Goal: Task Accomplishment & Management: Manage account settings

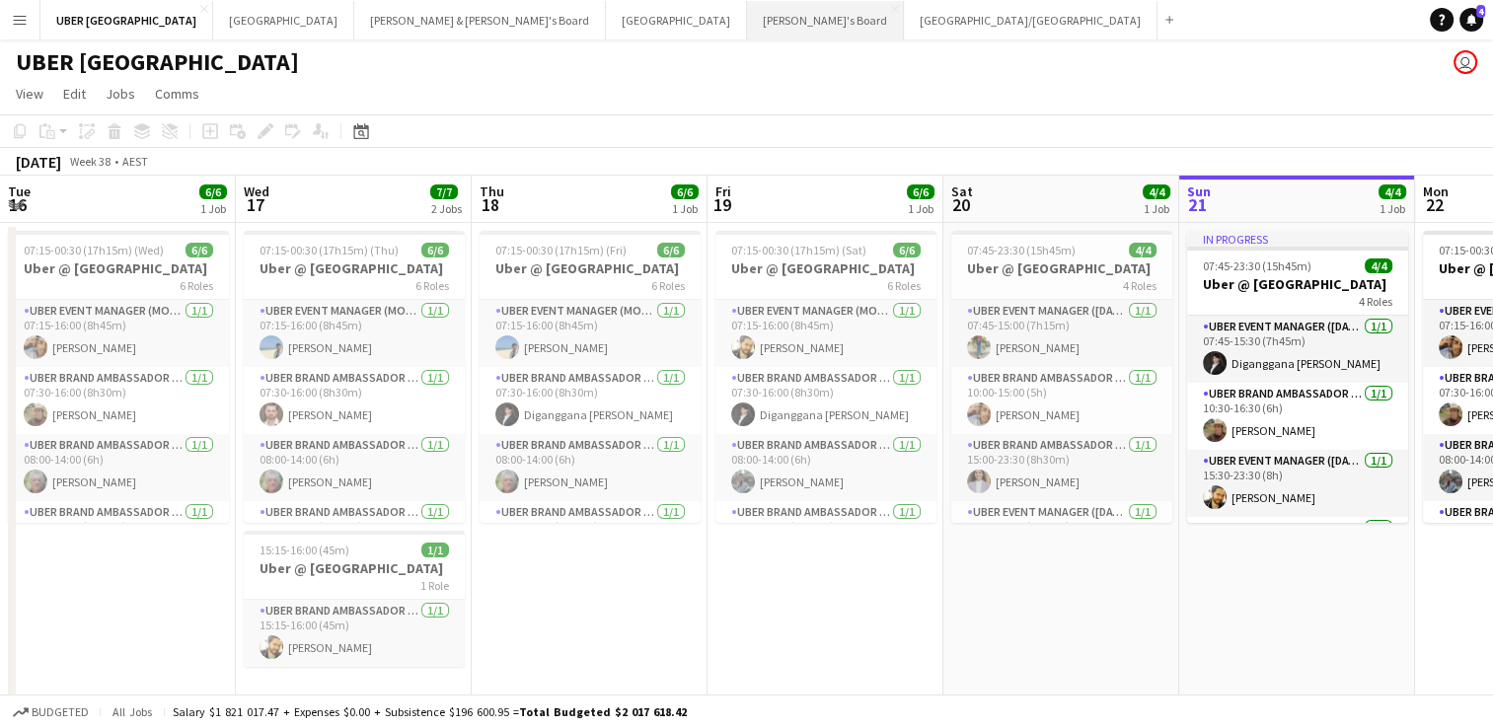
click at [747, 14] on button "Tennille's Board Close" at bounding box center [825, 20] width 157 height 38
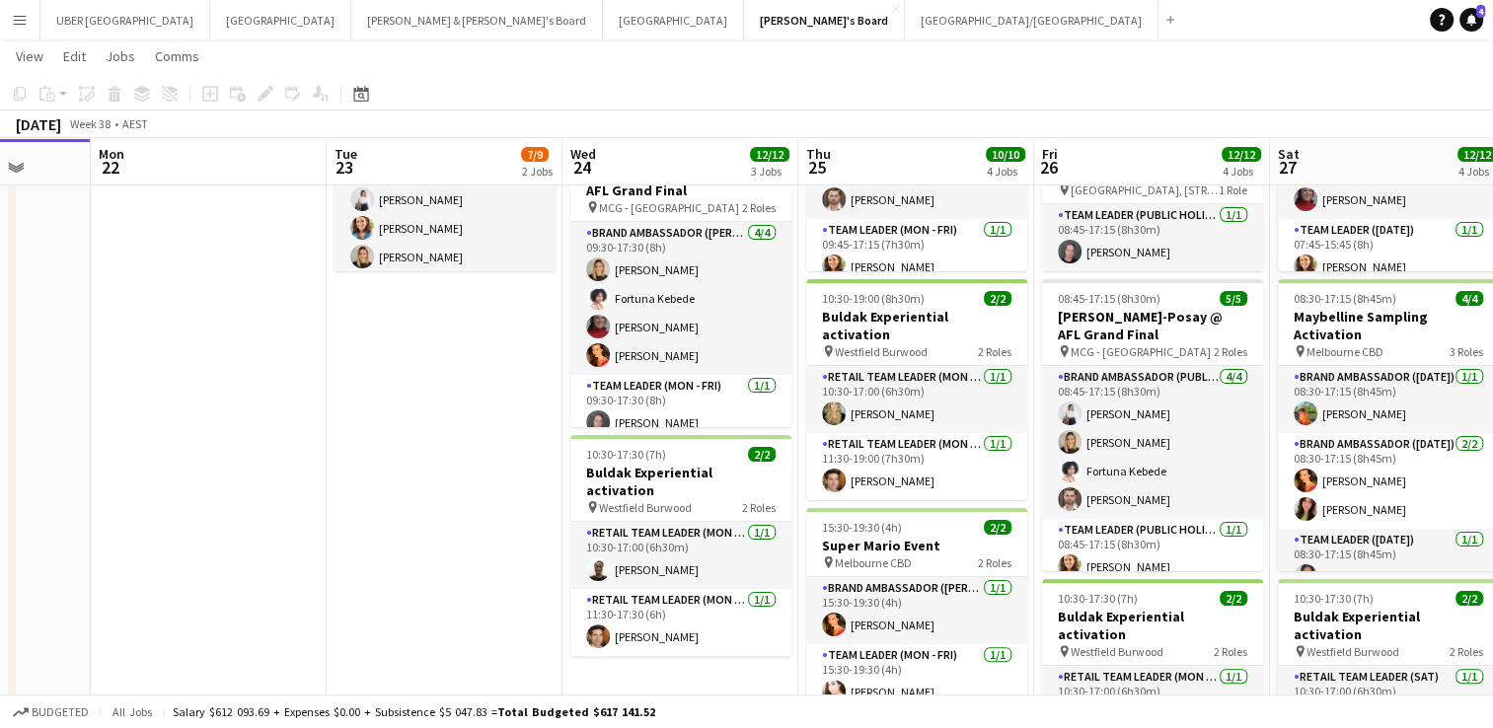
scroll to position [393, 0]
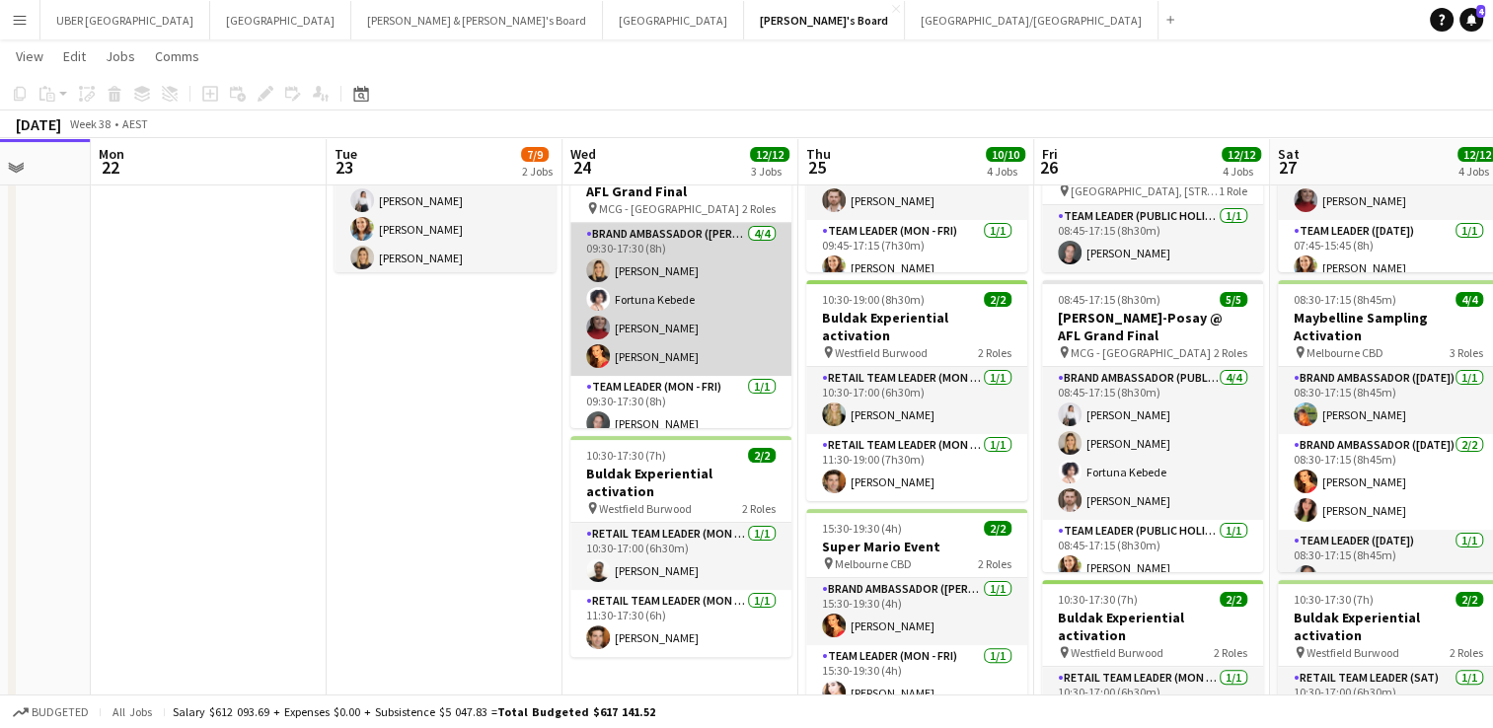
click at [644, 349] on app-card-role "Brand Ambassador ([PERSON_NAME]) [DATE] 09:30-17:30 (8h) [PERSON_NAME] [PERSON_…" at bounding box center [681, 299] width 221 height 153
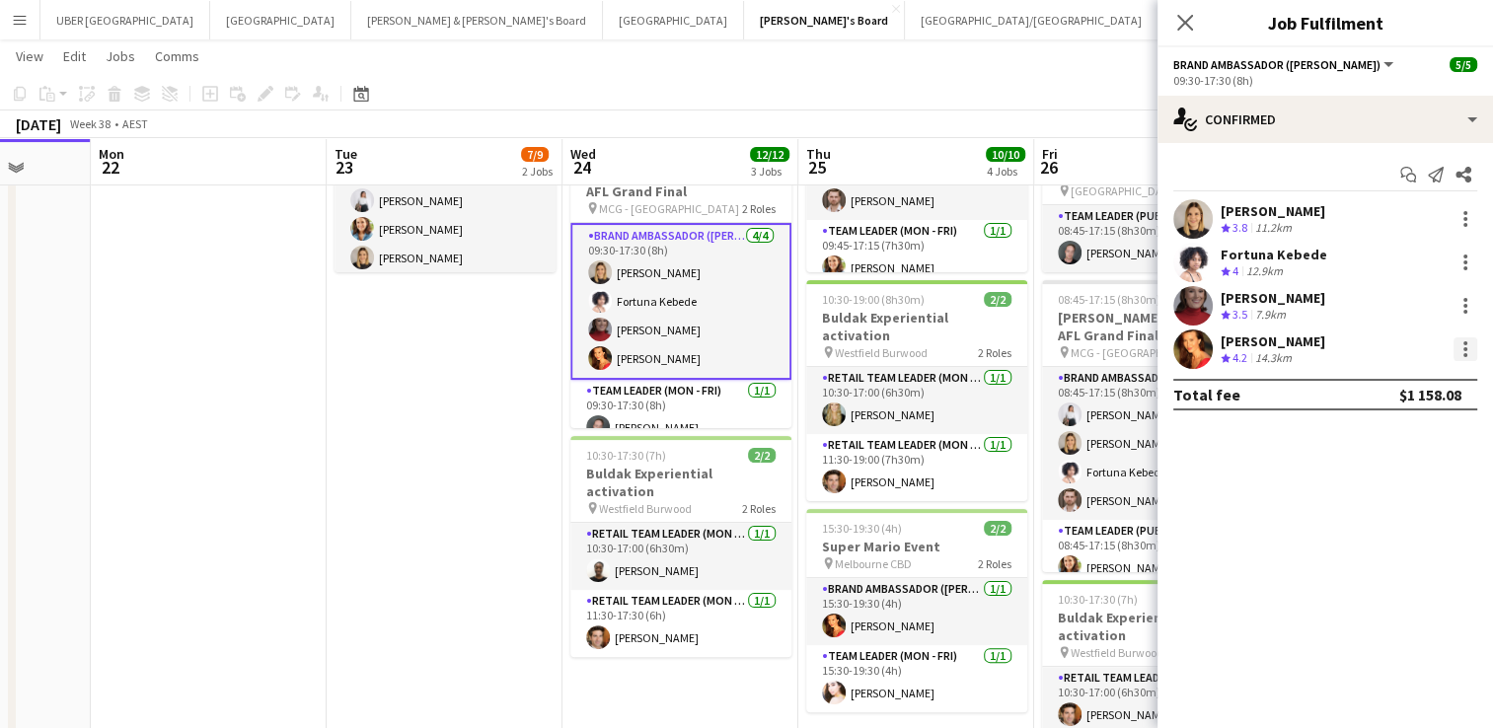
click at [1458, 357] on div at bounding box center [1466, 350] width 24 height 24
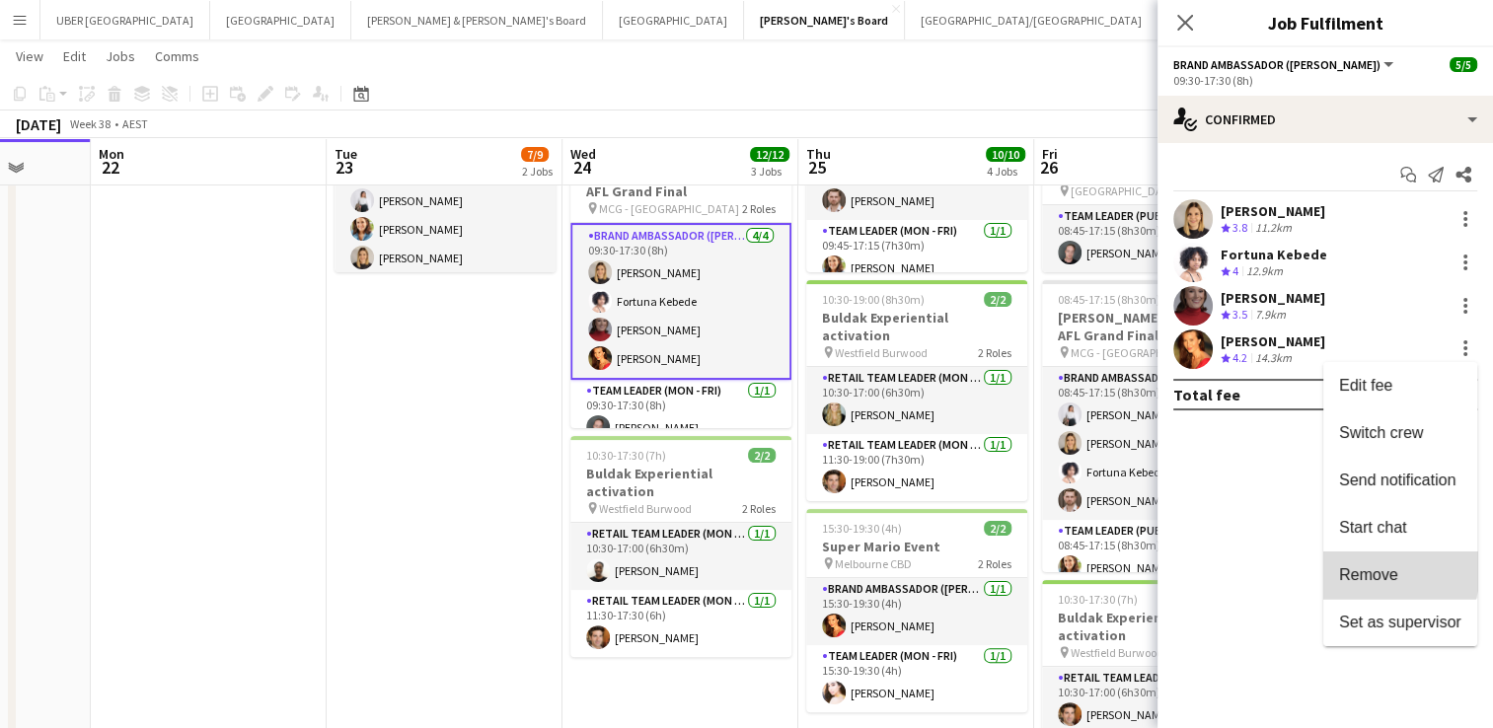
click at [1371, 571] on span "Remove" at bounding box center [1368, 575] width 59 height 17
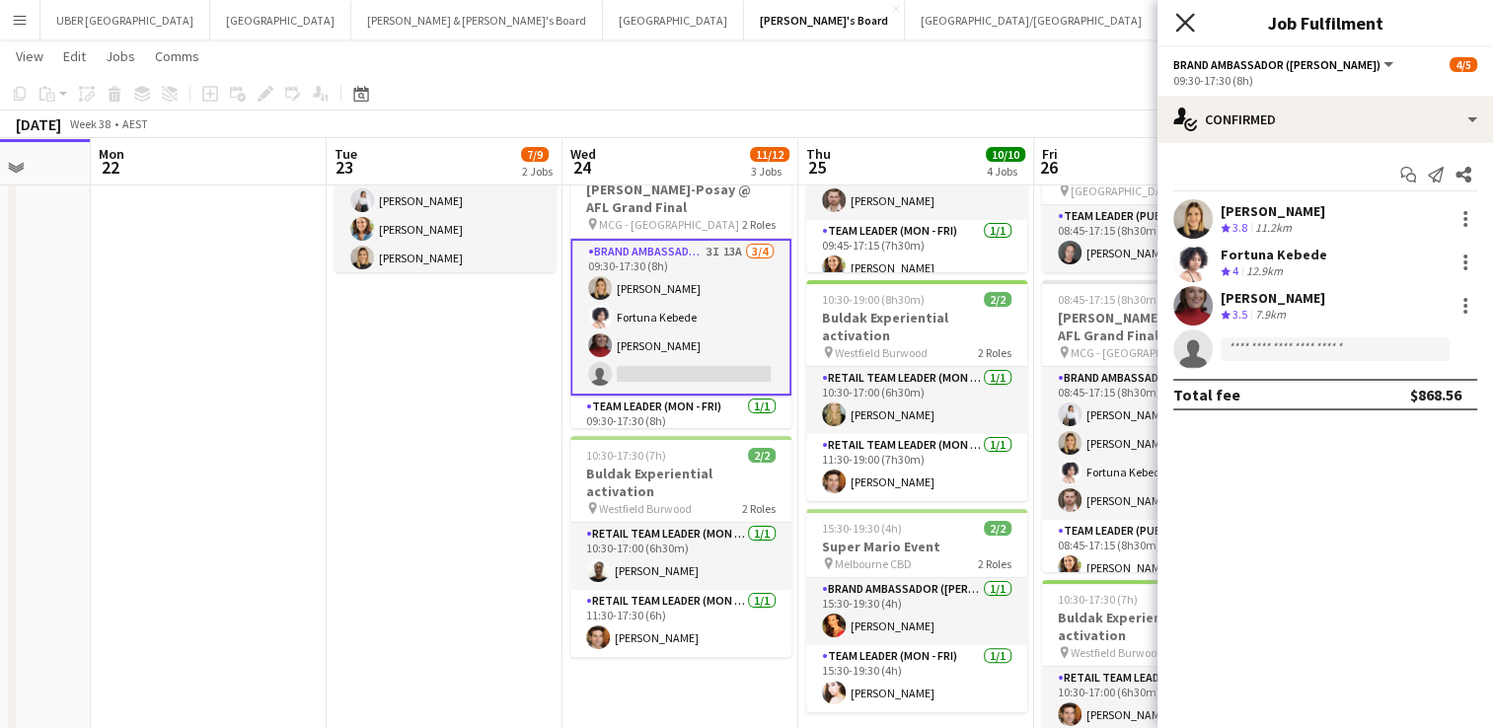
click at [1177, 26] on icon "Close pop-in" at bounding box center [1185, 22] width 19 height 19
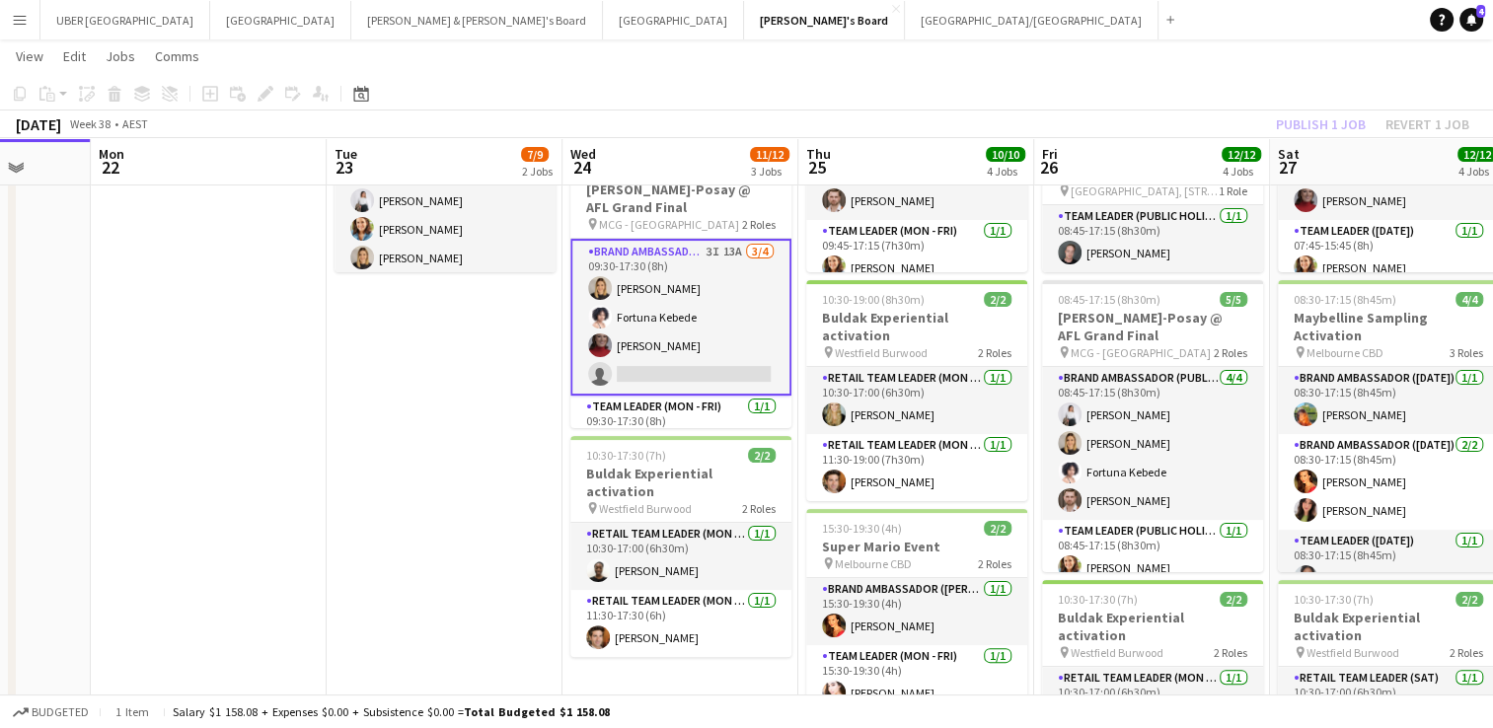
scroll to position [170, 0]
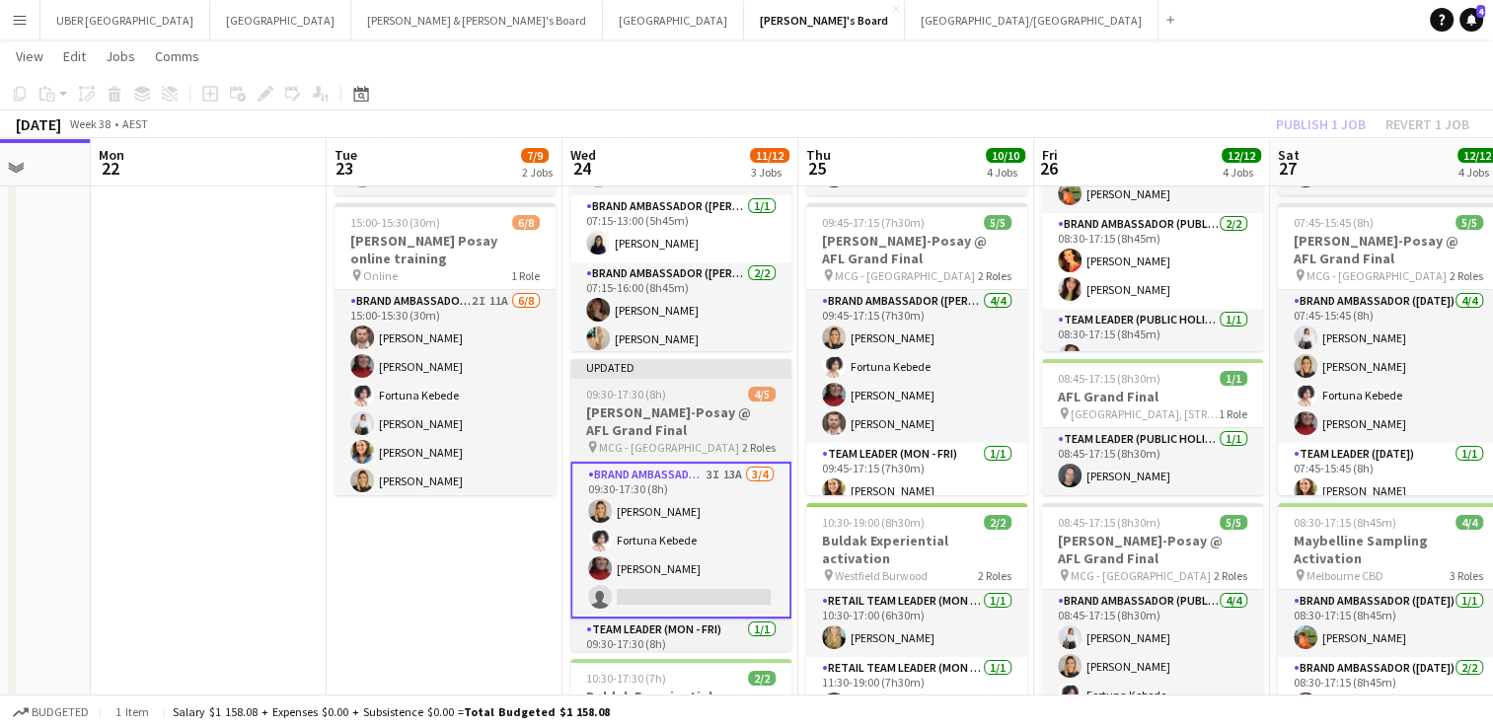
click at [685, 387] on div "09:30-17:30 (8h) 4/5" at bounding box center [681, 394] width 221 height 15
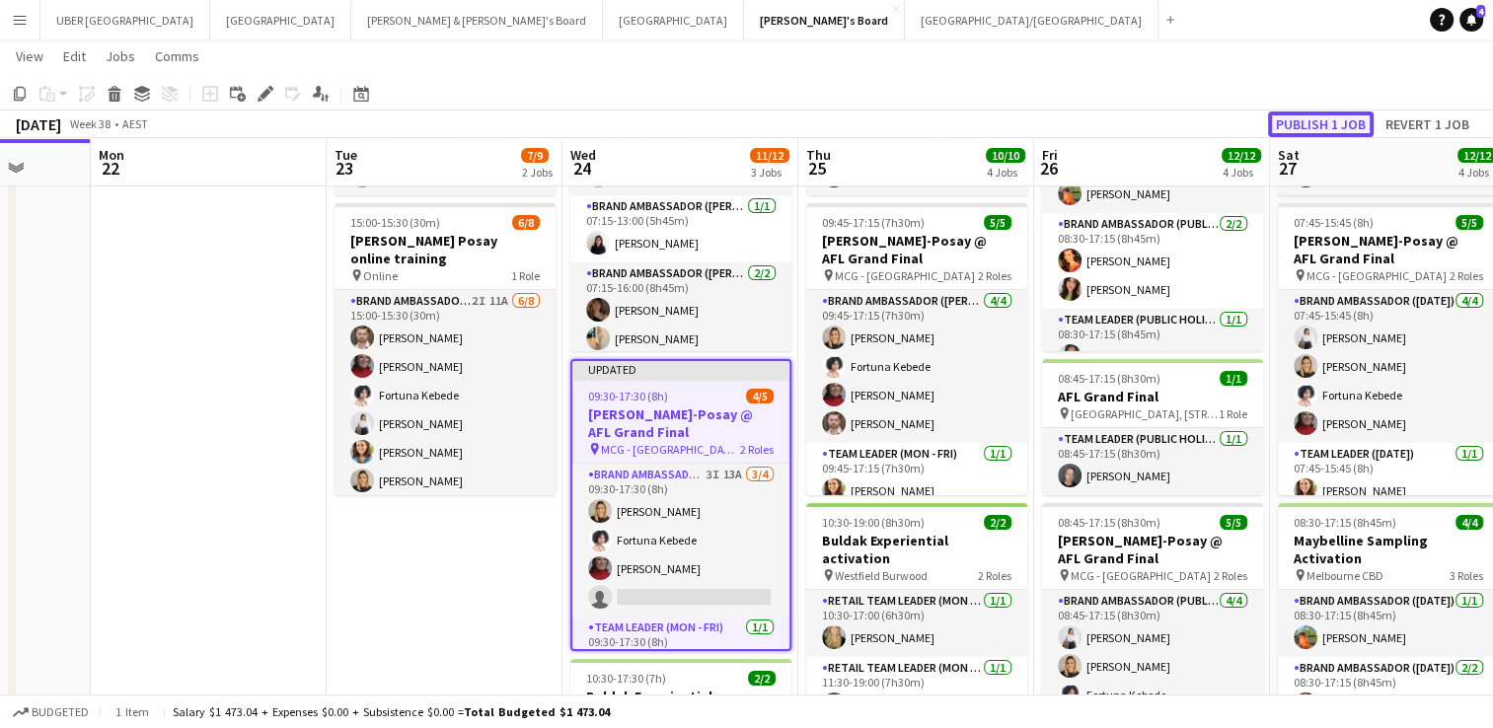
click at [1310, 126] on button "Publish 1 job" at bounding box center [1321, 125] width 106 height 26
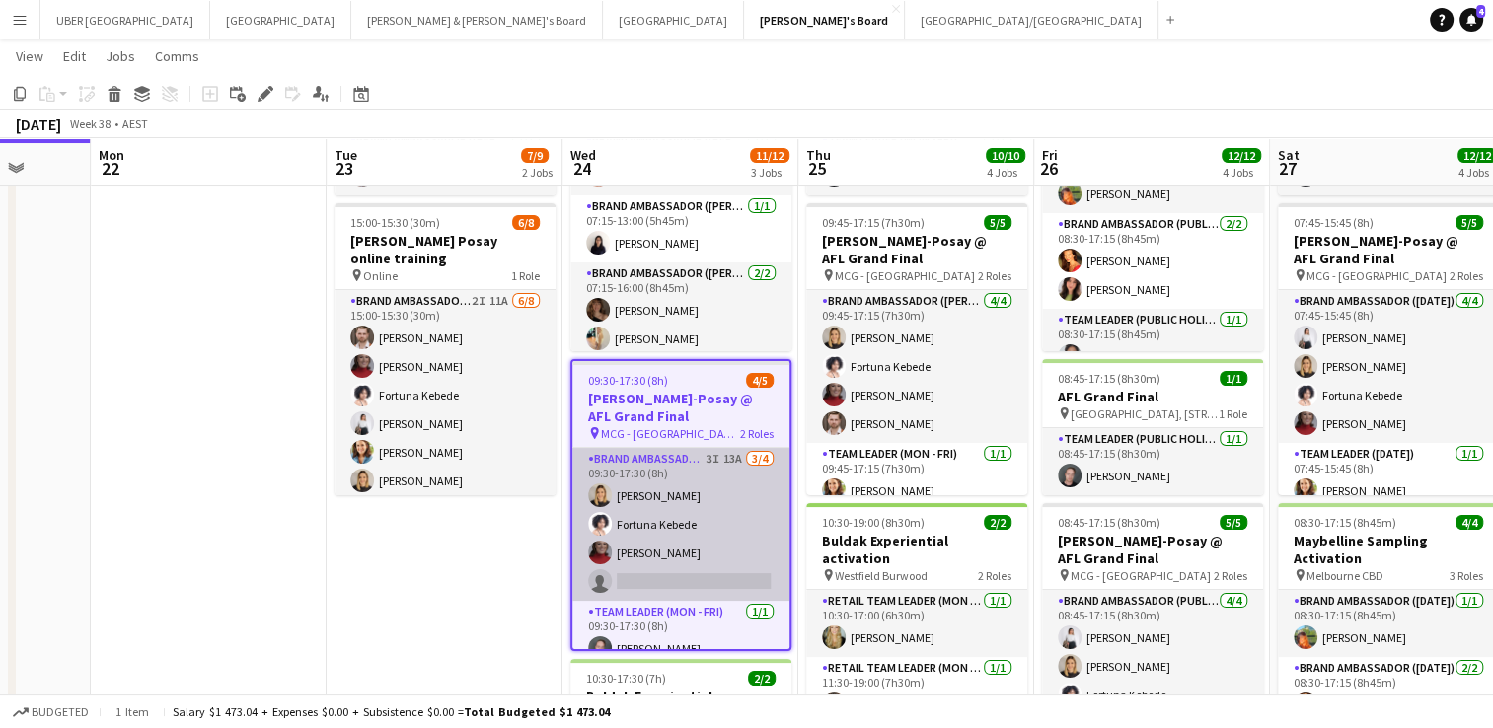
click at [655, 577] on app-card-role "Brand Ambassador (Mon - Fri) 3I 13A [DATE] 09:30-17:30 (8h) [PERSON_NAME] [PERS…" at bounding box center [680, 524] width 217 height 153
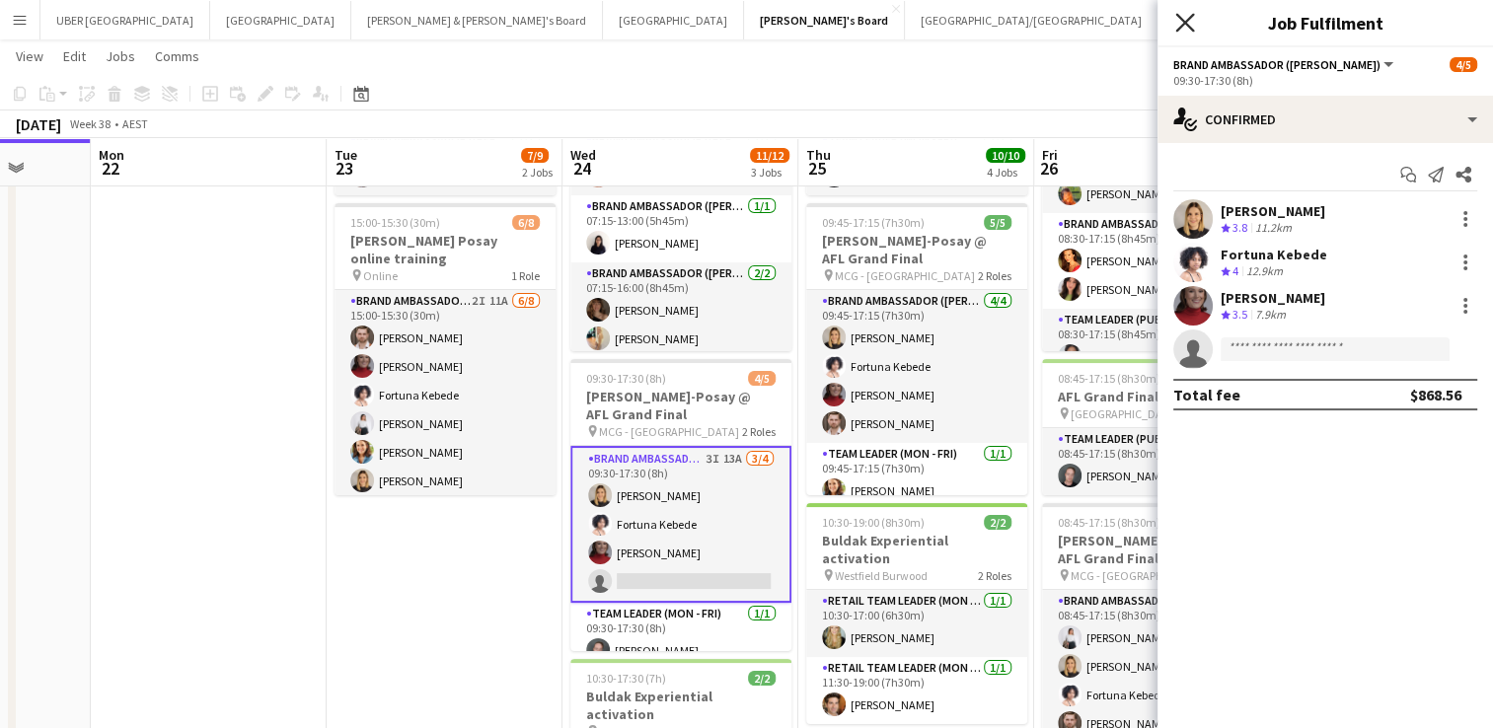
click at [1179, 19] on icon "Close pop-in" at bounding box center [1185, 22] width 19 height 19
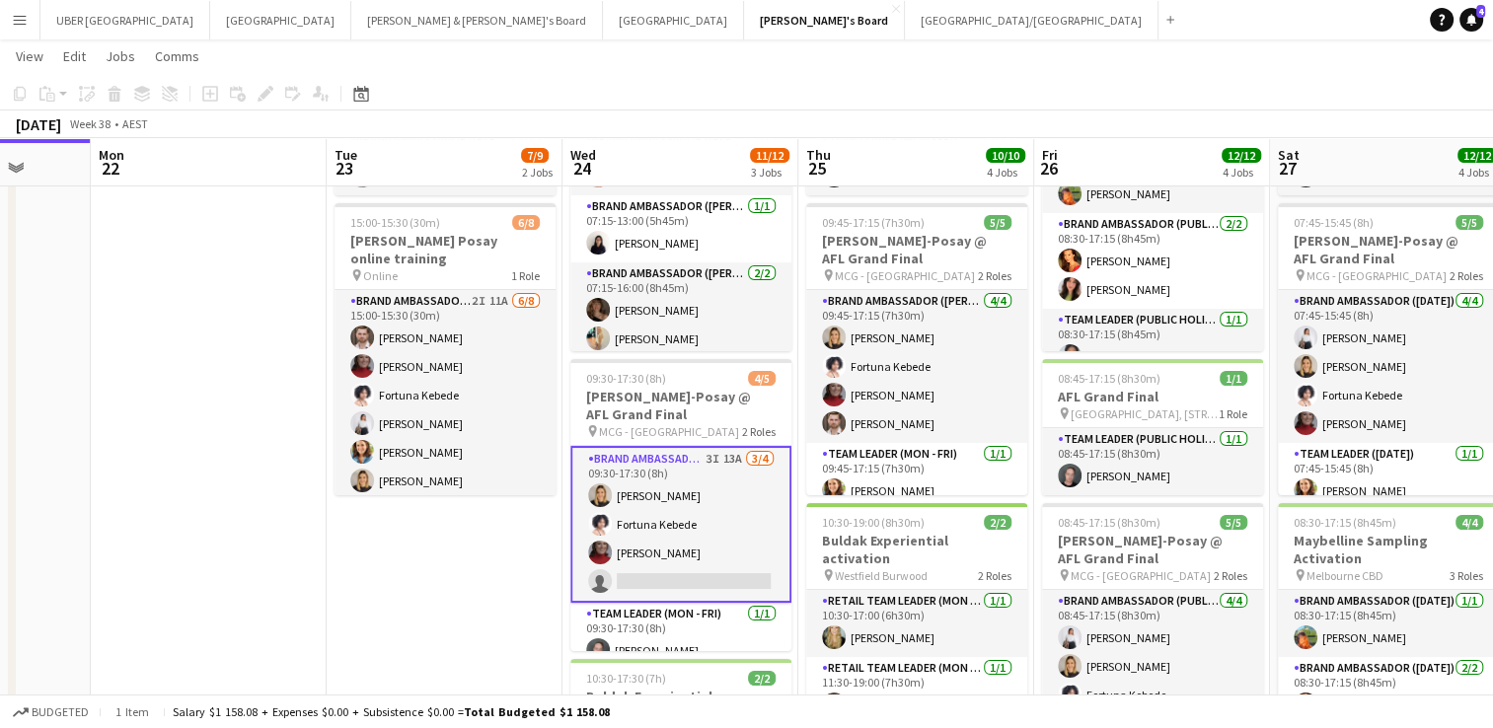
click at [510, 577] on app-date-cell "08:00-12:00 (4h) 1/1 New Media Summit pin Google [GEOGRAPHIC_DATA] - Sydney 1 R…" at bounding box center [445, 559] width 236 height 1016
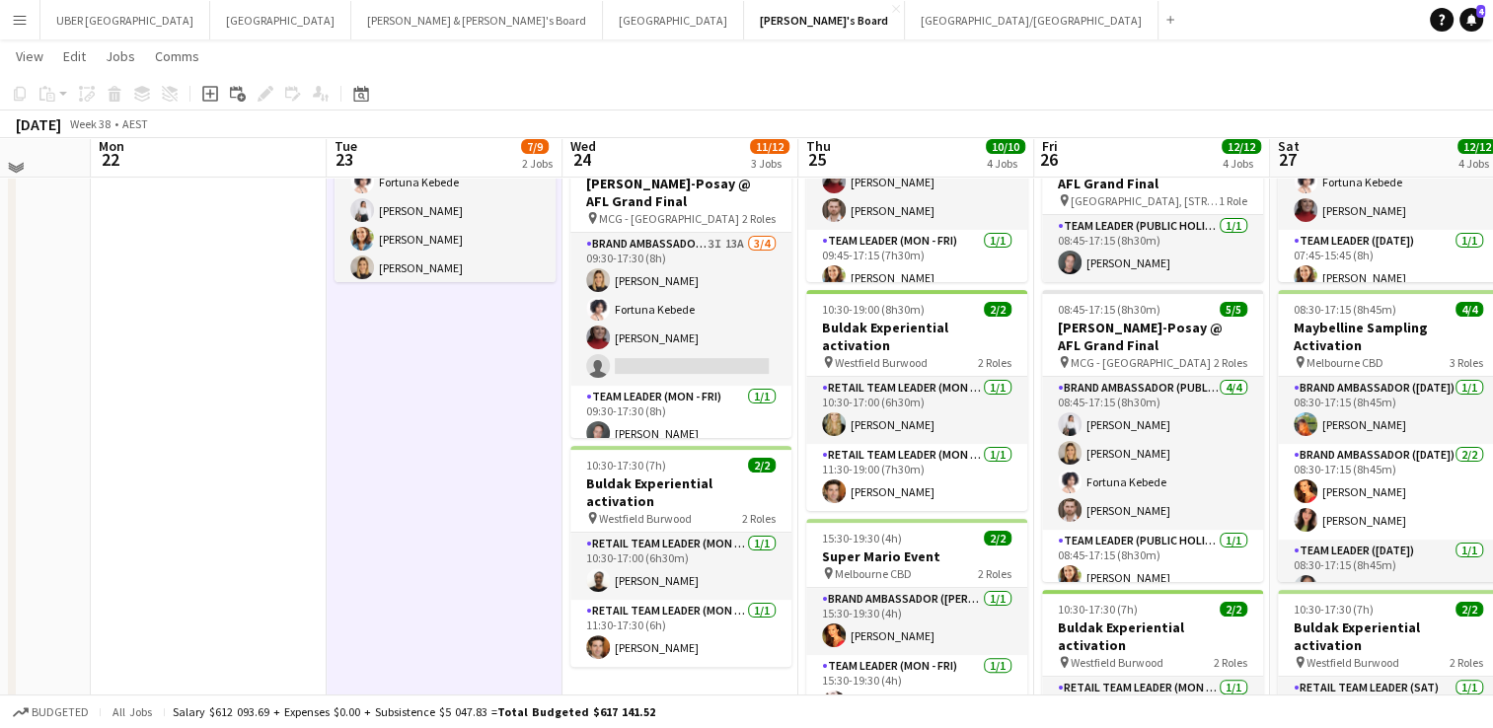
scroll to position [265, 0]
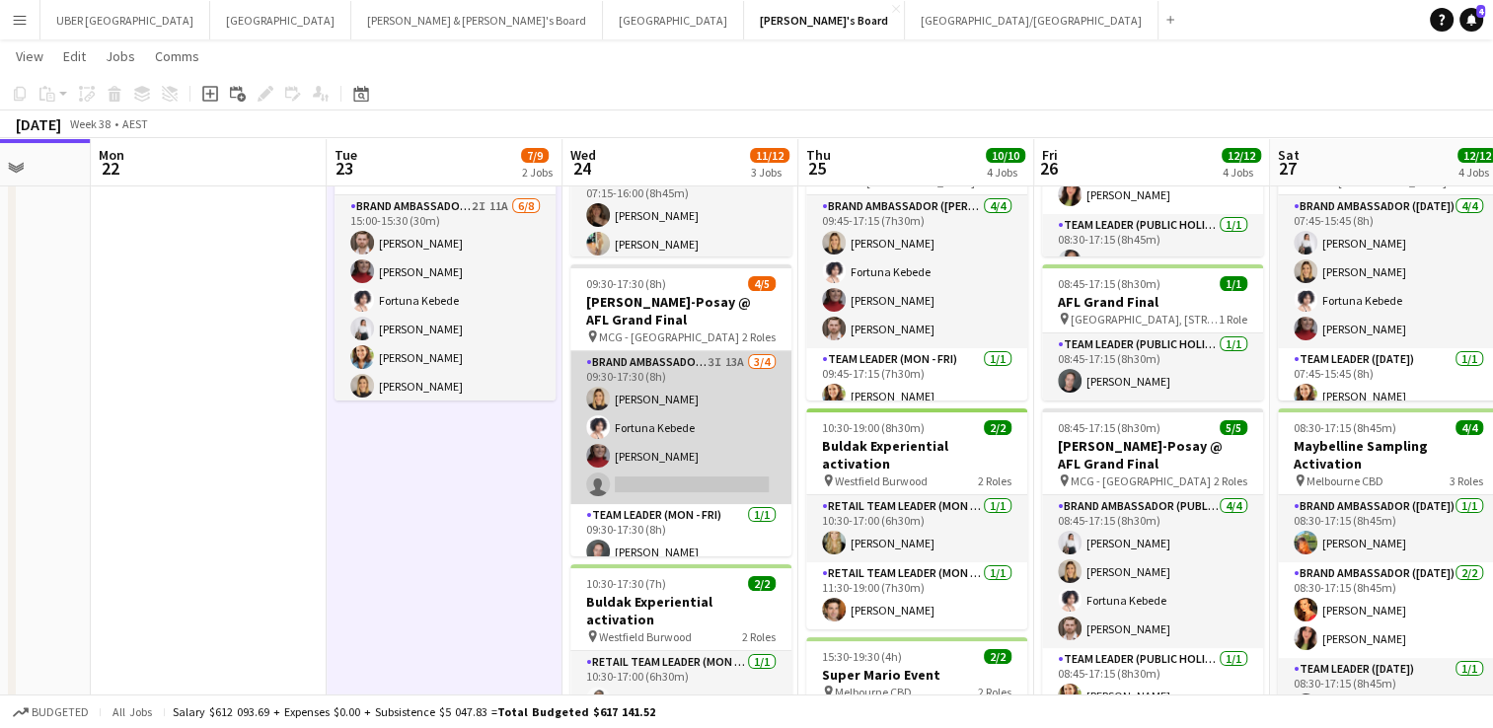
click at [726, 484] on app-card-role "Brand Ambassador (Mon - Fri) 3I 13A [DATE] 09:30-17:30 (8h) [PERSON_NAME] [PERS…" at bounding box center [681, 427] width 221 height 153
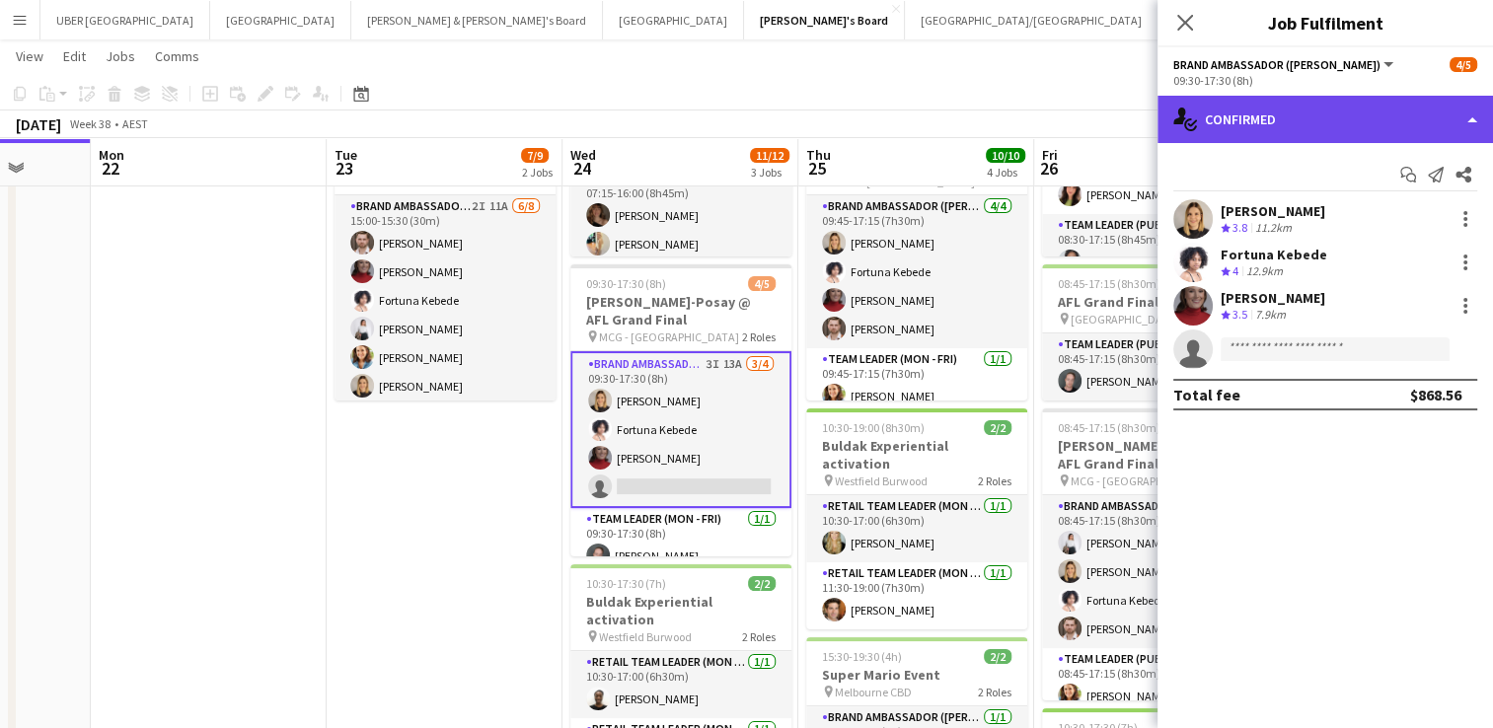
click at [1279, 137] on div "single-neutral-actions-check-2 Confirmed" at bounding box center [1326, 119] width 336 height 47
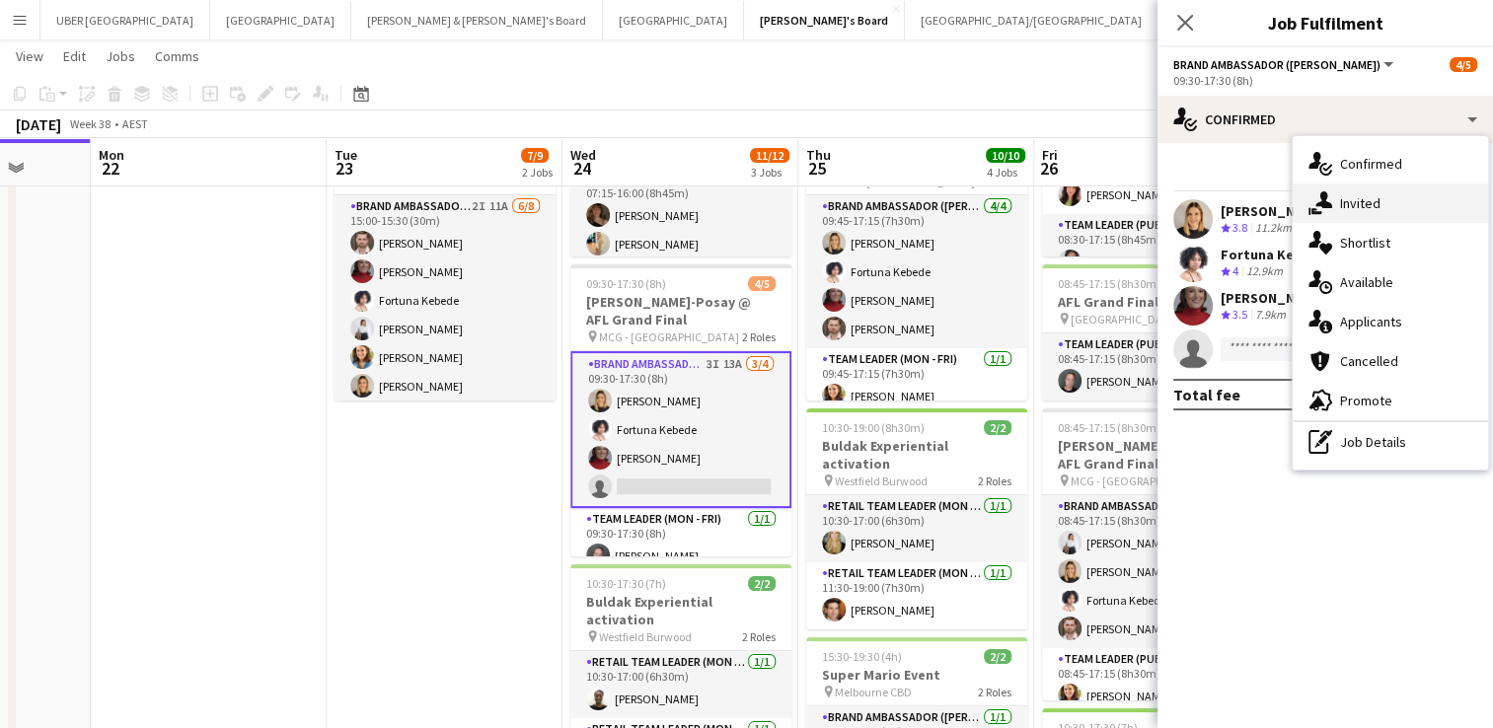
click at [1317, 206] on icon "single-neutral-actions-share-1" at bounding box center [1321, 203] width 24 height 24
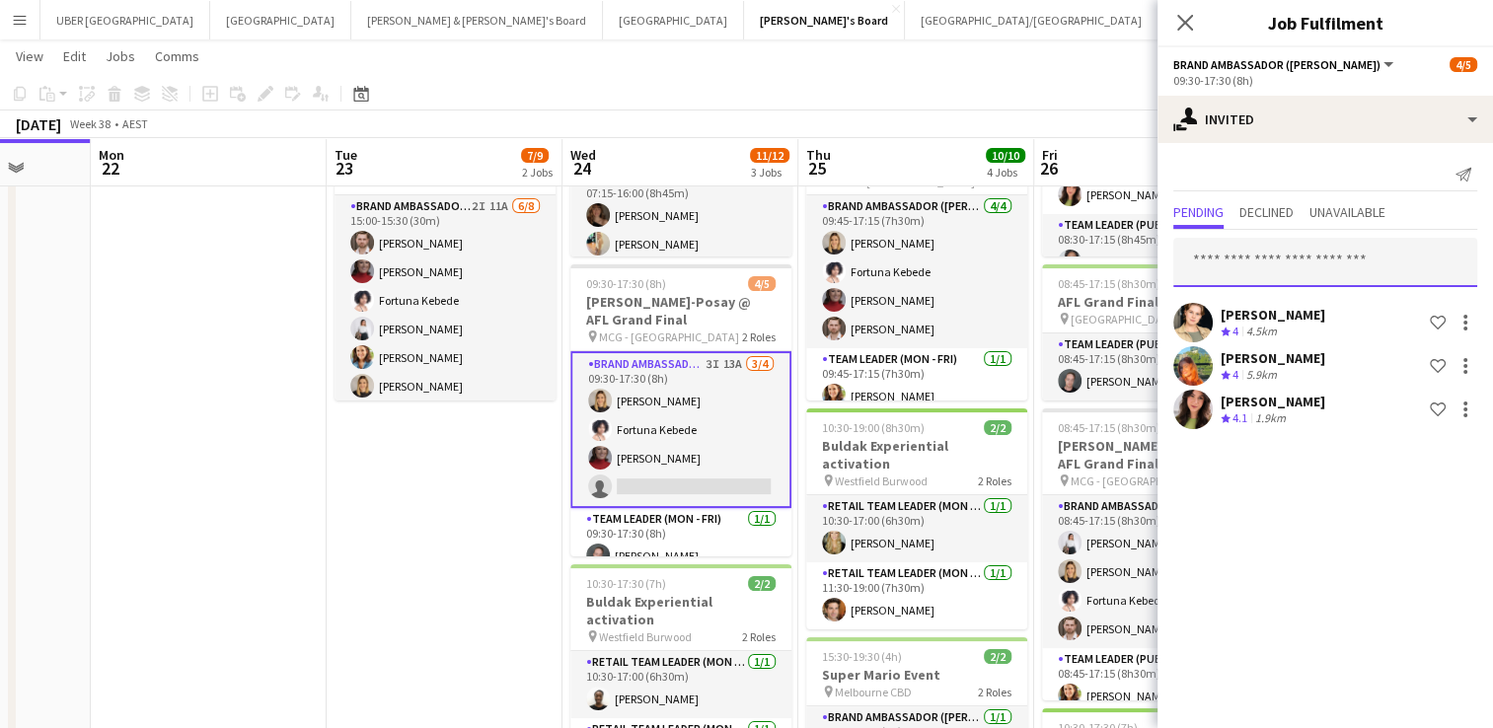
click at [1266, 267] on input "text" at bounding box center [1326, 262] width 304 height 49
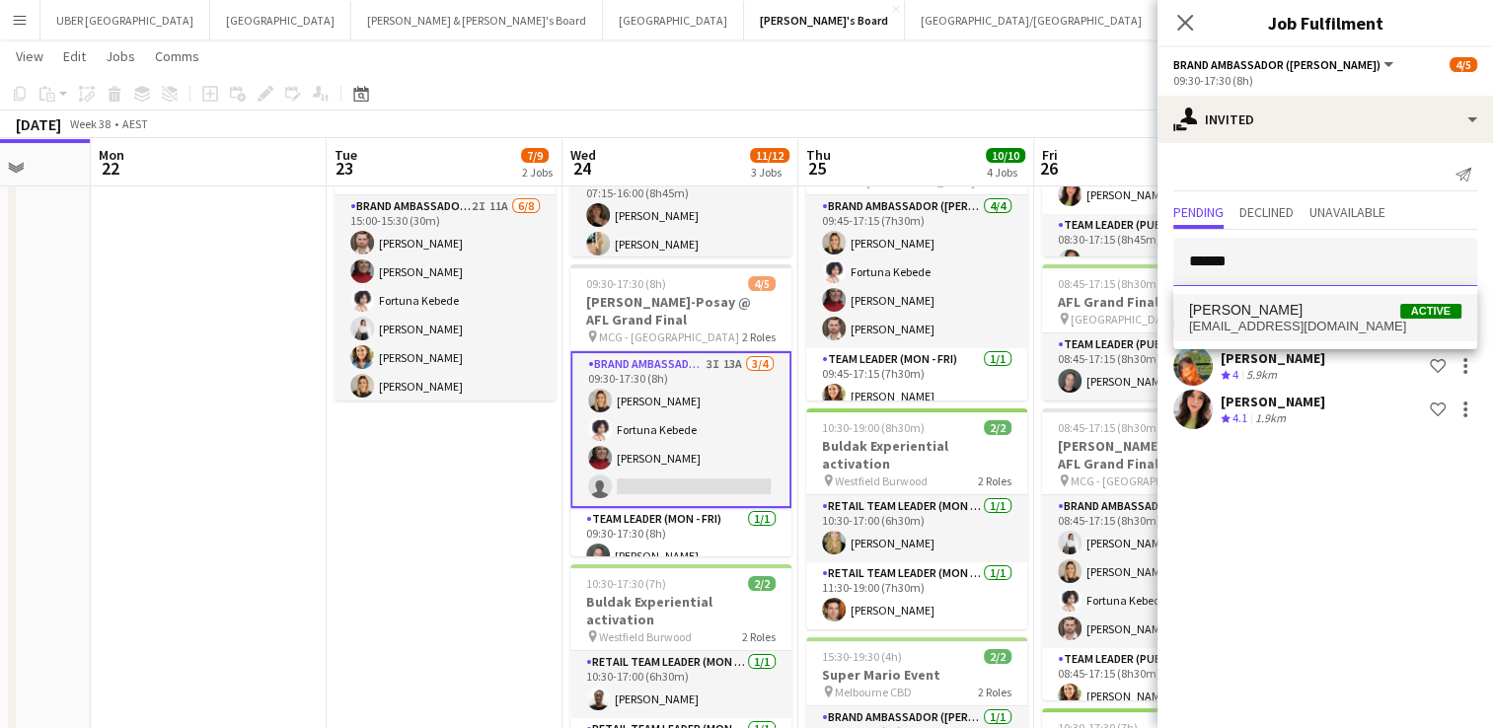
type input "******"
click at [1252, 314] on span "[PERSON_NAME]" at bounding box center [1246, 310] width 114 height 17
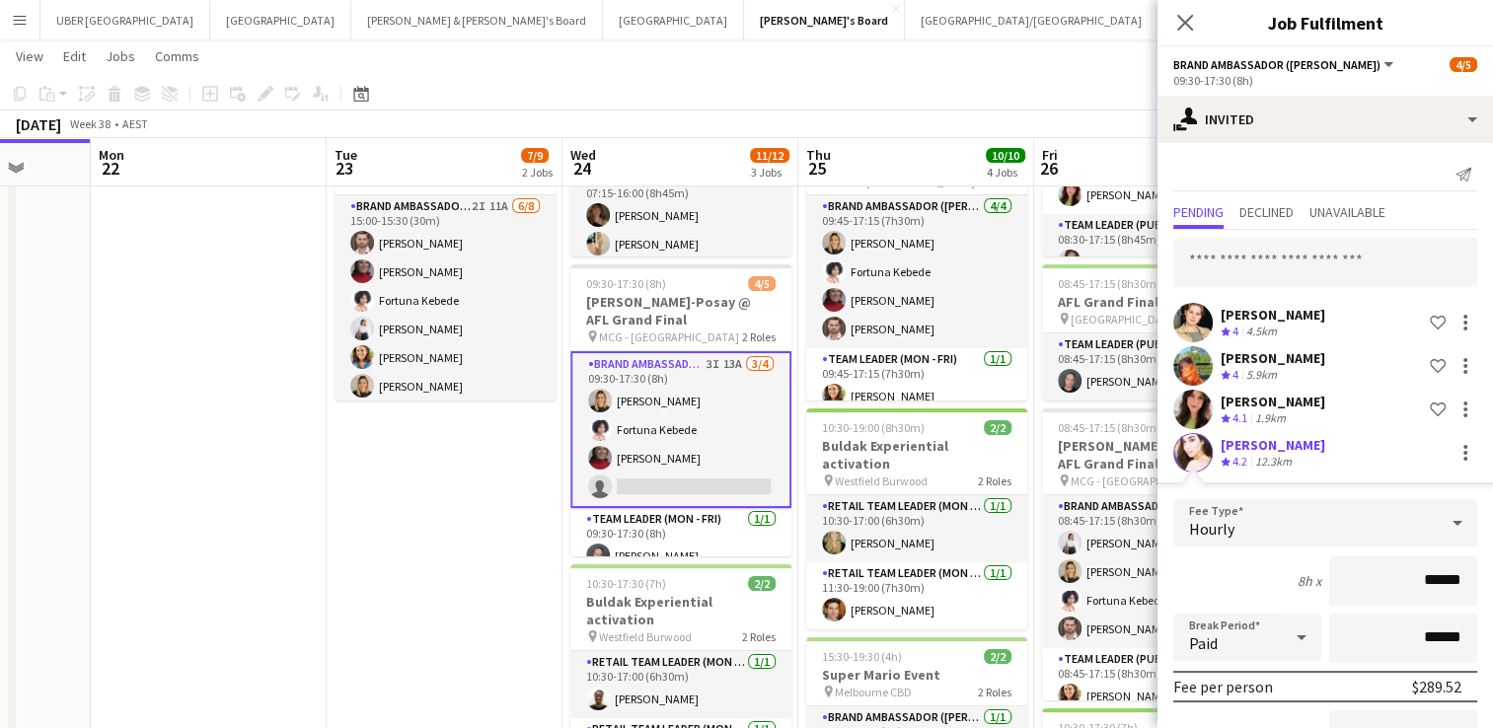
scroll to position [208, 0]
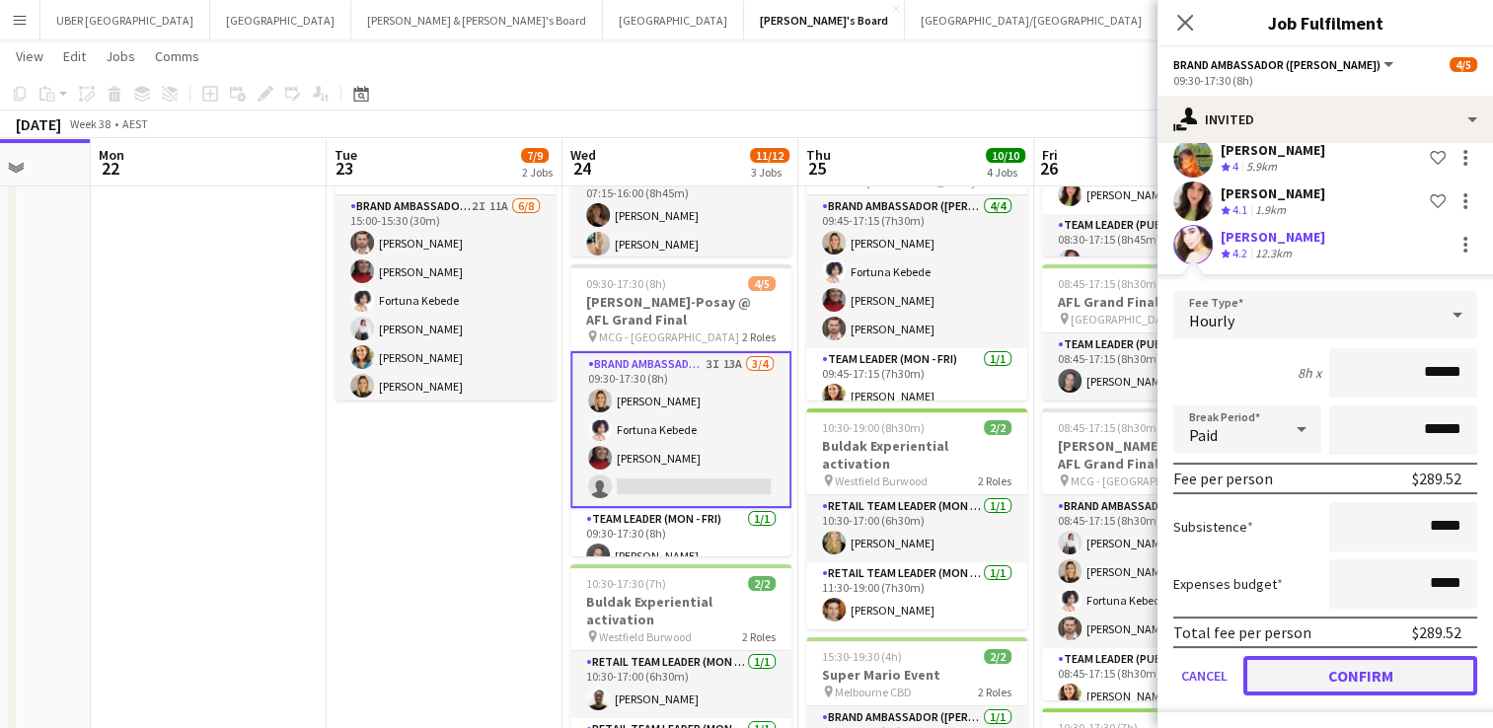
click at [1346, 665] on button "Confirm" at bounding box center [1361, 675] width 234 height 39
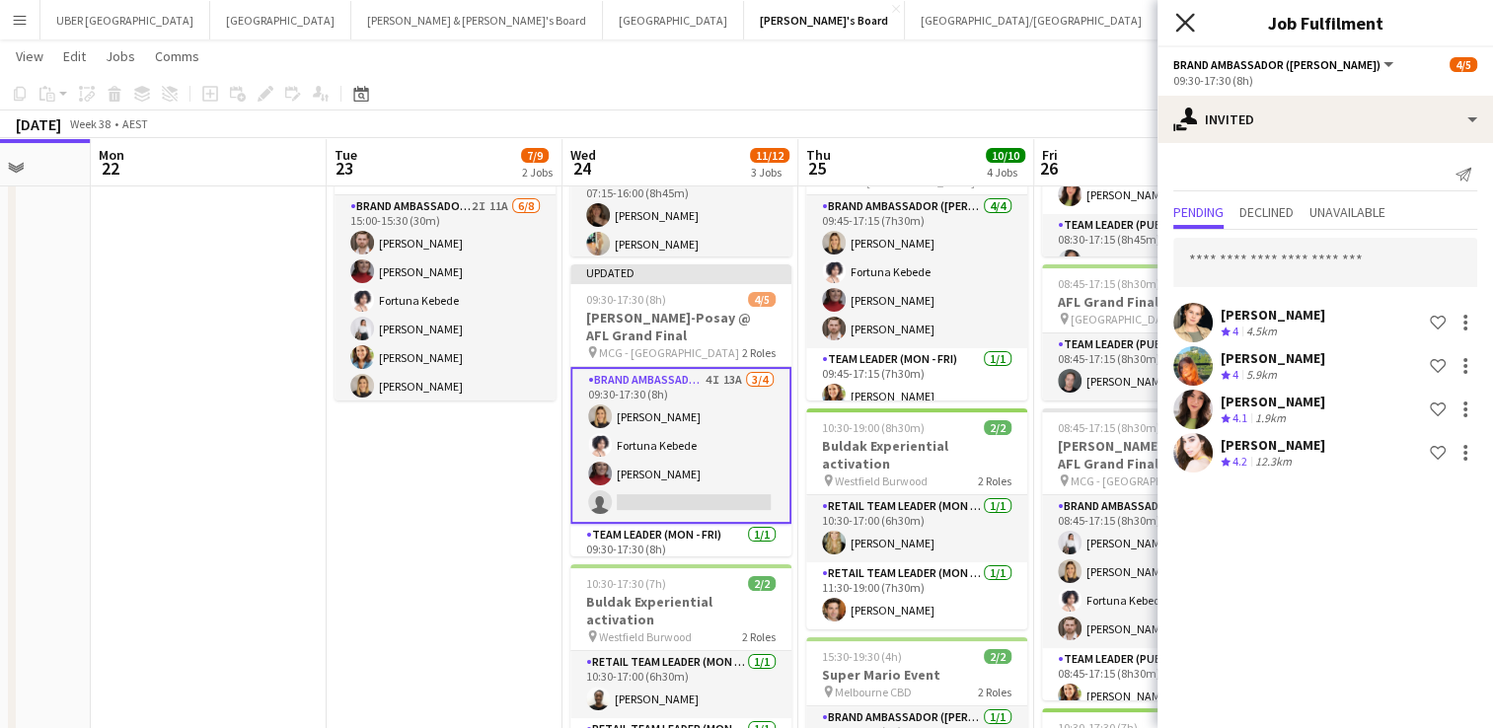
click at [1184, 23] on icon at bounding box center [1185, 22] width 19 height 19
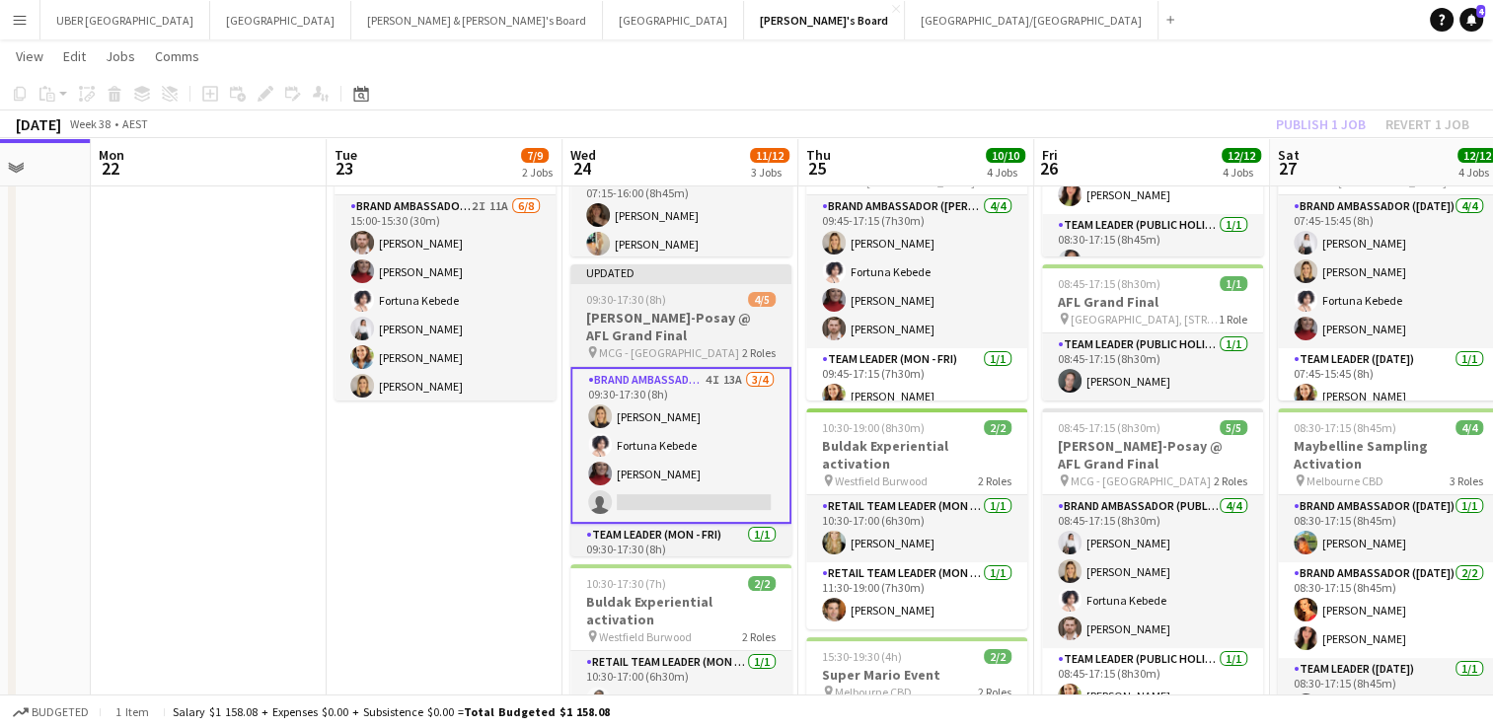
click at [658, 287] on app-job-card "Updated 09:30-17:30 (8h) 4/5 [PERSON_NAME]-Posay @ AFL Grand Final pin MCG - Me…" at bounding box center [681, 411] width 221 height 292
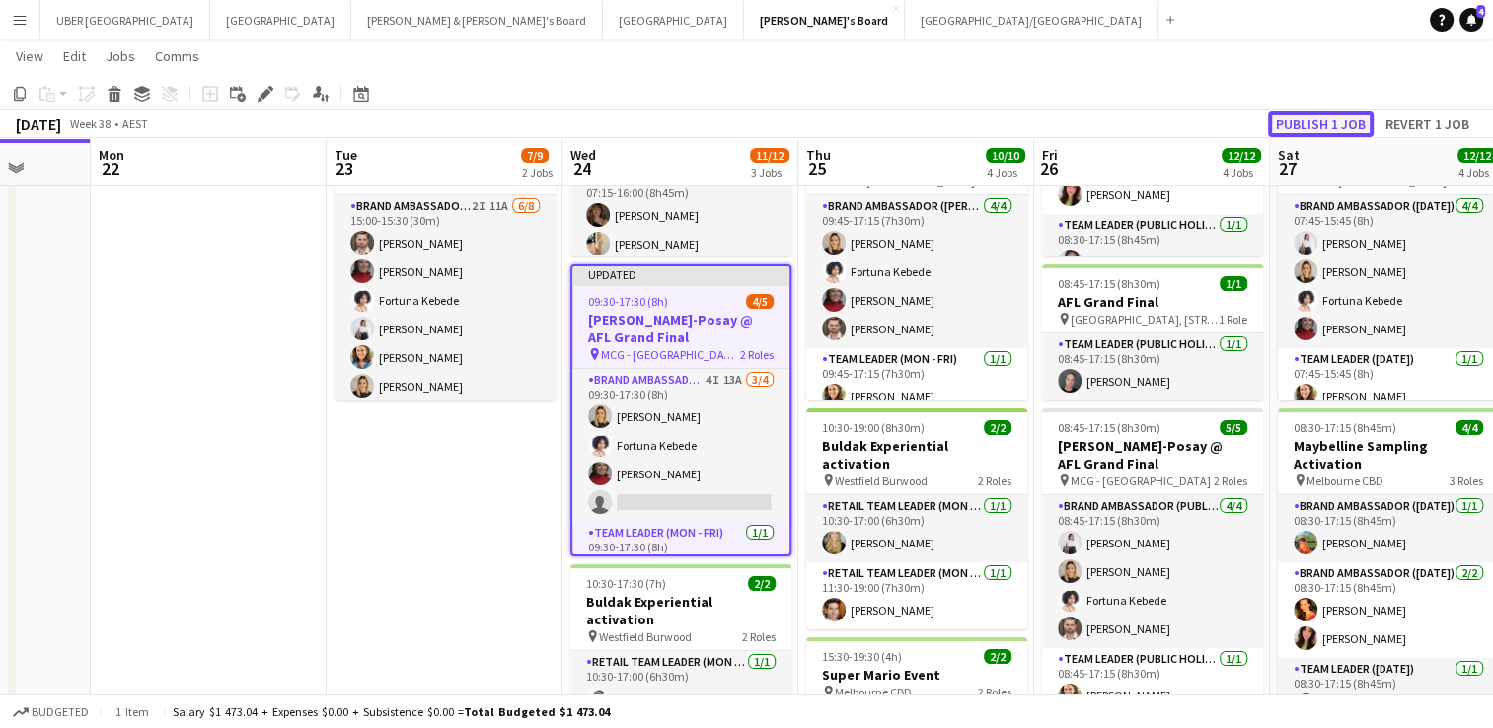
click at [1327, 117] on button "Publish 1 job" at bounding box center [1321, 125] width 106 height 26
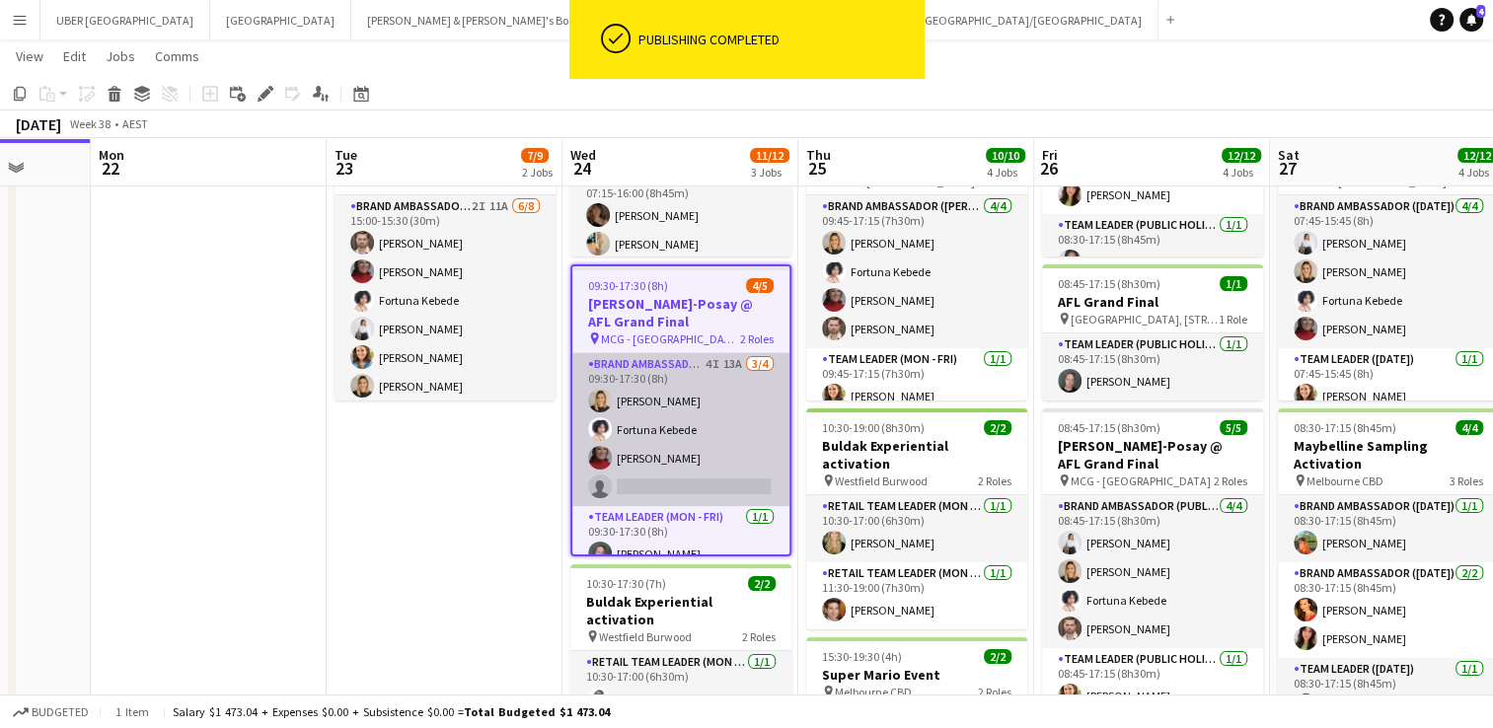
click at [657, 481] on app-card-role "Brand Ambassador (Mon - Fri) 4I 13A [DATE] 09:30-17:30 (8h) [PERSON_NAME] [PERS…" at bounding box center [680, 429] width 217 height 153
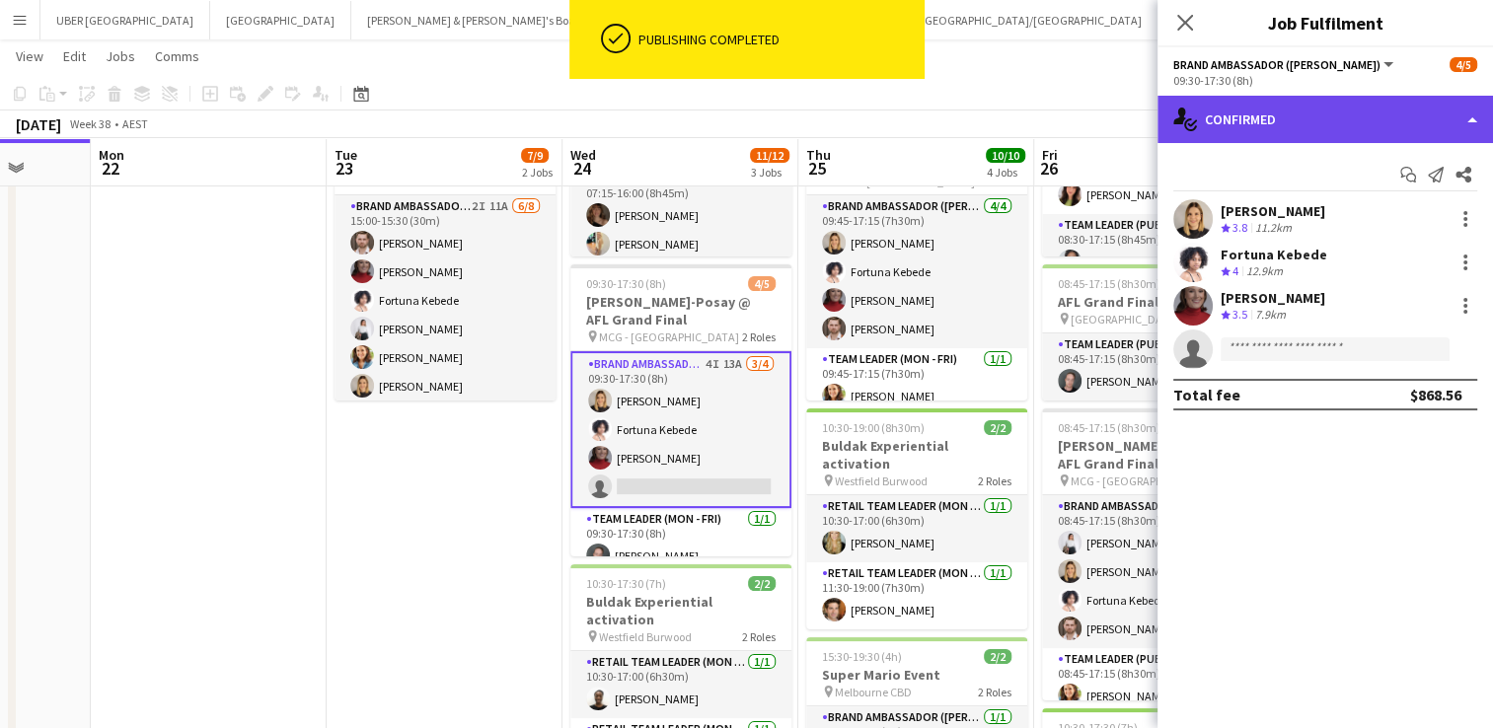
click at [1370, 138] on div "single-neutral-actions-check-2 Confirmed" at bounding box center [1326, 119] width 336 height 47
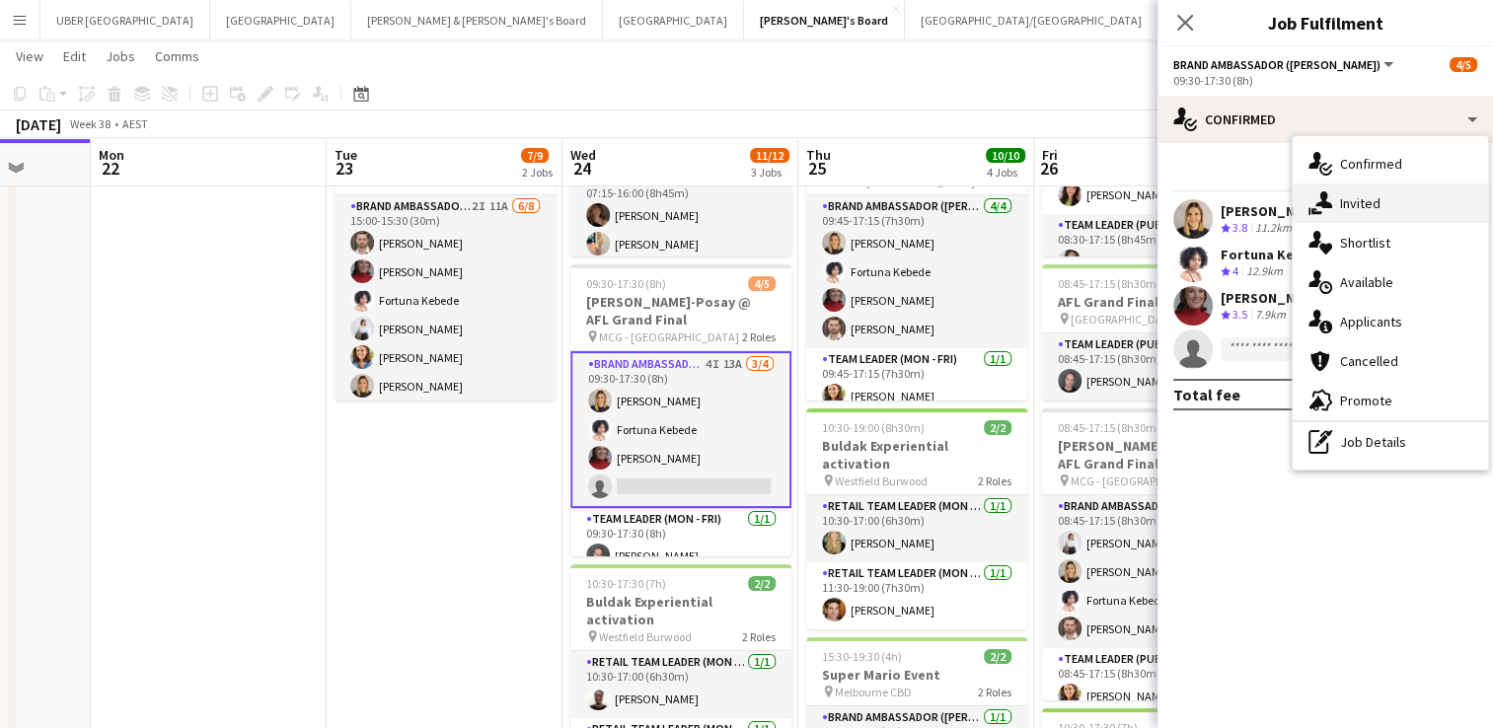
click at [1390, 199] on div "single-neutral-actions-share-1 Invited" at bounding box center [1390, 203] width 195 height 39
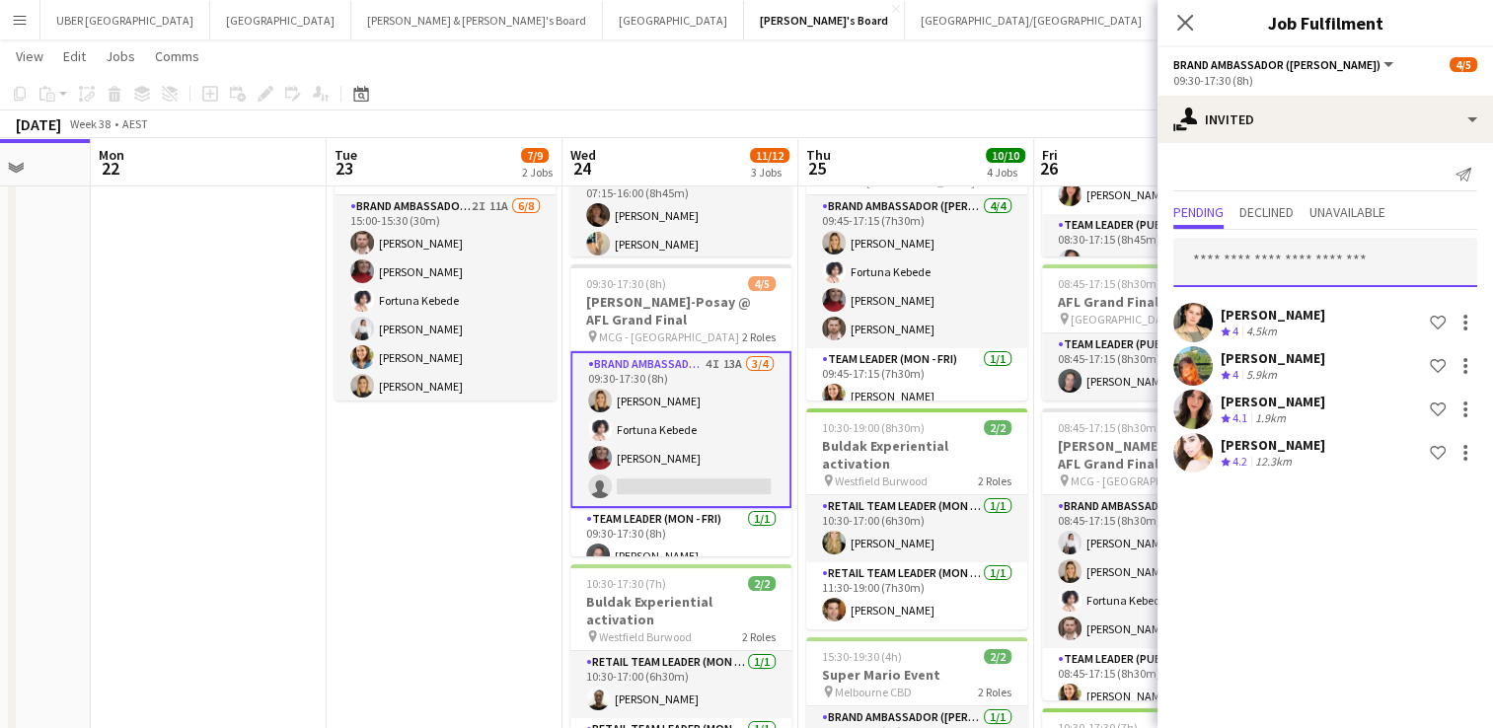
click at [1330, 264] on input "text" at bounding box center [1326, 262] width 304 height 49
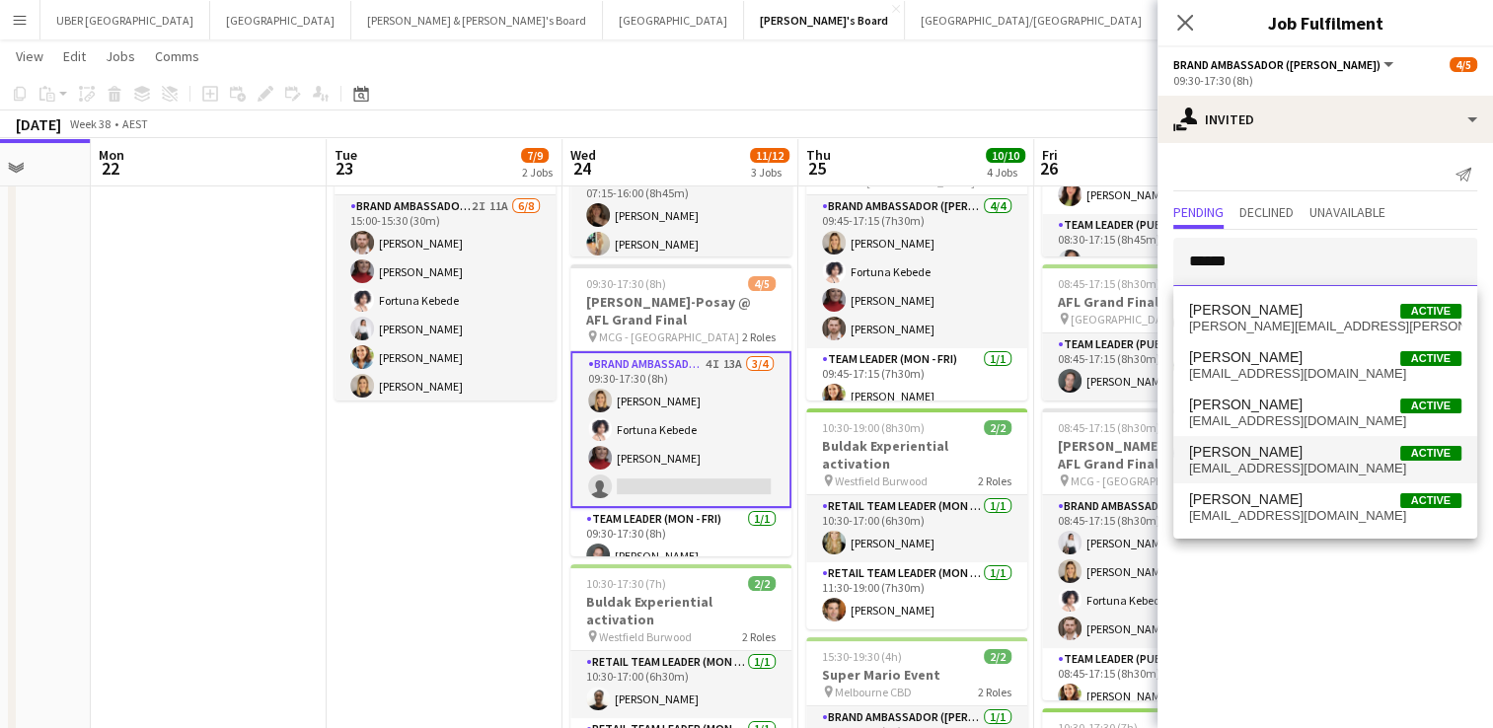
type input "******"
click at [1280, 460] on span "[PERSON_NAME]" at bounding box center [1246, 452] width 114 height 17
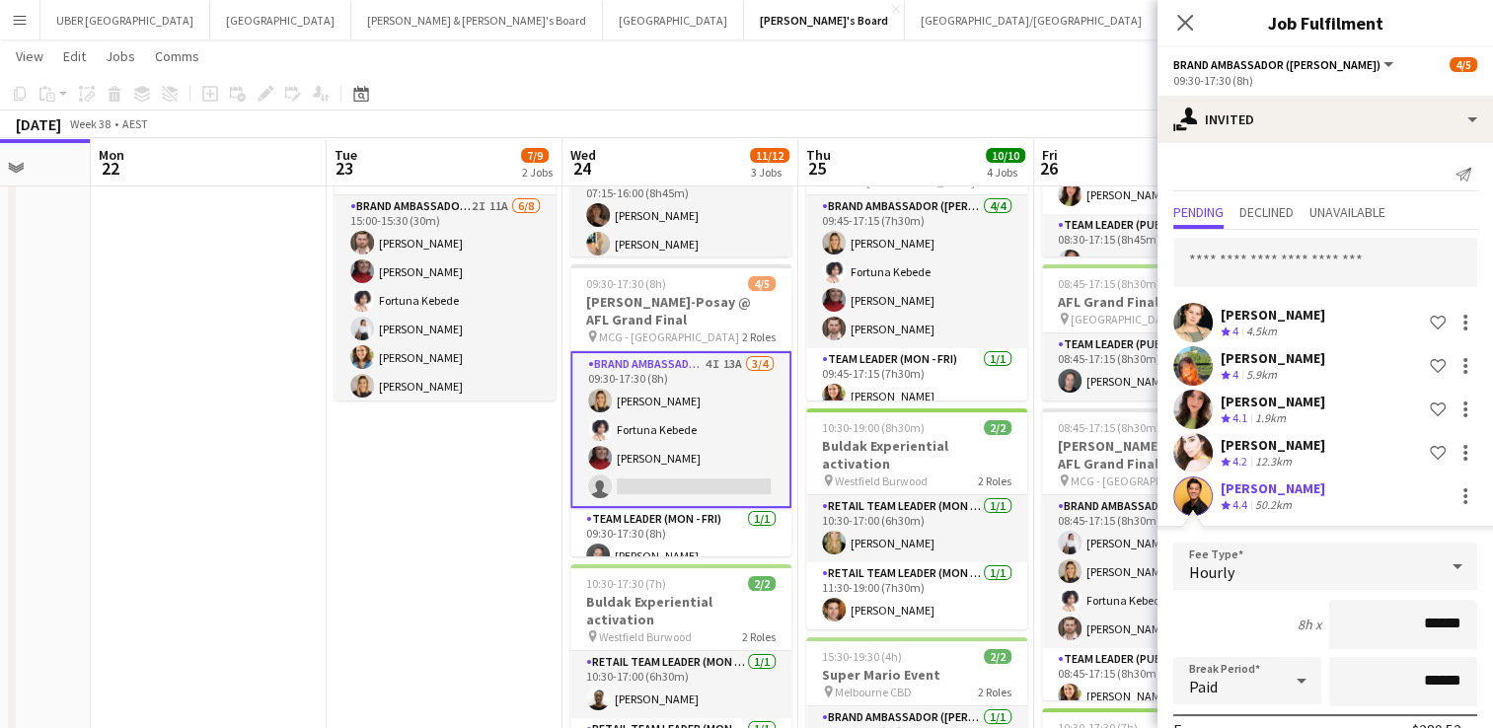
scroll to position [221, 0]
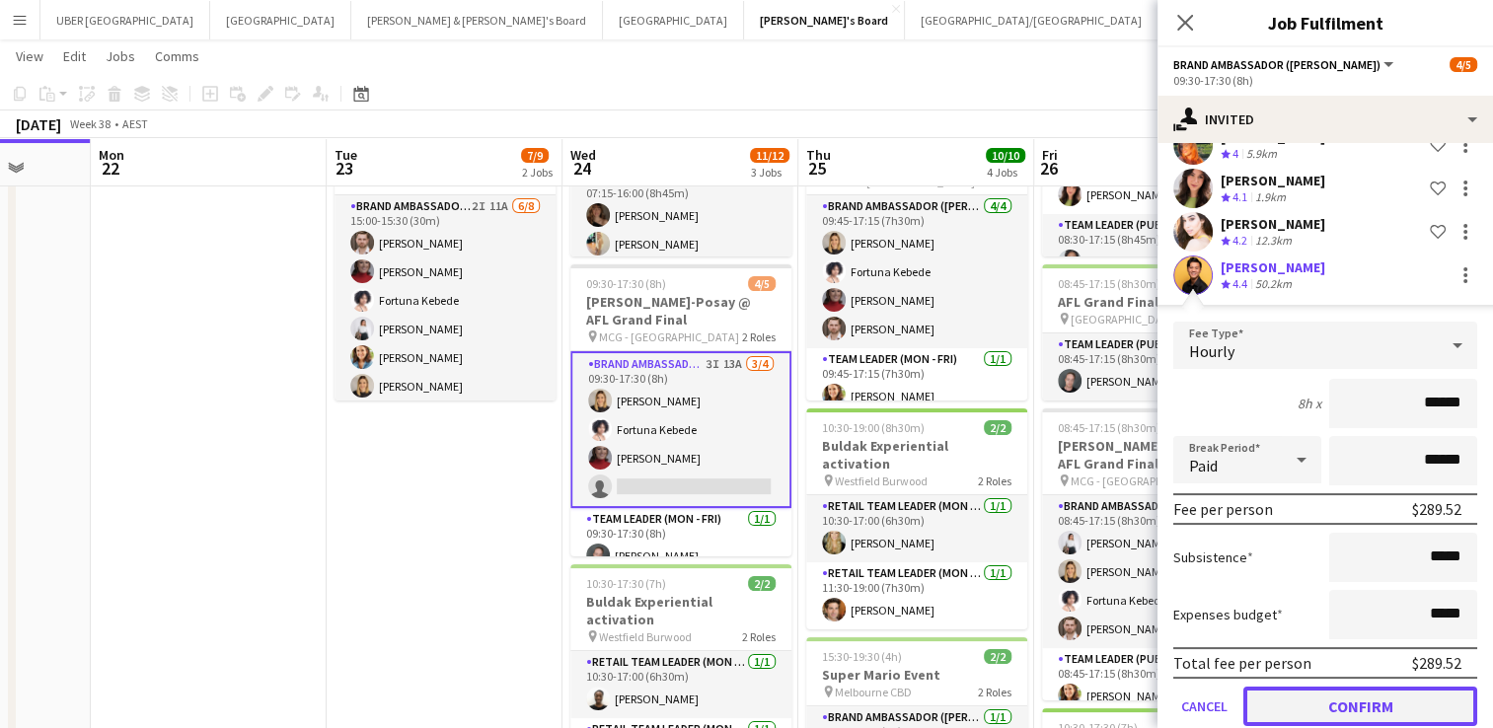
click at [1279, 701] on button "Confirm" at bounding box center [1361, 706] width 234 height 39
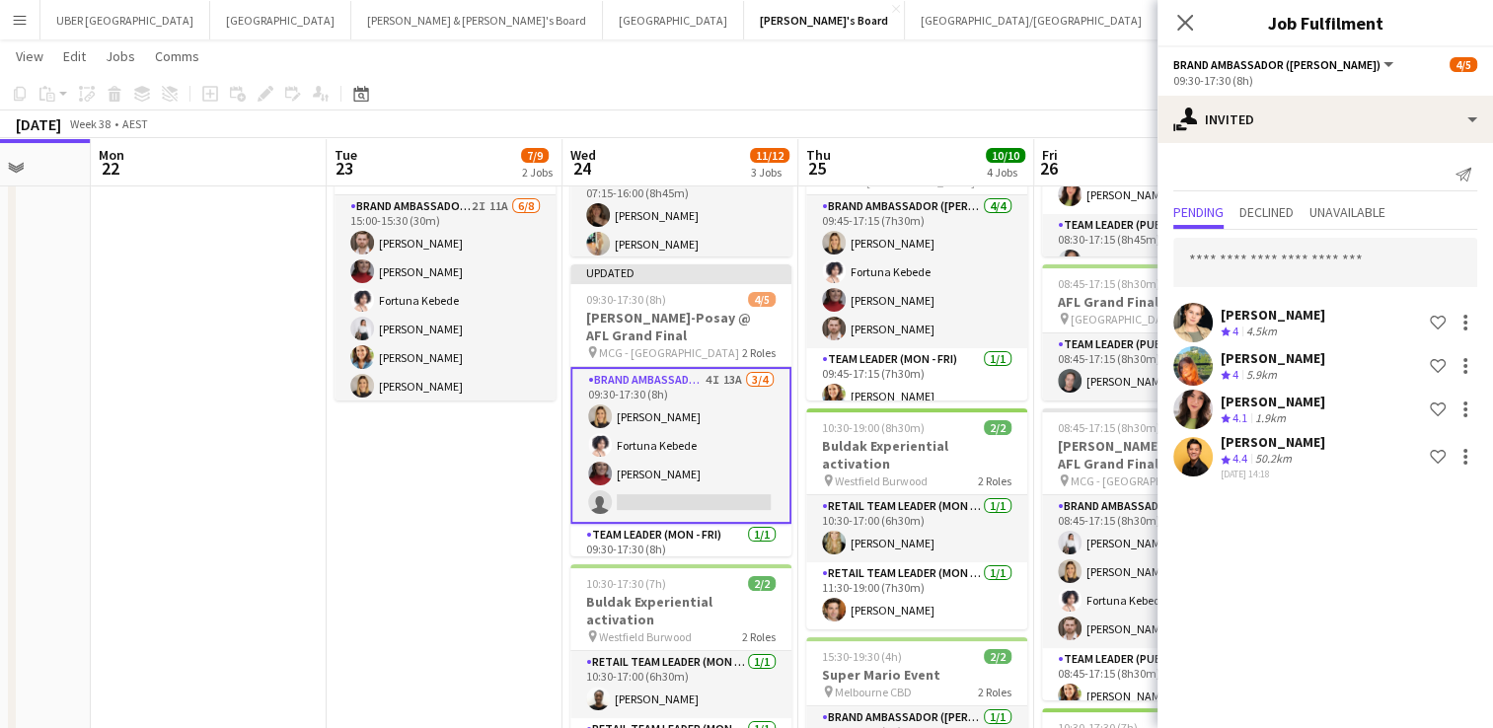
scroll to position [0, 0]
click at [1183, 24] on icon at bounding box center [1185, 22] width 19 height 19
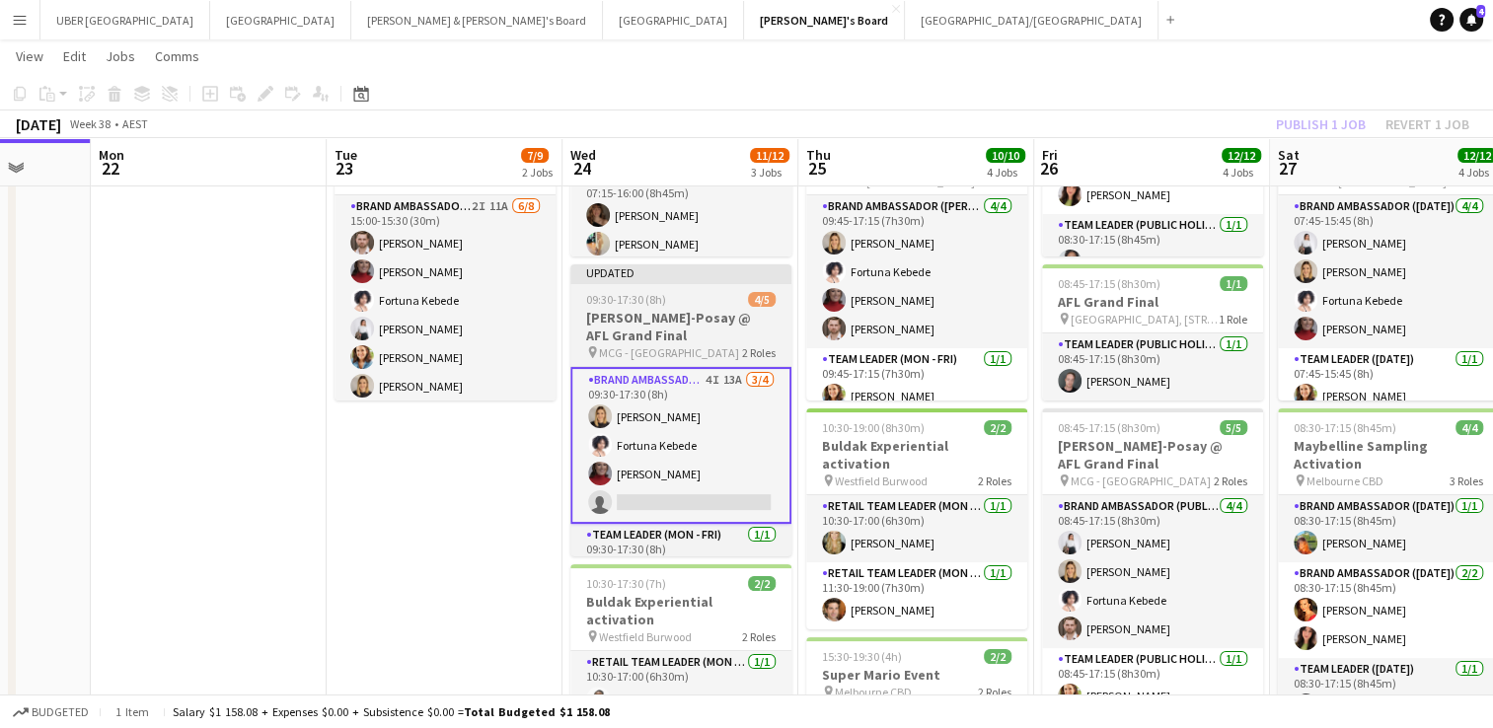
click at [650, 292] on span "09:30-17:30 (8h)" at bounding box center [626, 299] width 80 height 15
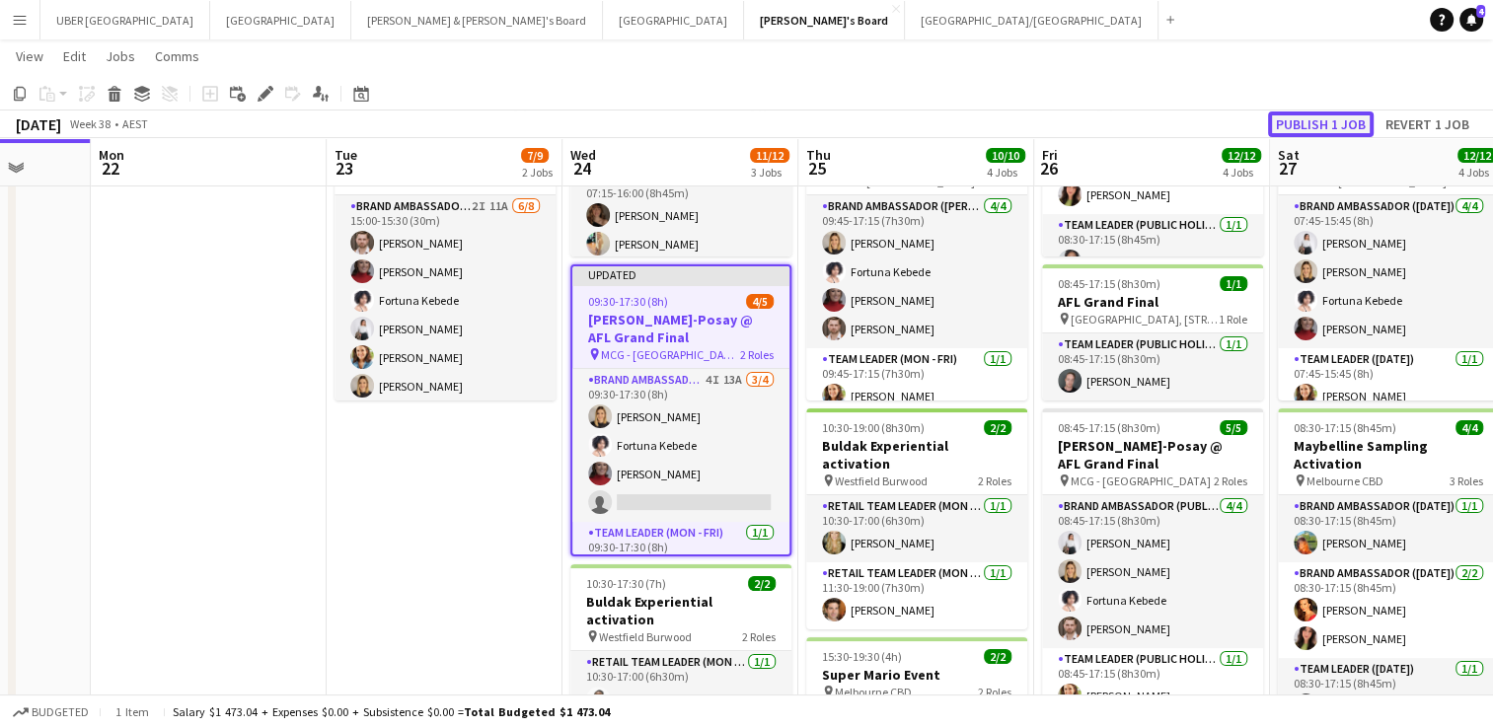
click at [1318, 116] on button "Publish 1 job" at bounding box center [1321, 125] width 106 height 26
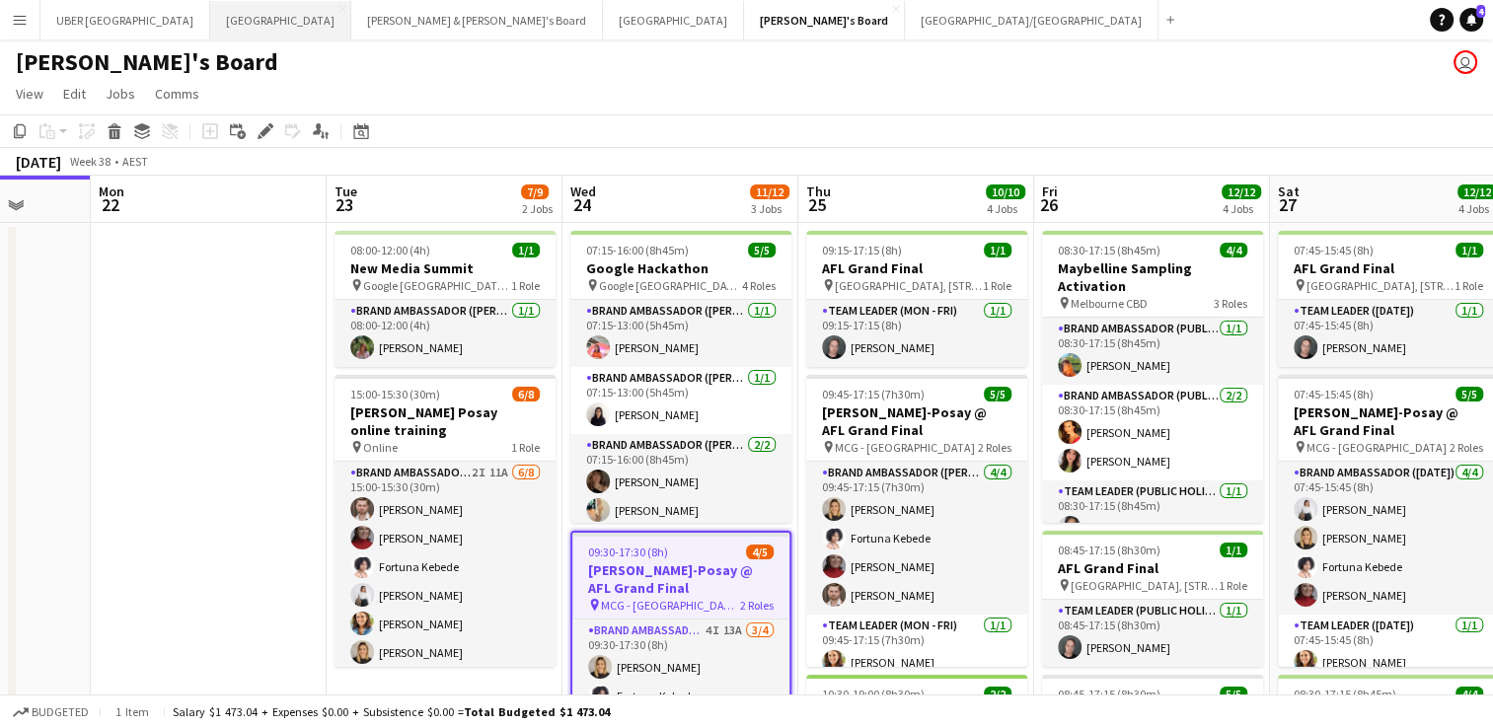
click at [210, 12] on button "Sydney Close" at bounding box center [280, 20] width 141 height 38
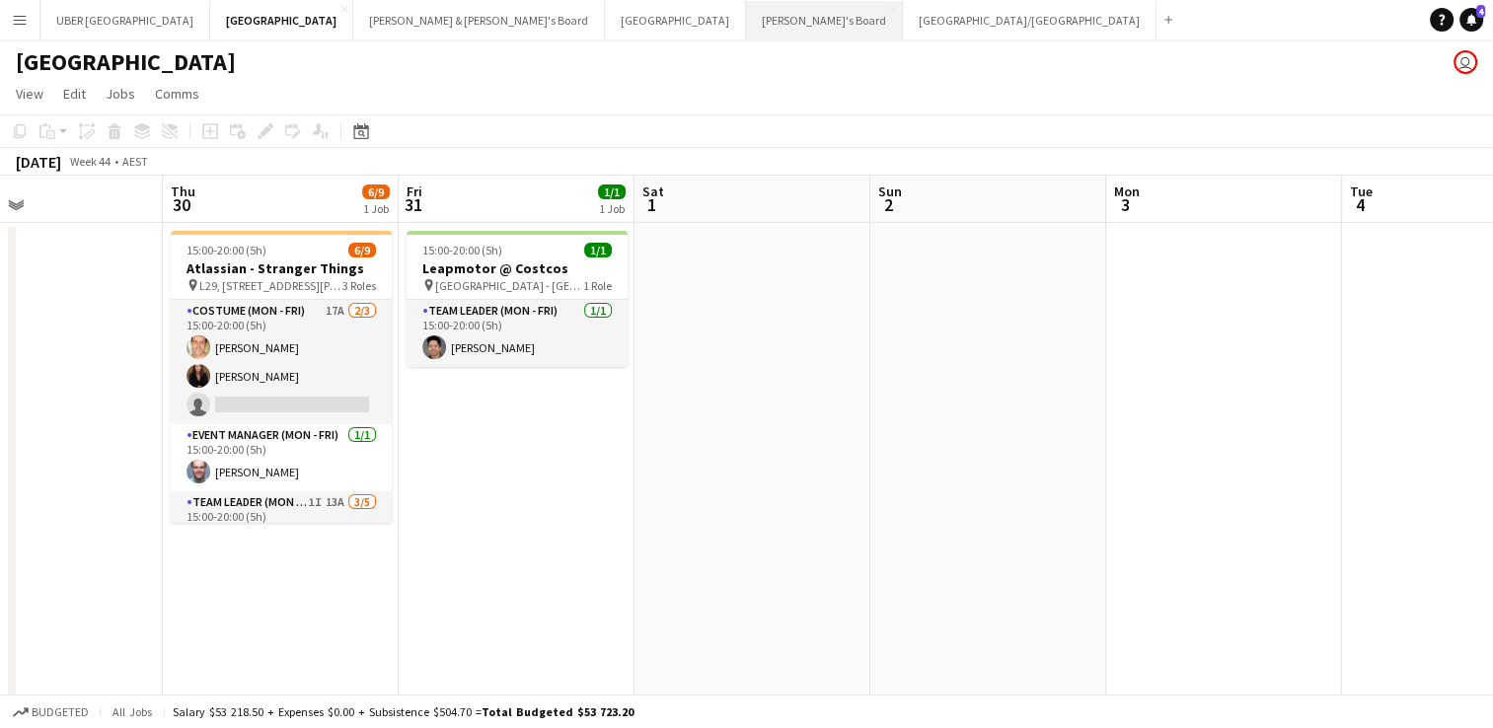
click at [746, 20] on button "Tennille's Board Close" at bounding box center [824, 20] width 157 height 38
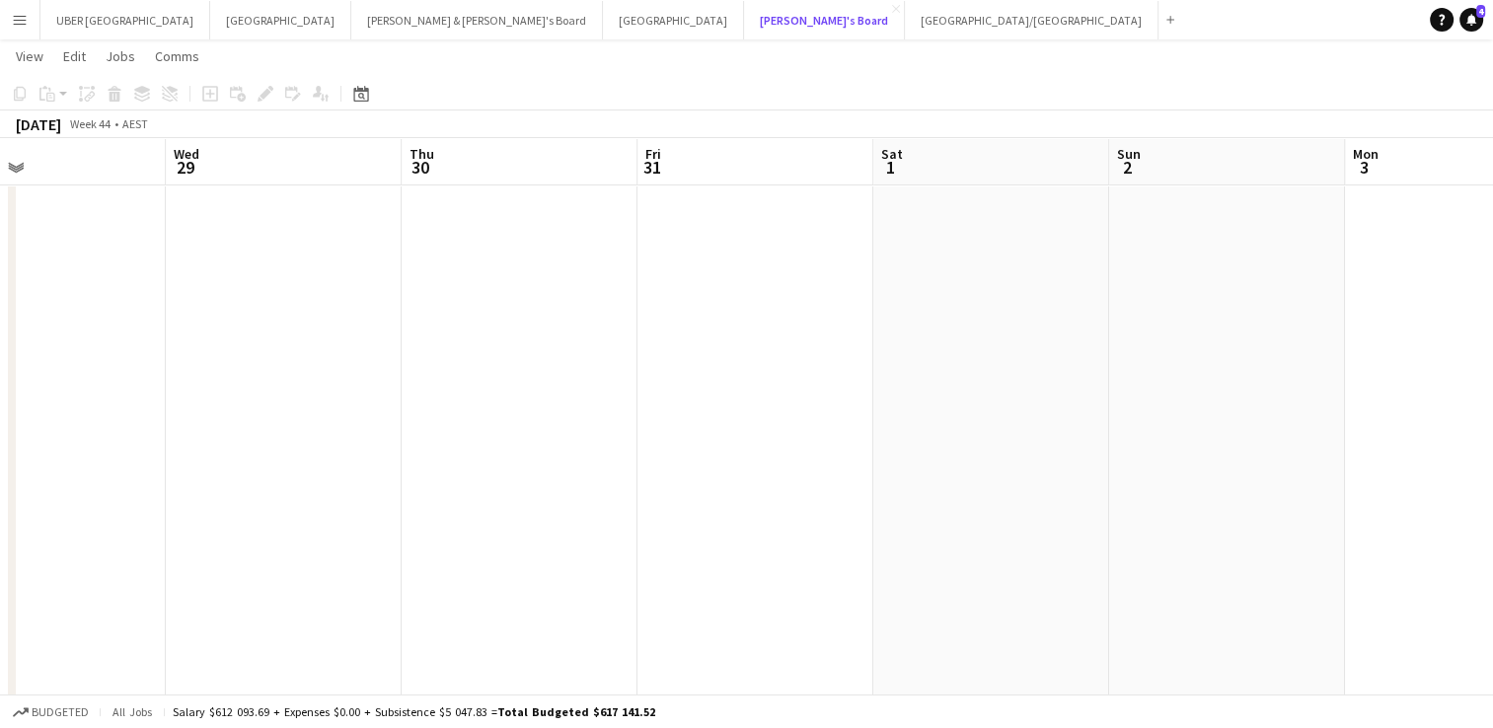
scroll to position [39, 0]
click at [603, 16] on button "Melbourne Close" at bounding box center [673, 20] width 141 height 38
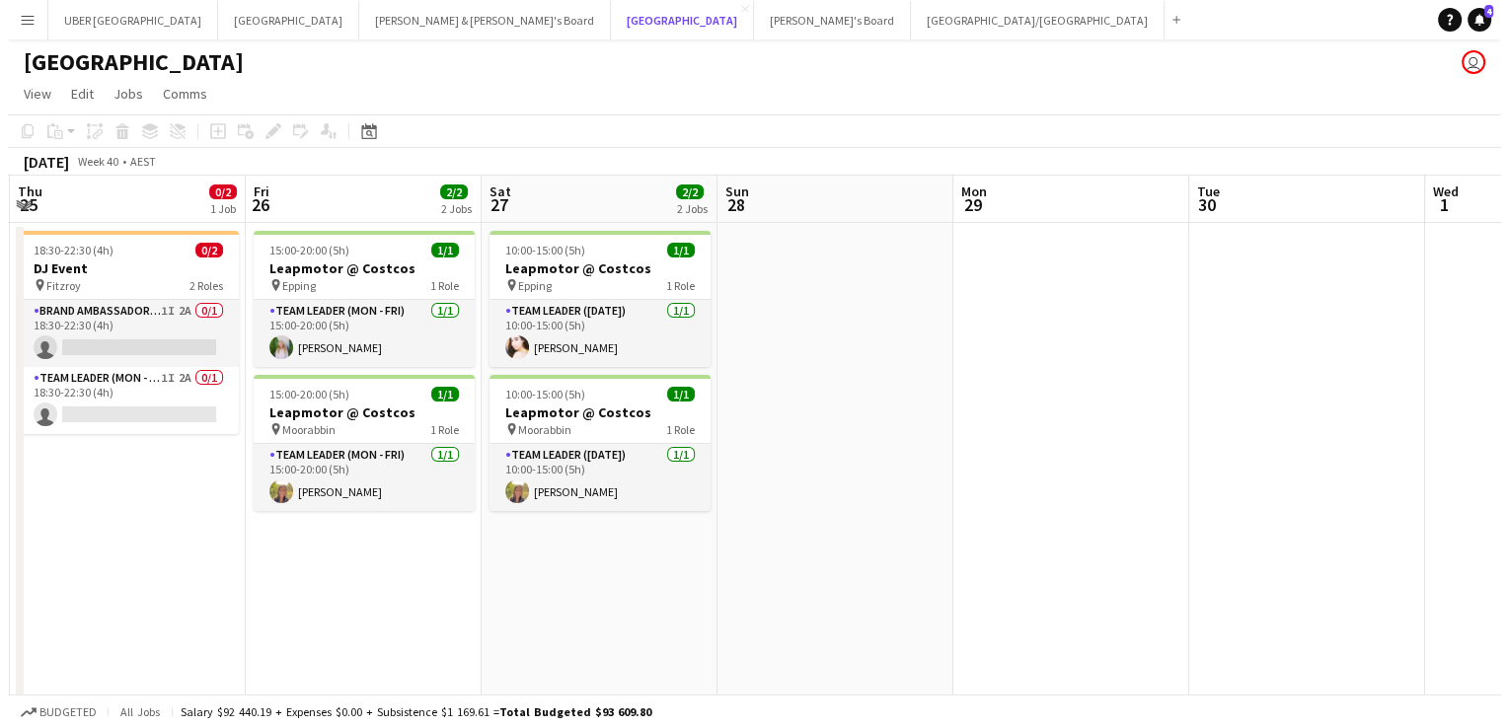
scroll to position [0, 469]
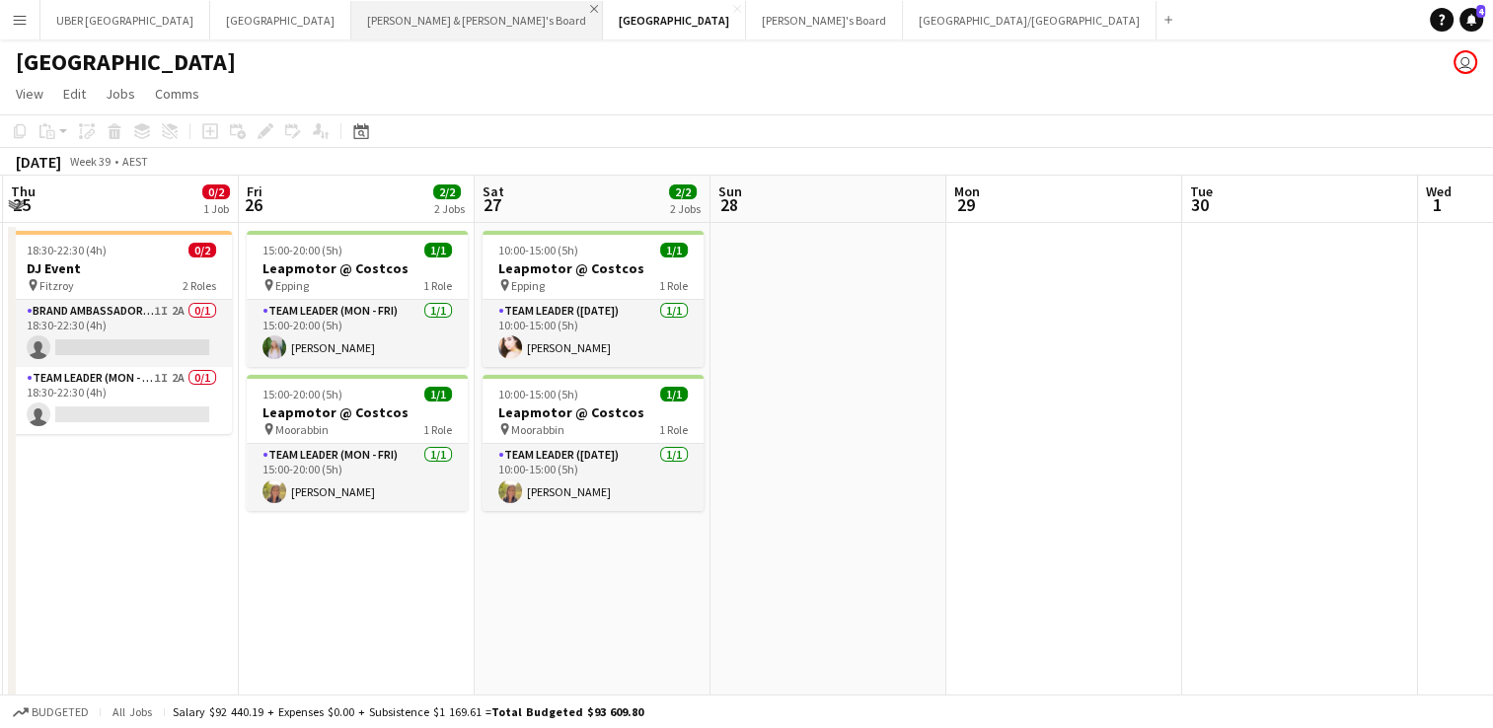
click at [590, 9] on app-icon "Close" at bounding box center [594, 9] width 8 height 8
click at [495, 26] on button "Tennille's Board Close" at bounding box center [573, 20] width 157 height 38
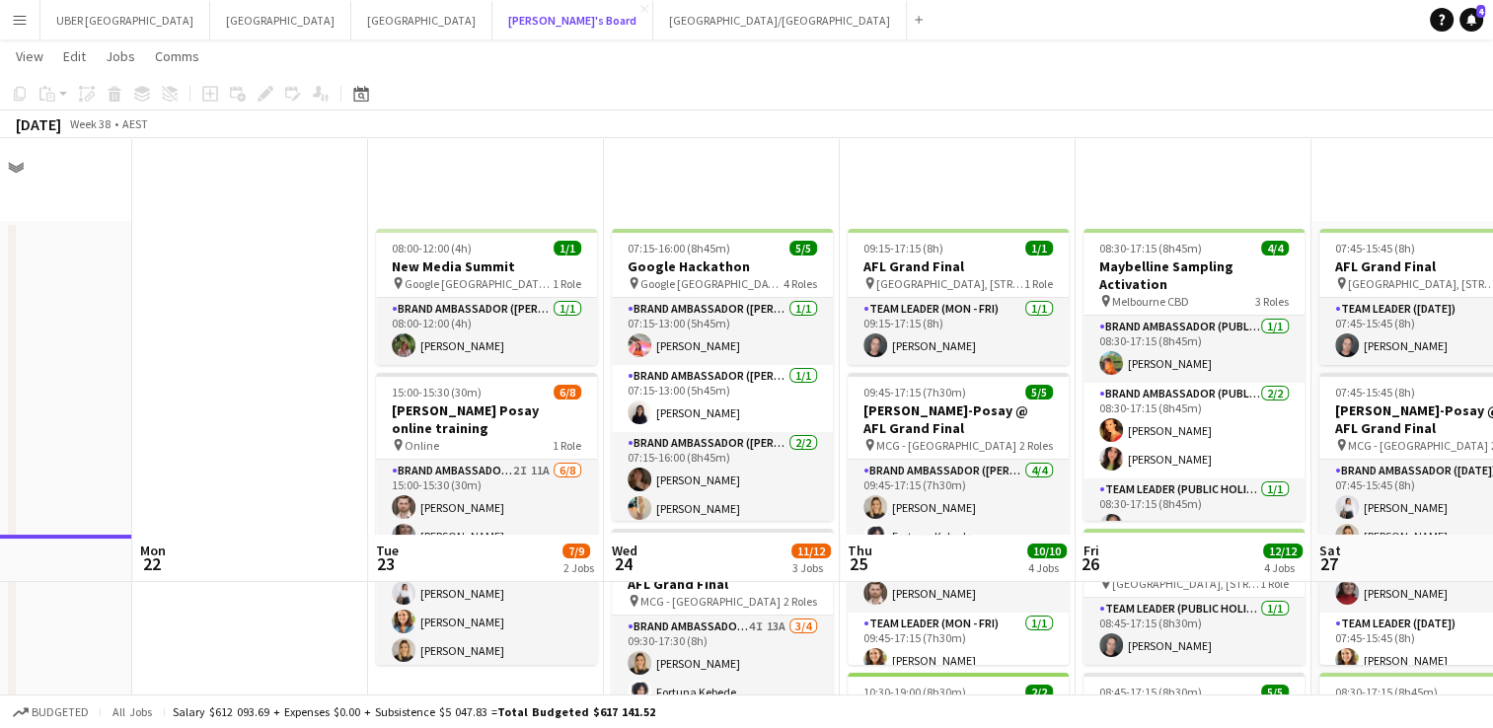
scroll to position [432, 0]
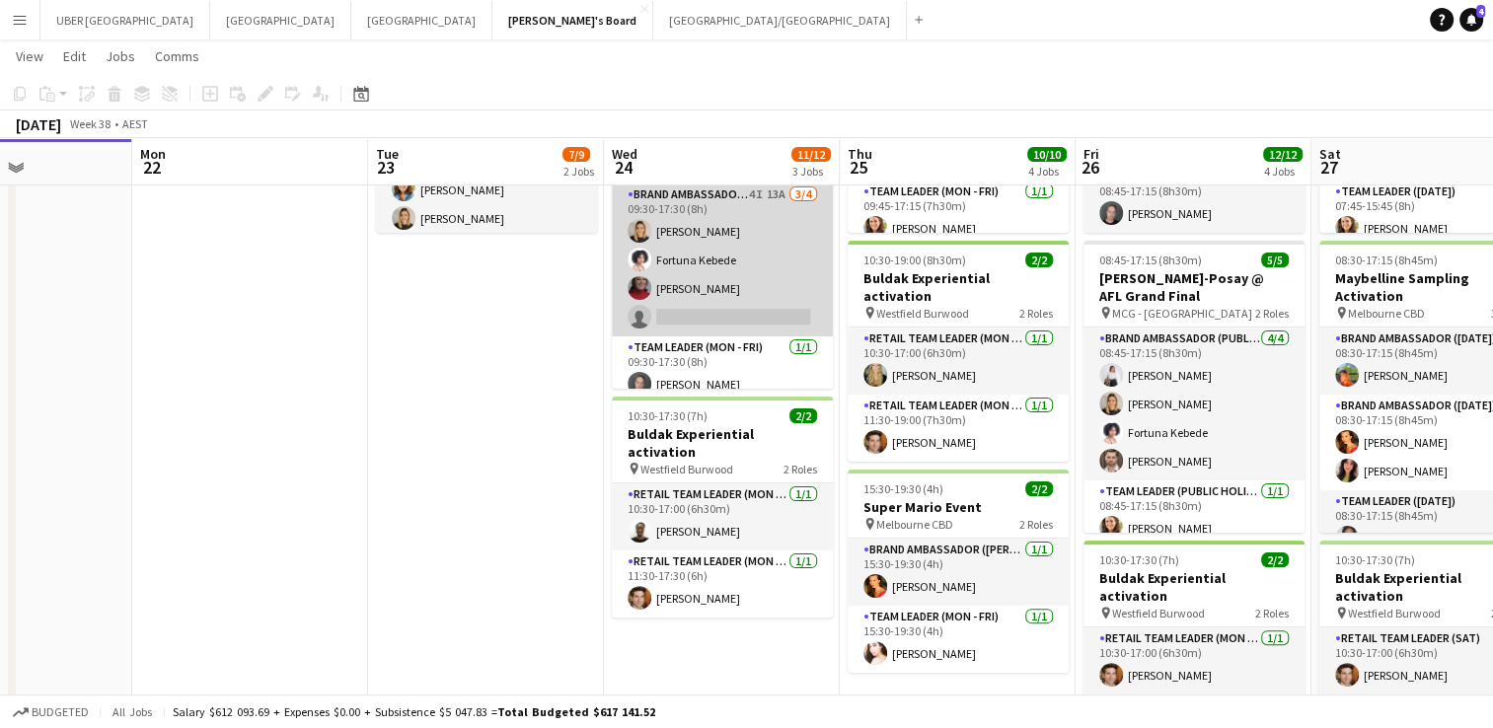
click at [713, 315] on app-card-role "Brand Ambassador (Mon - Fri) 4I 13A [DATE] 09:30-17:30 (8h) [PERSON_NAME] [PERS…" at bounding box center [722, 260] width 221 height 153
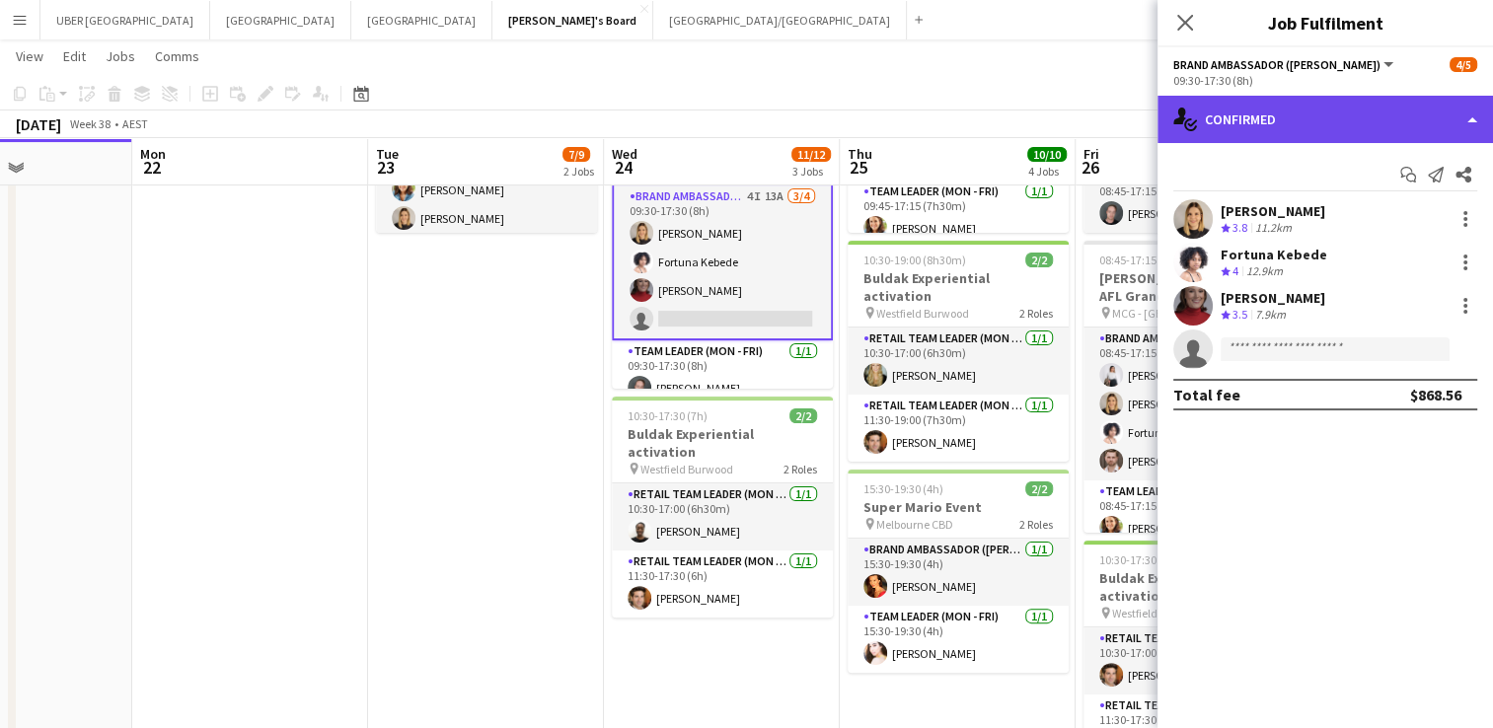
click at [1320, 125] on div "single-neutral-actions-check-2 Confirmed" at bounding box center [1326, 119] width 336 height 47
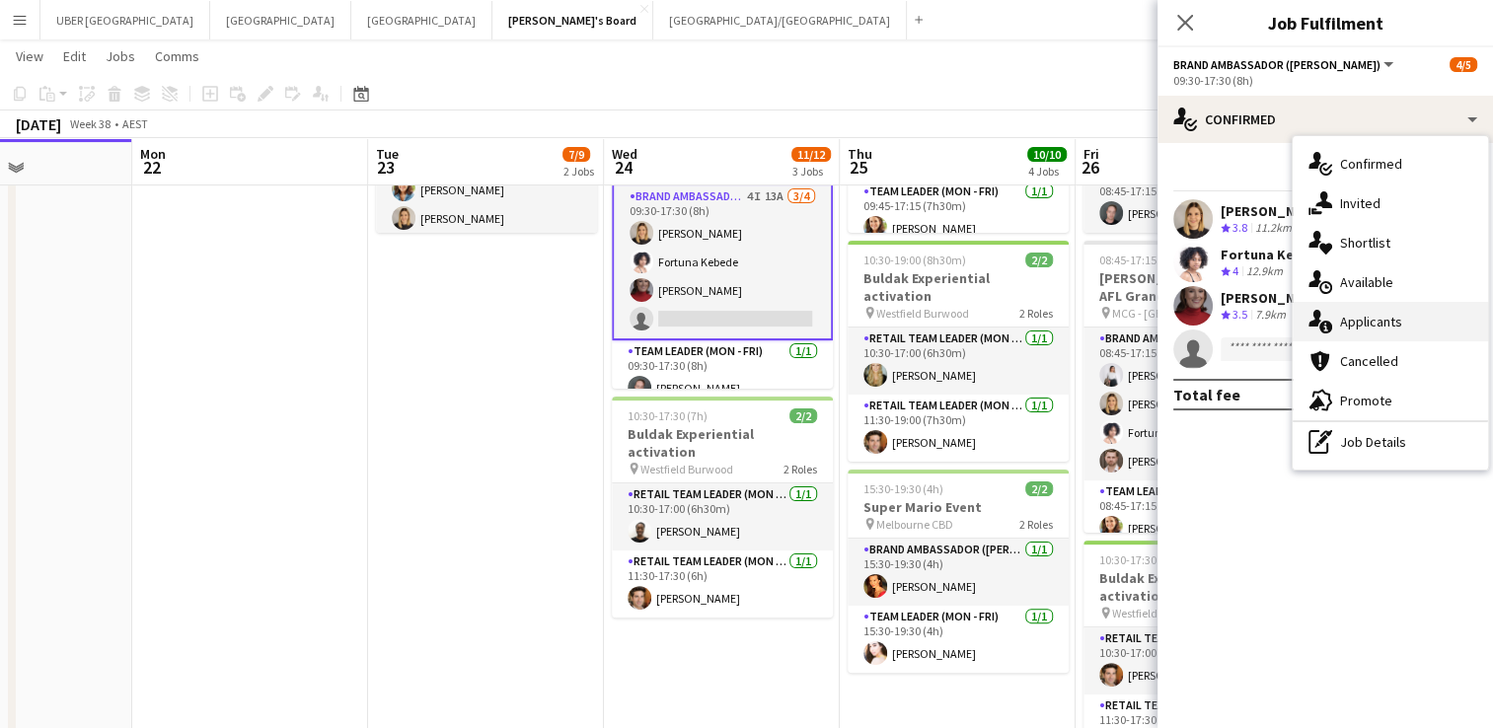
click at [1373, 322] on span "Applicants" at bounding box center [1371, 322] width 62 height 18
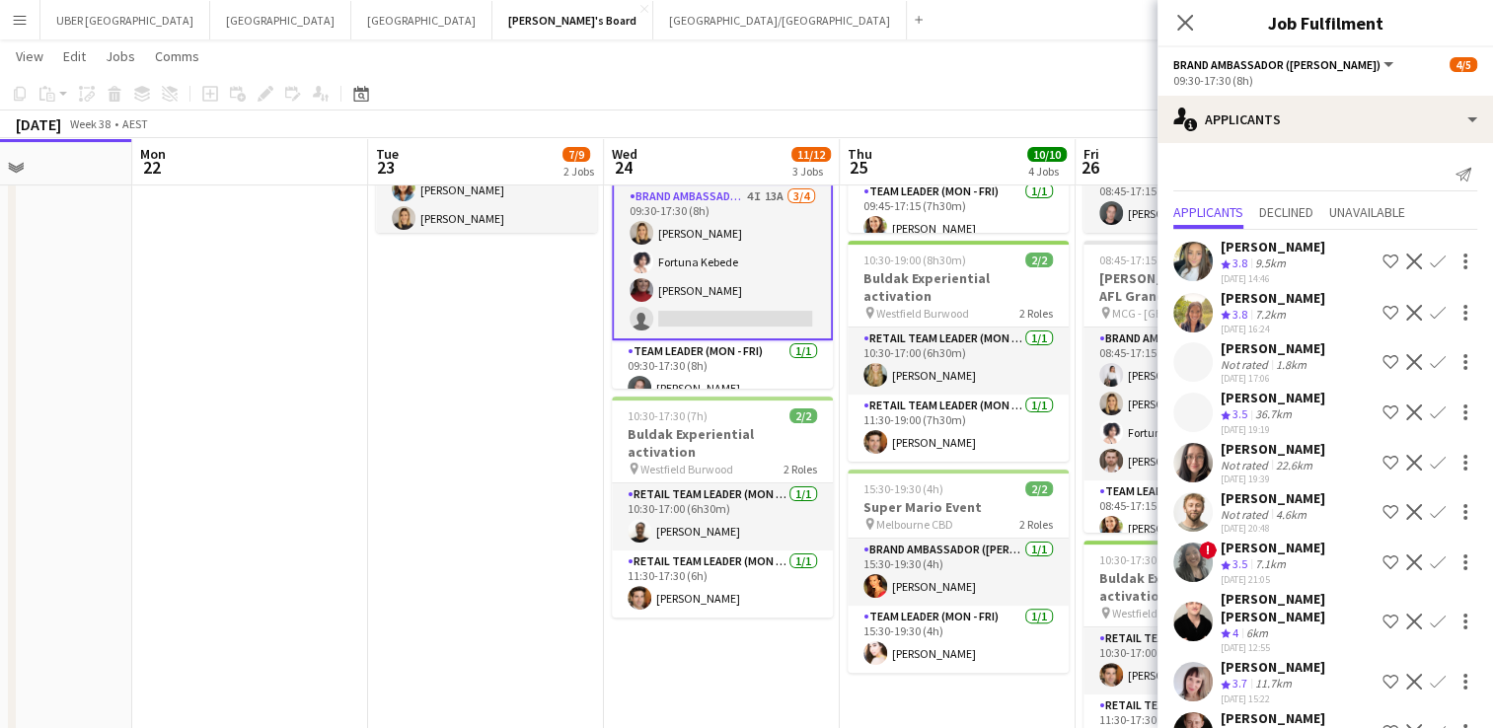
scroll to position [122, 0]
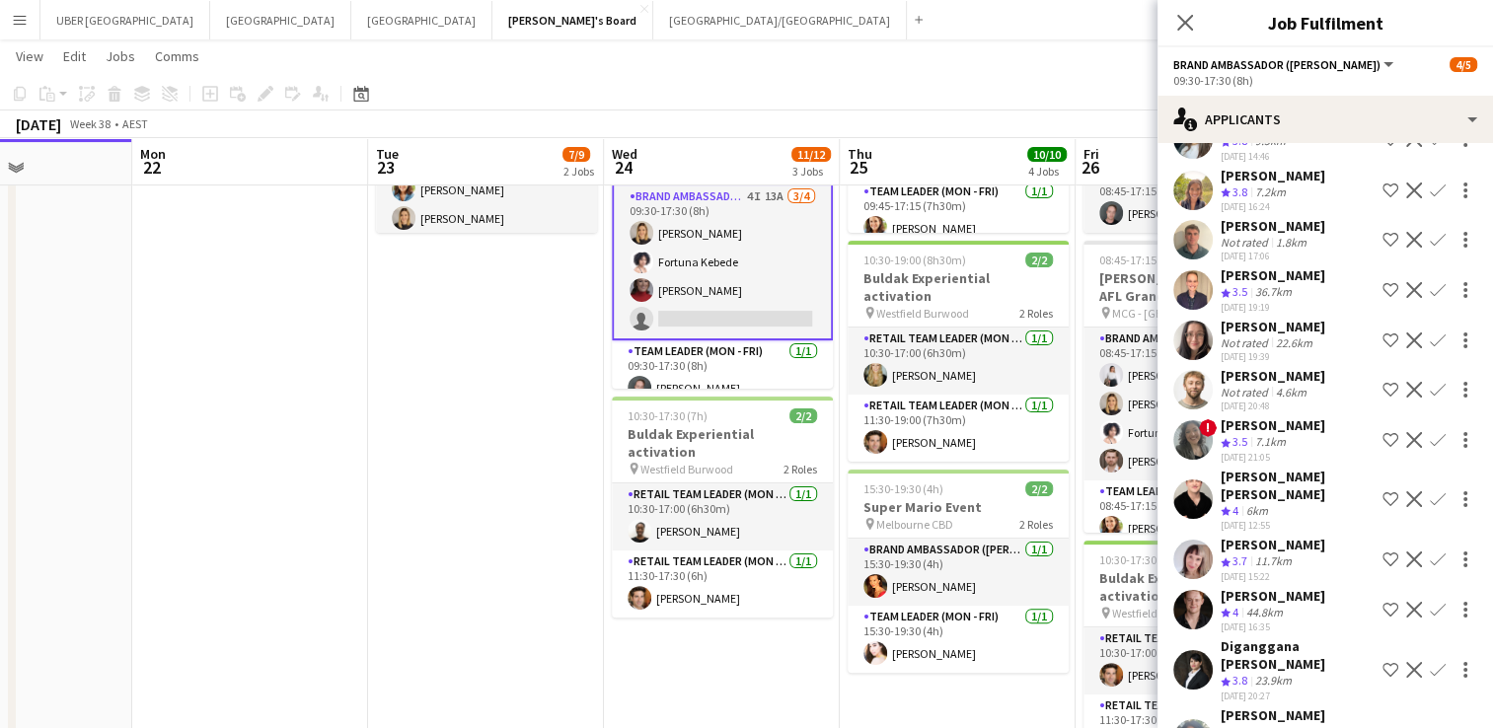
click at [1277, 707] on div "[PERSON_NAME] [PERSON_NAME]" at bounding box center [1298, 725] width 154 height 36
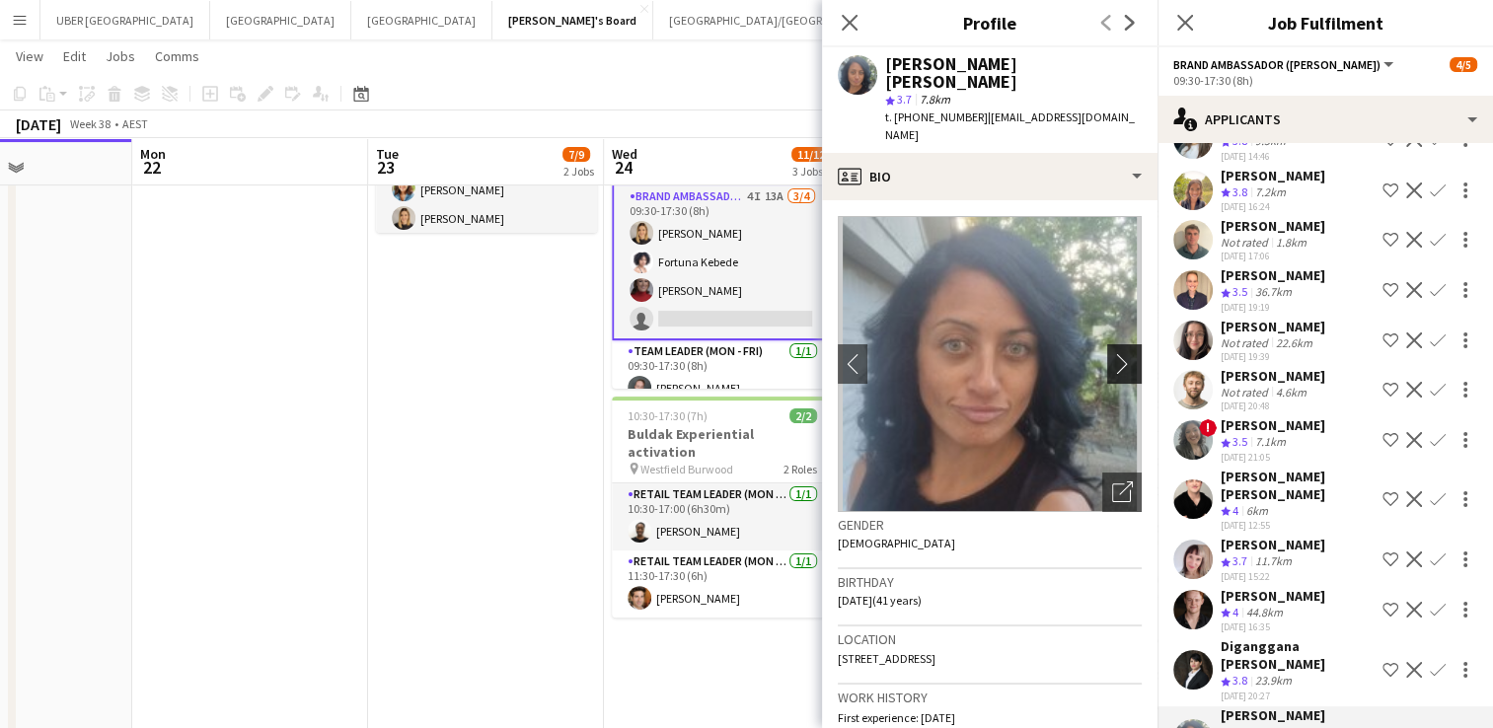
click at [1112, 353] on app-icon "chevron-right" at bounding box center [1127, 363] width 31 height 21
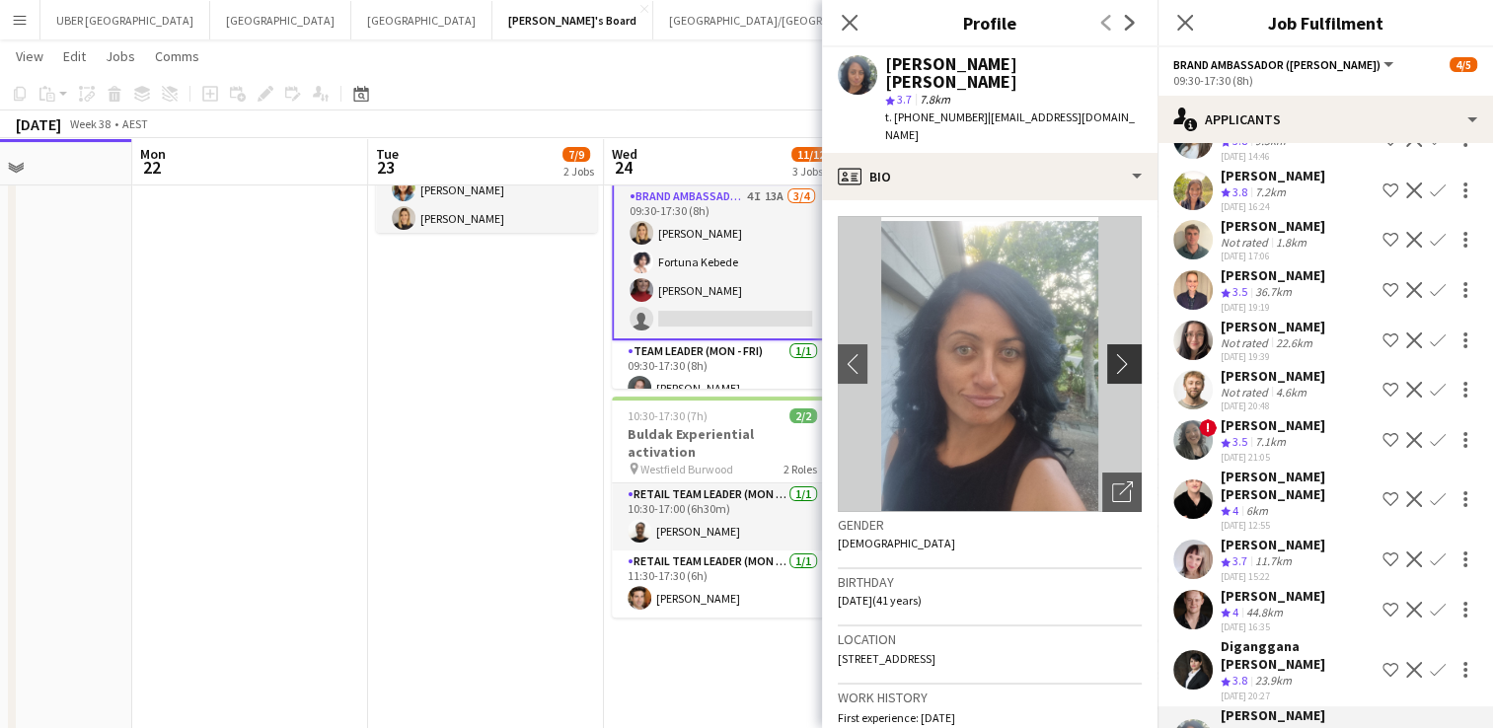
click at [1112, 353] on app-icon "chevron-right" at bounding box center [1127, 363] width 31 height 21
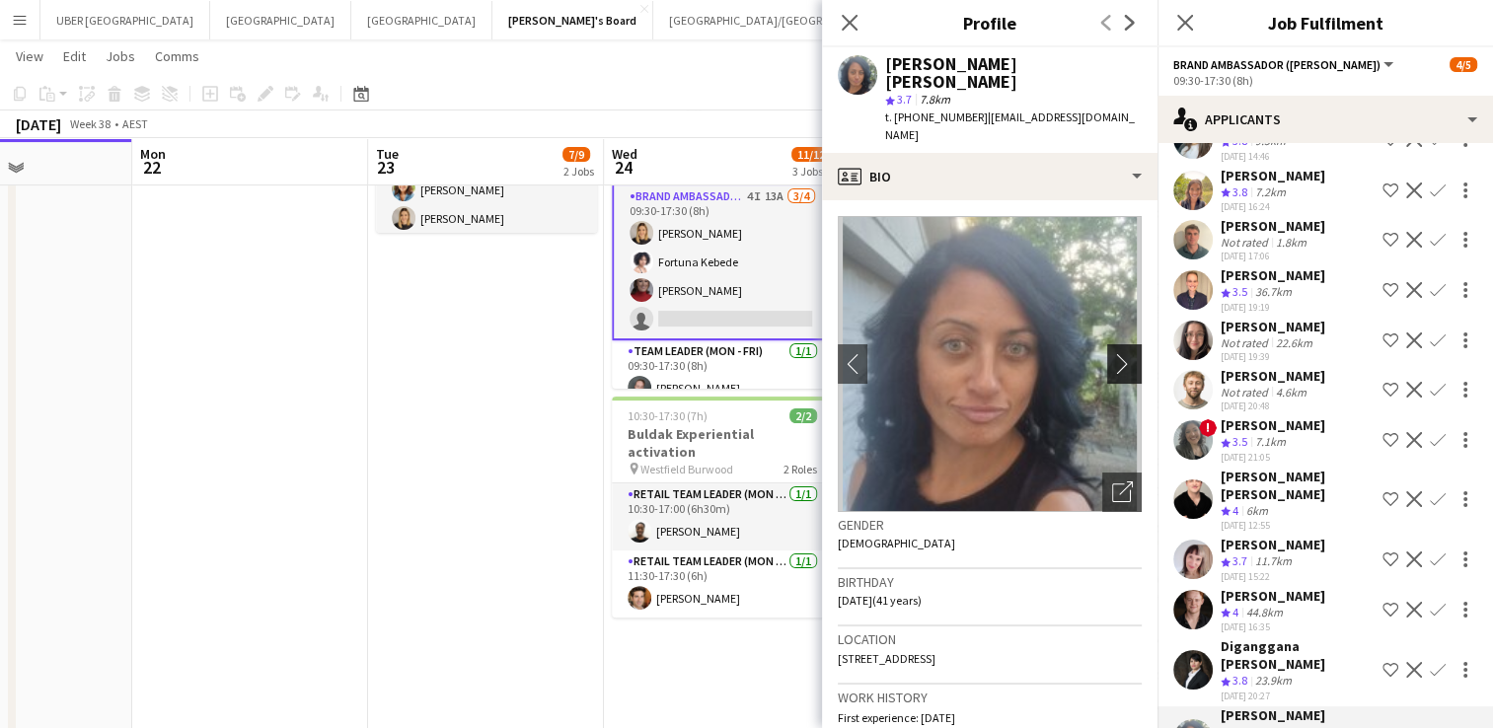
click at [1112, 353] on app-icon "chevron-right" at bounding box center [1127, 363] width 31 height 21
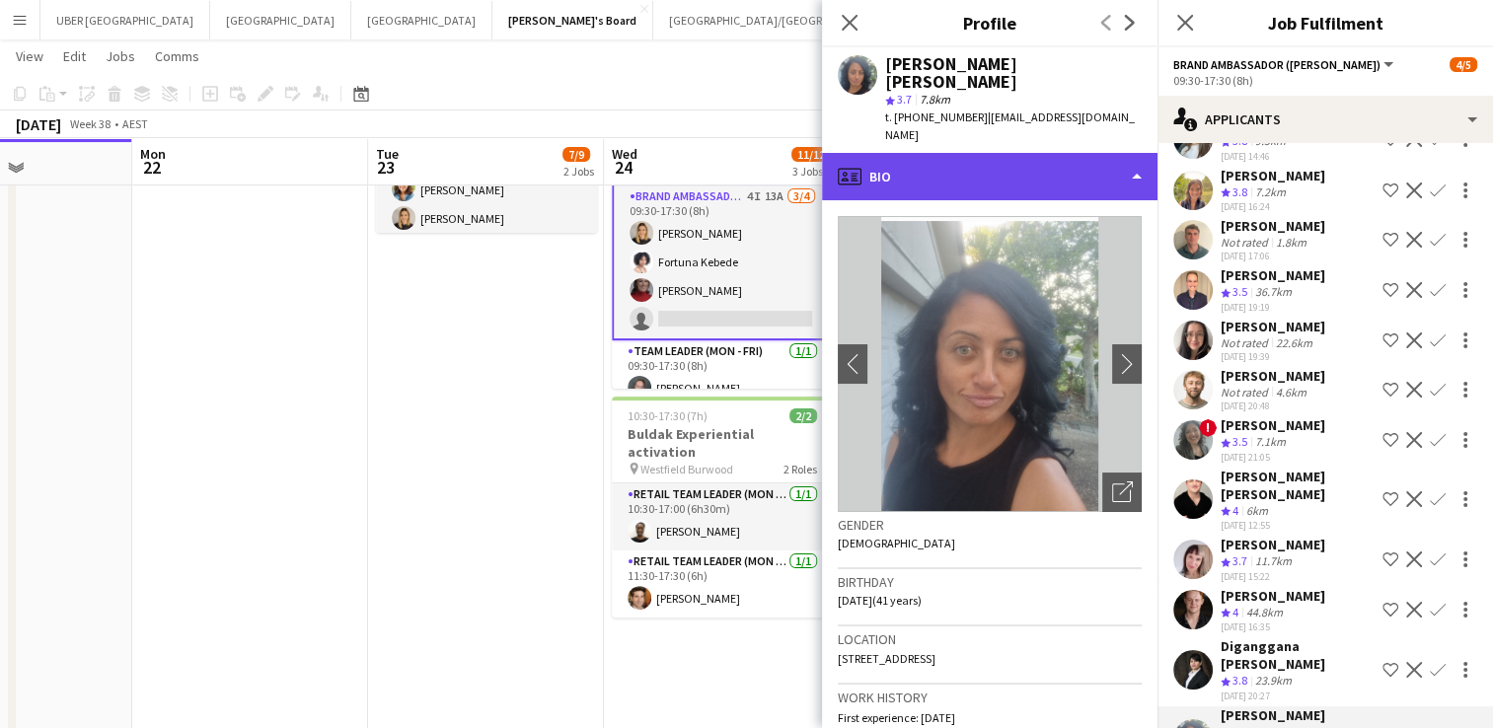
click at [1004, 153] on div "profile Bio" at bounding box center [990, 176] width 336 height 47
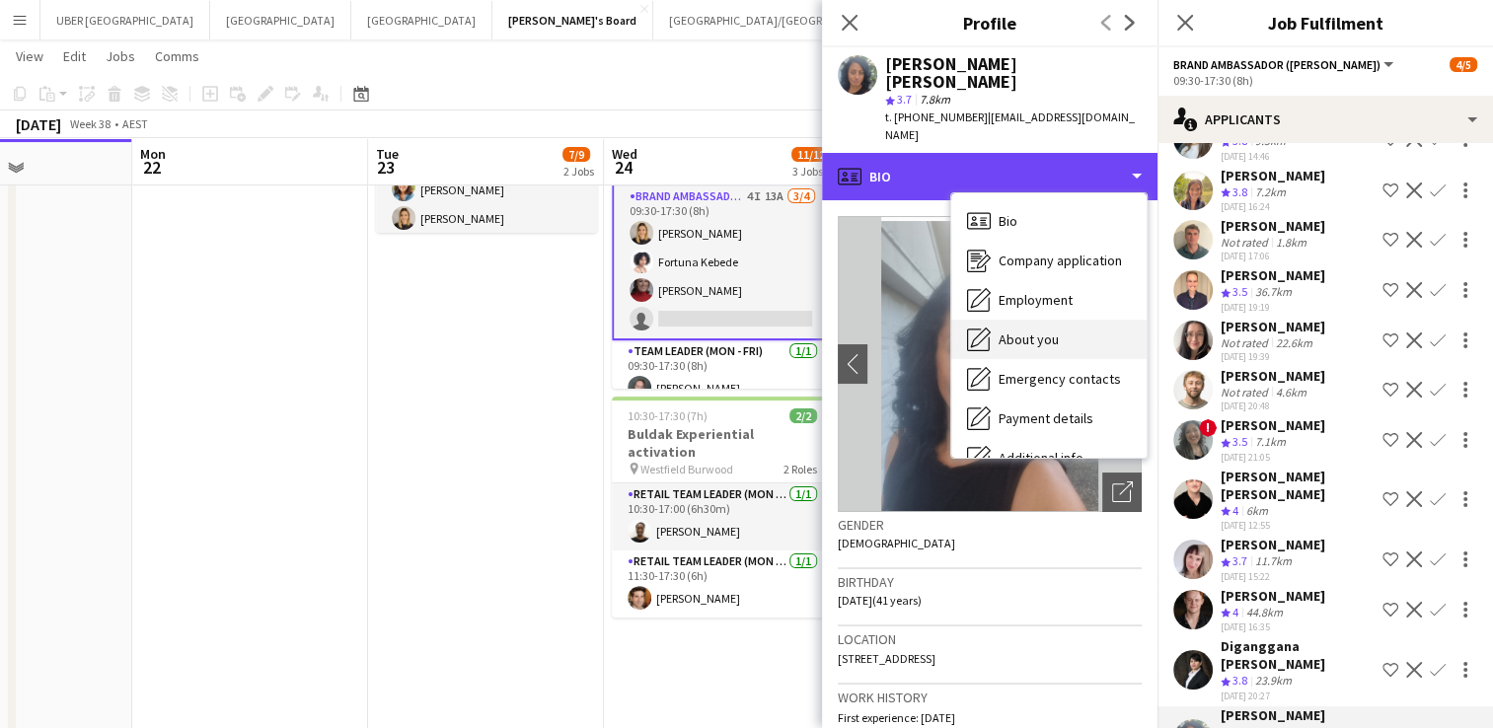
scroll to position [146, 0]
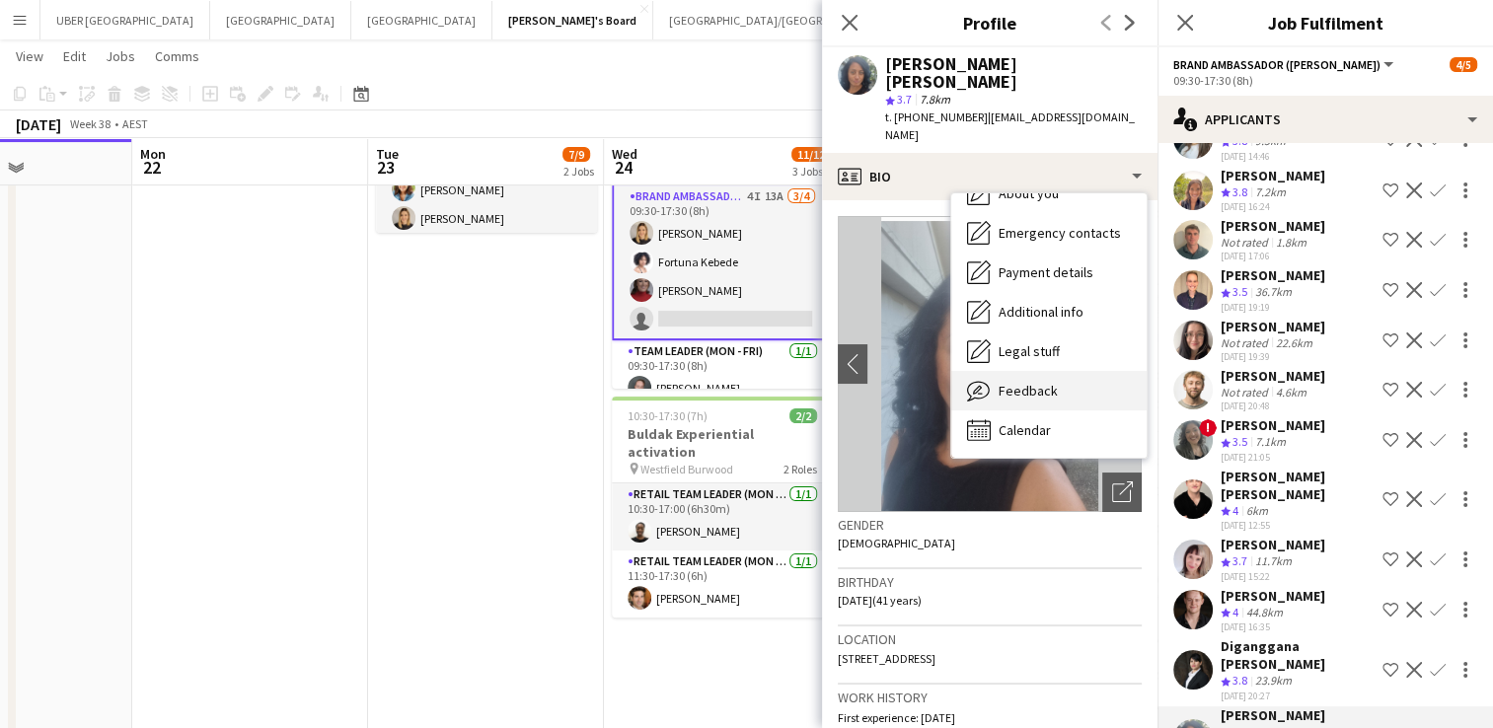
click at [1026, 382] on span "Feedback" at bounding box center [1028, 391] width 59 height 18
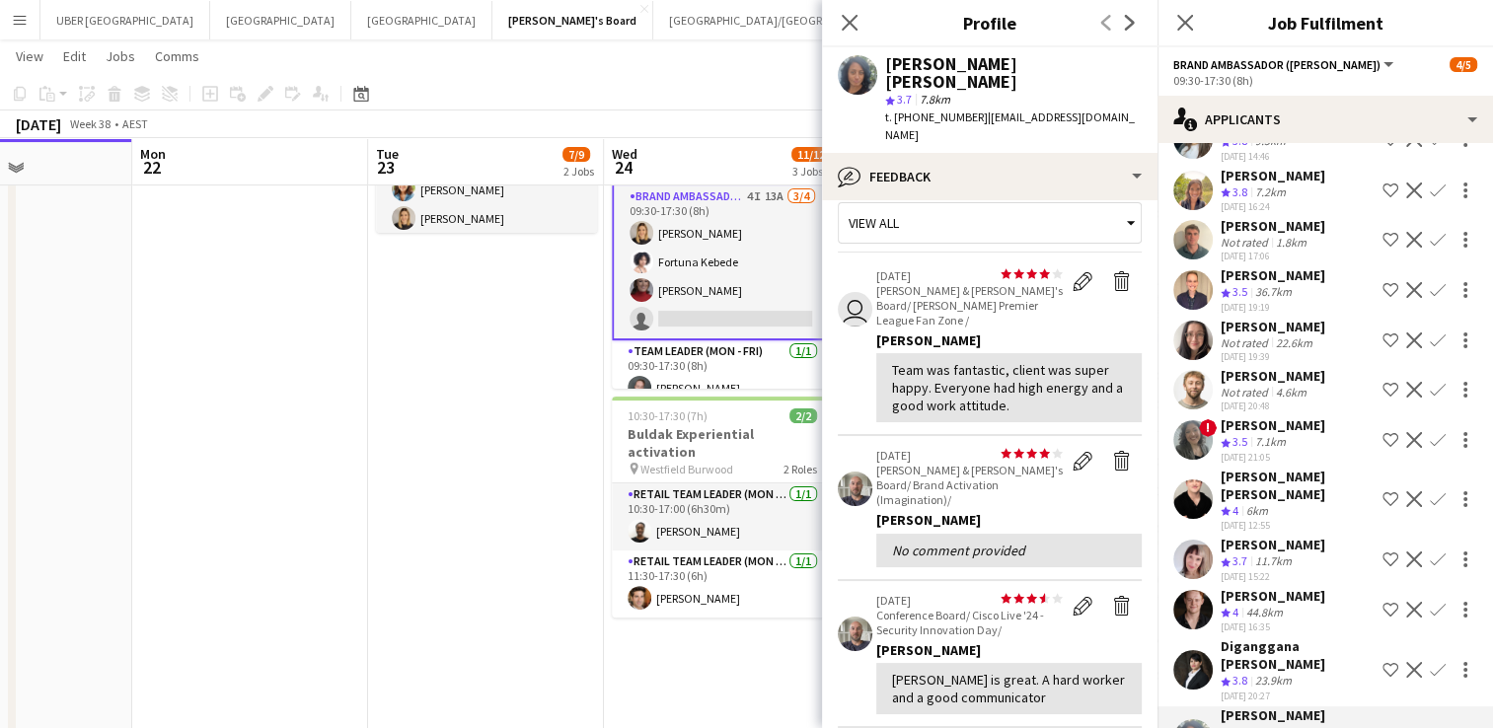
scroll to position [23, 0]
click at [1183, 29] on icon "Close pop-in" at bounding box center [1185, 22] width 19 height 19
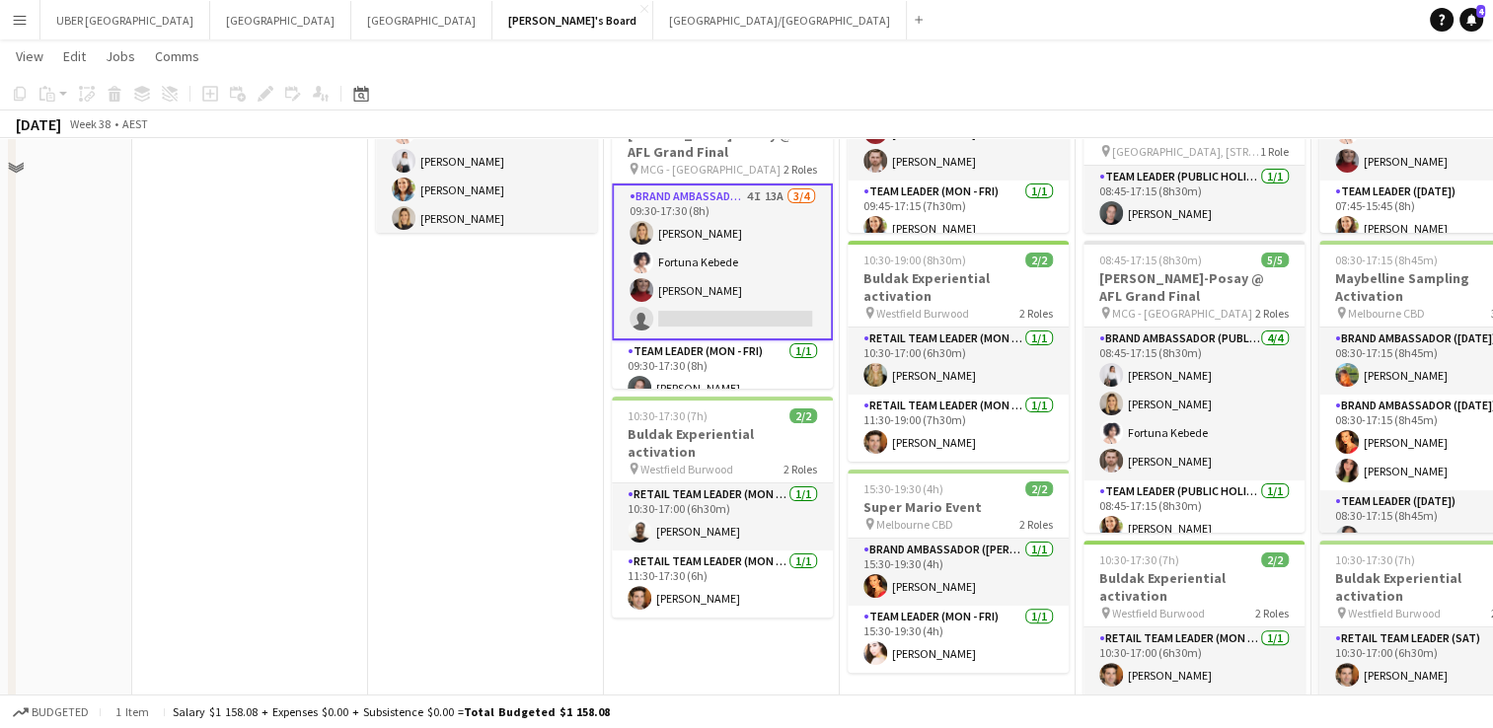
scroll to position [283, 0]
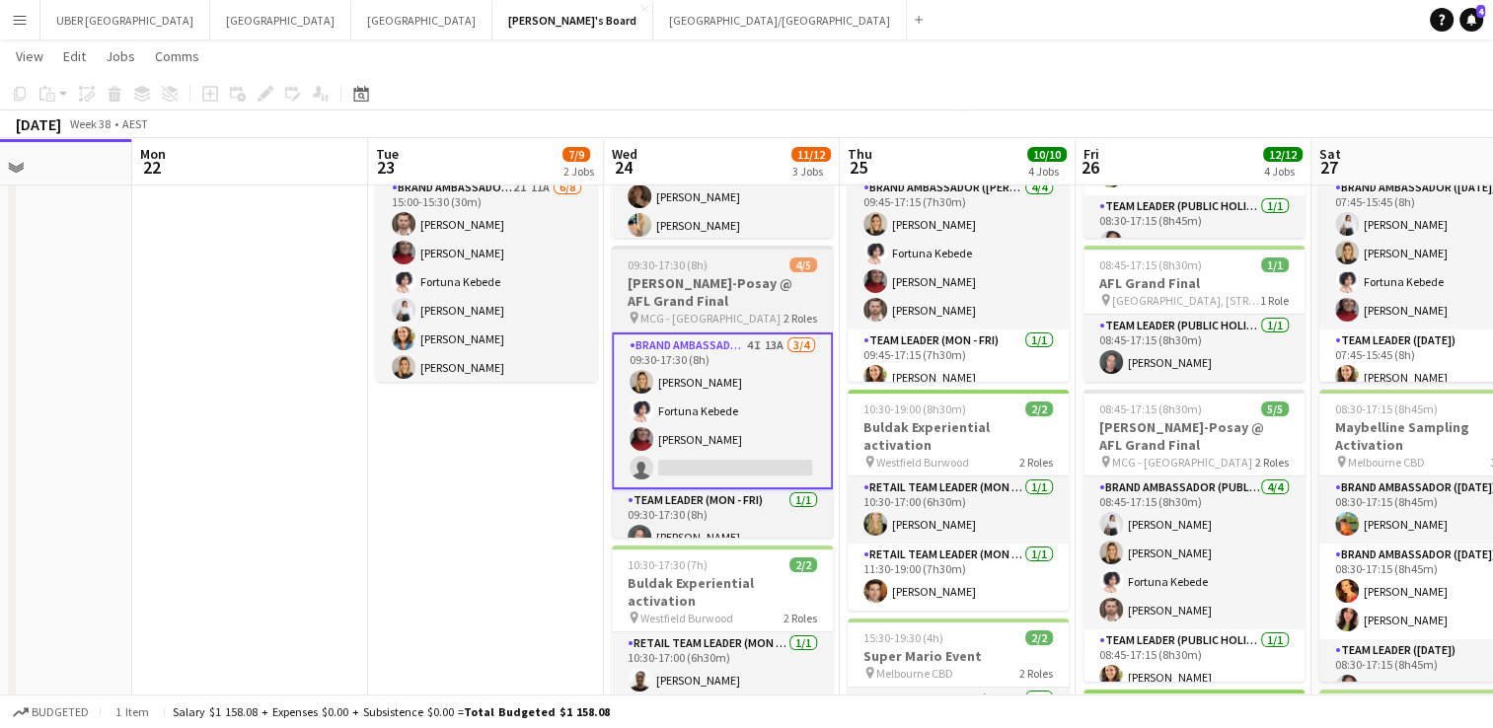
click at [717, 263] on div "09:30-17:30 (8h) 4/5" at bounding box center [722, 265] width 221 height 15
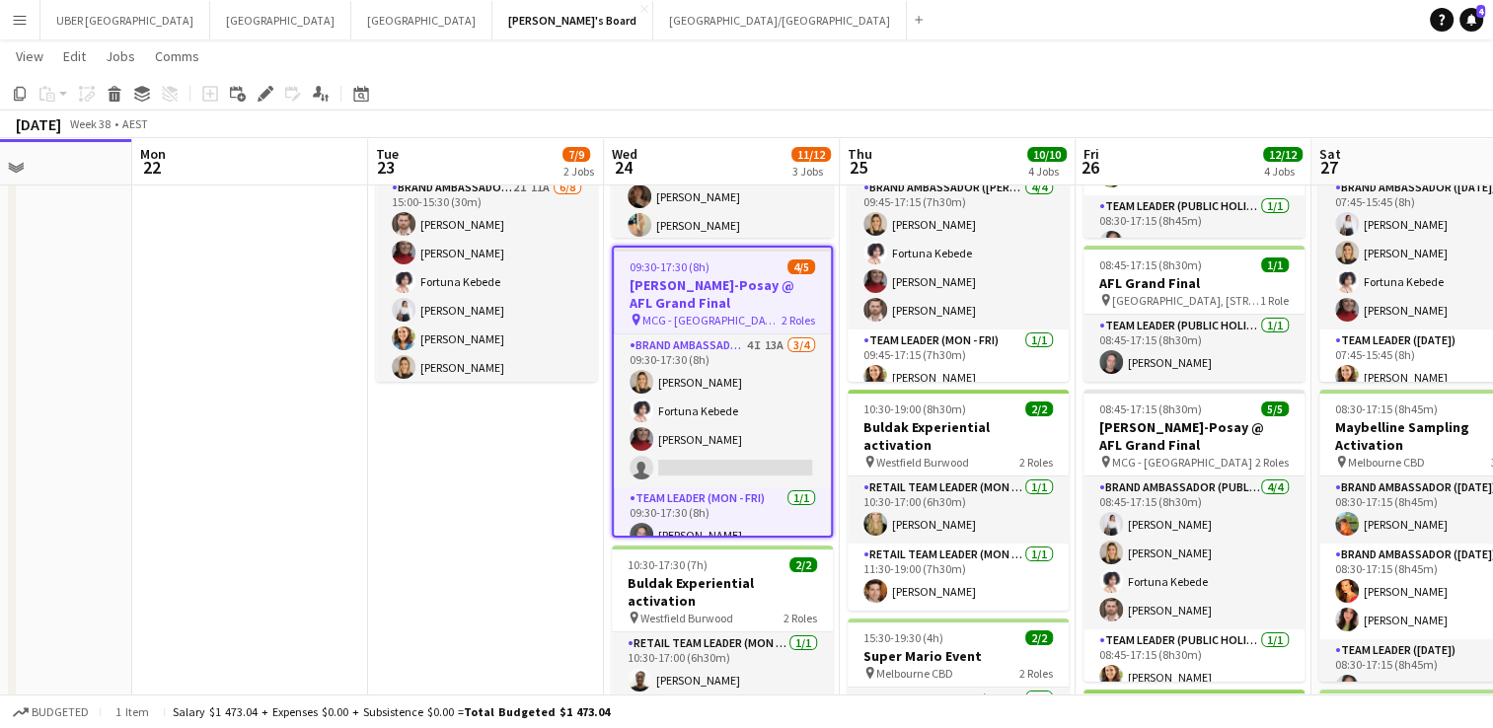
click at [718, 269] on div "09:30-17:30 (8h) 4/5" at bounding box center [722, 267] width 217 height 15
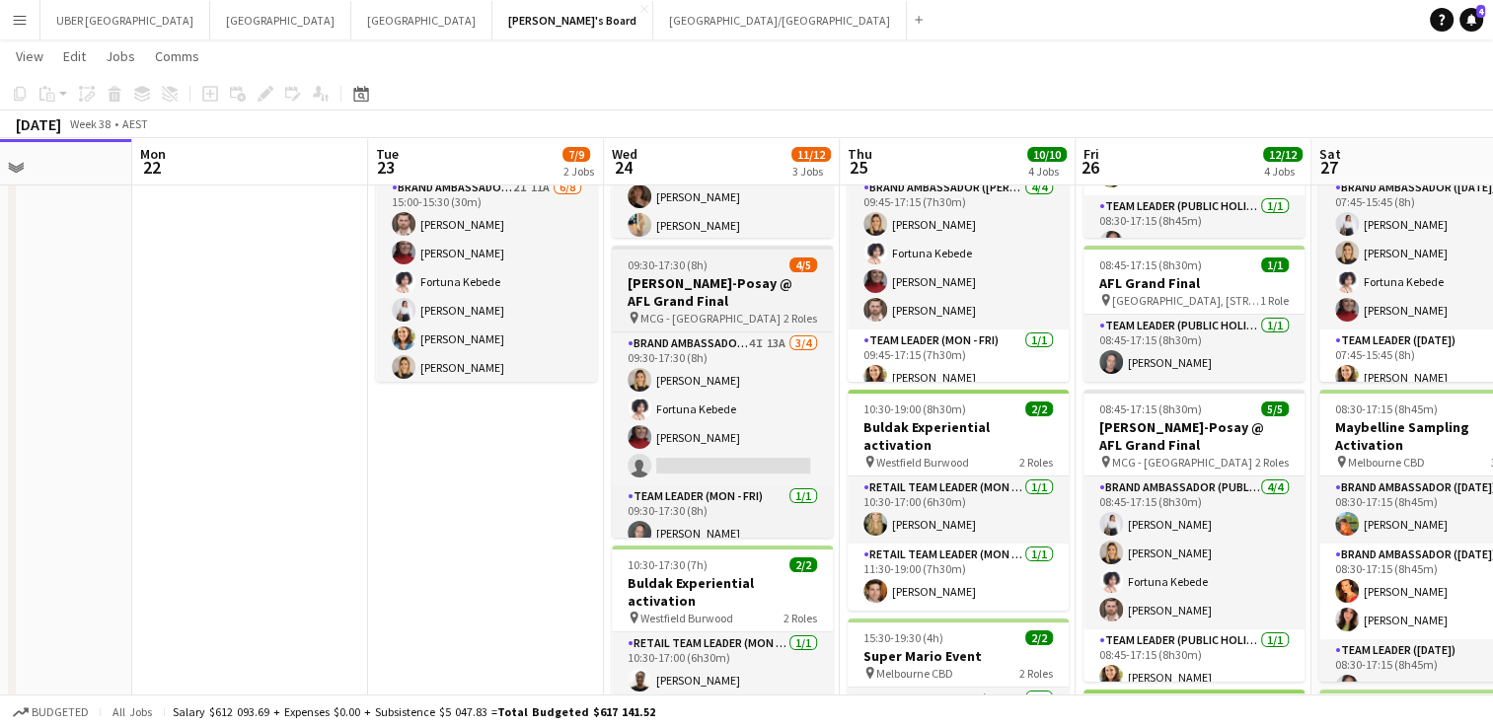
click at [718, 269] on div "09:30-17:30 (8h) 4/5" at bounding box center [722, 265] width 221 height 15
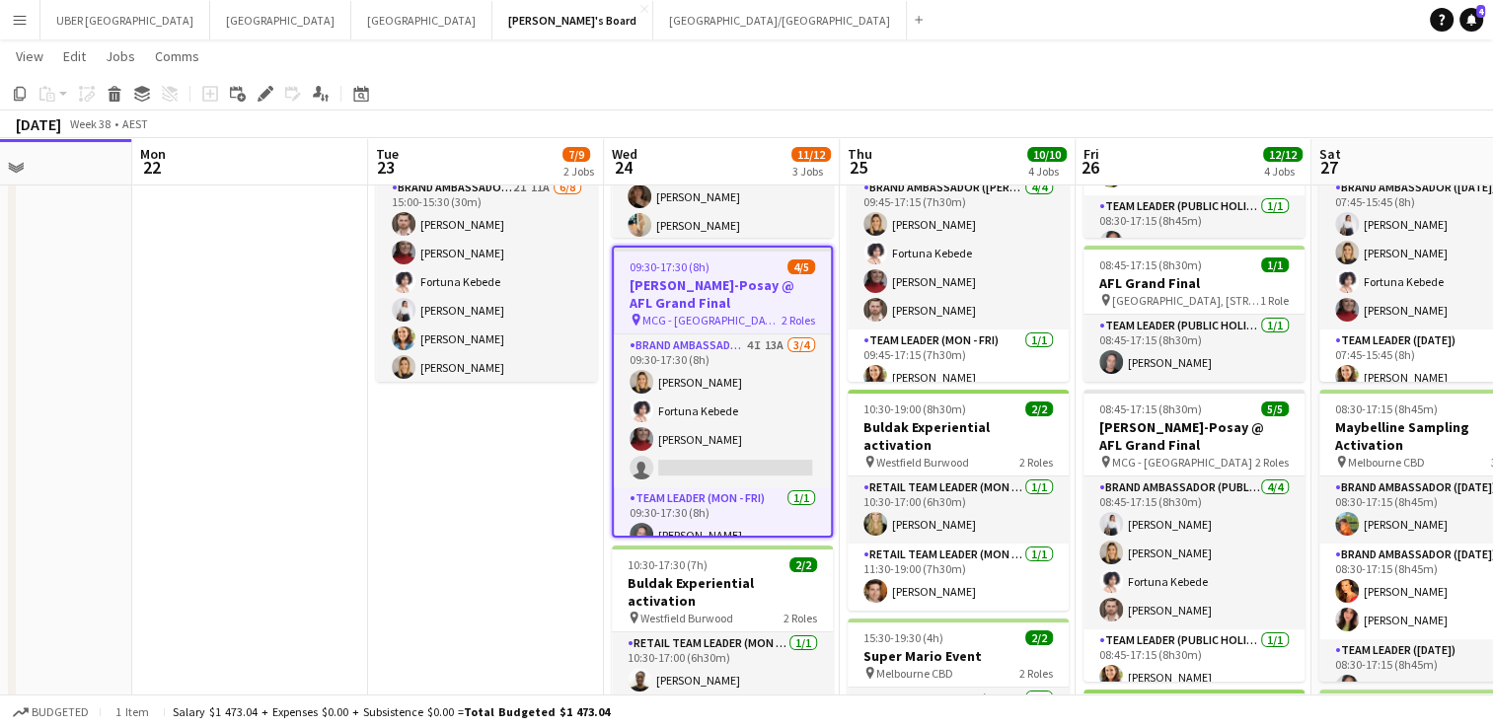
click at [718, 269] on div "09:30-17:30 (8h) 4/5" at bounding box center [722, 267] width 217 height 15
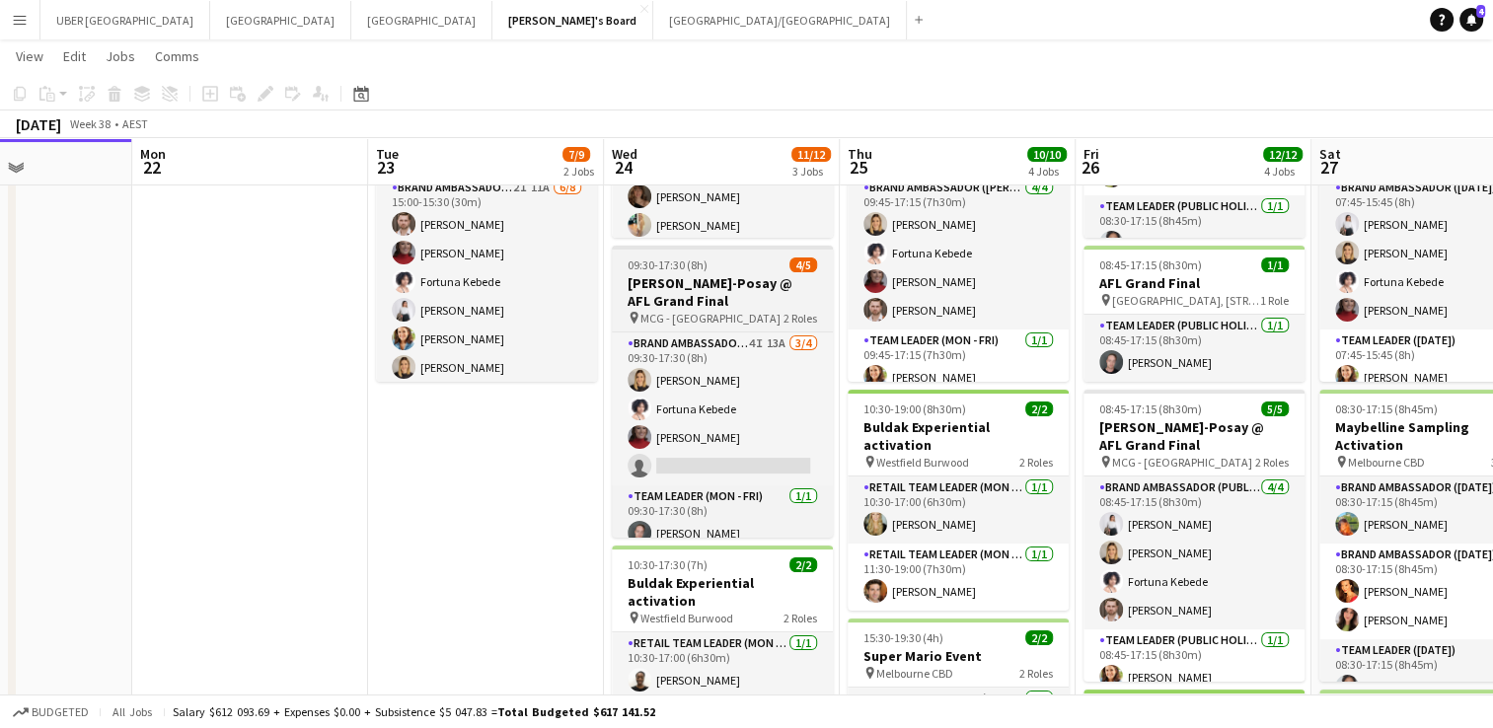
click at [743, 267] on div "09:30-17:30 (8h) 4/5" at bounding box center [722, 265] width 221 height 15
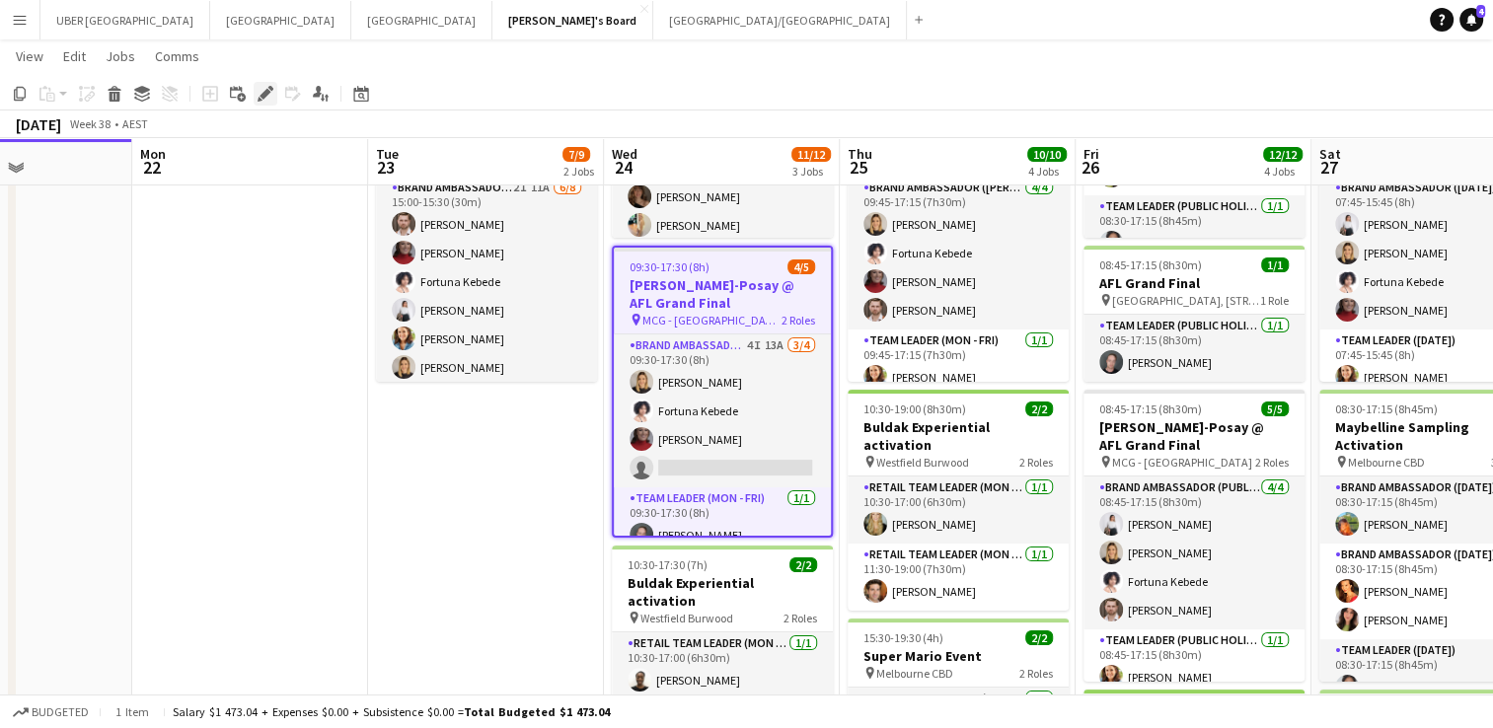
click at [258, 91] on icon "Edit" at bounding box center [266, 94] width 16 height 16
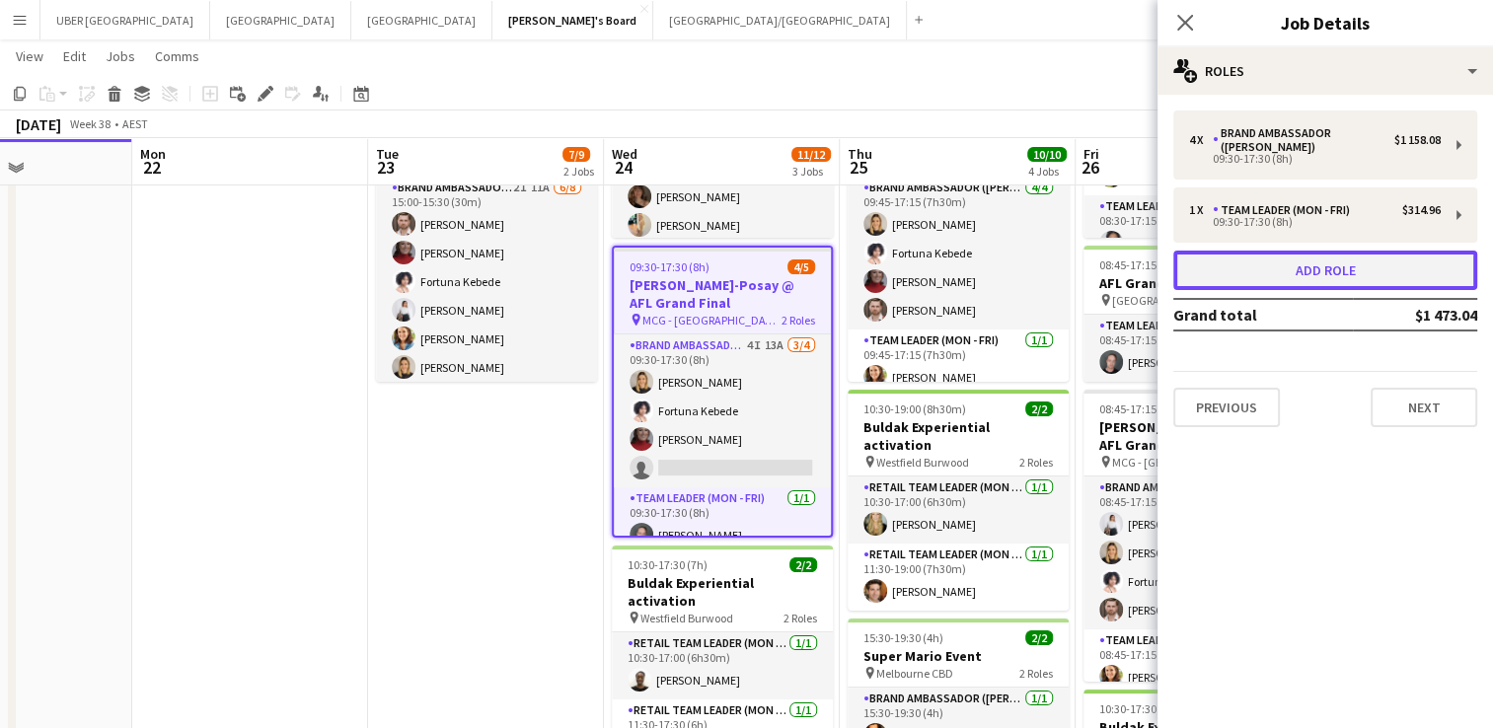
click at [1323, 278] on button "Add role" at bounding box center [1326, 270] width 304 height 39
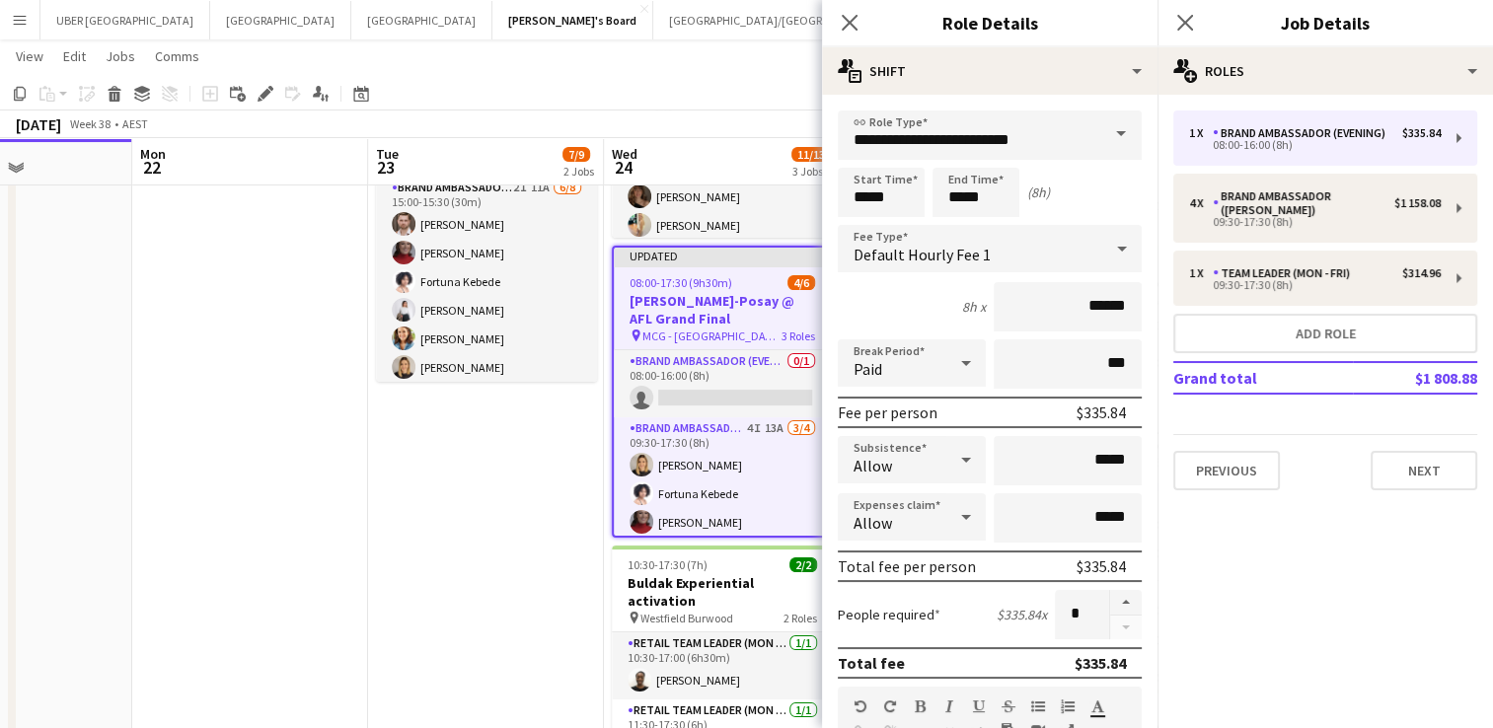
click at [1109, 128] on span at bounding box center [1121, 134] width 41 height 47
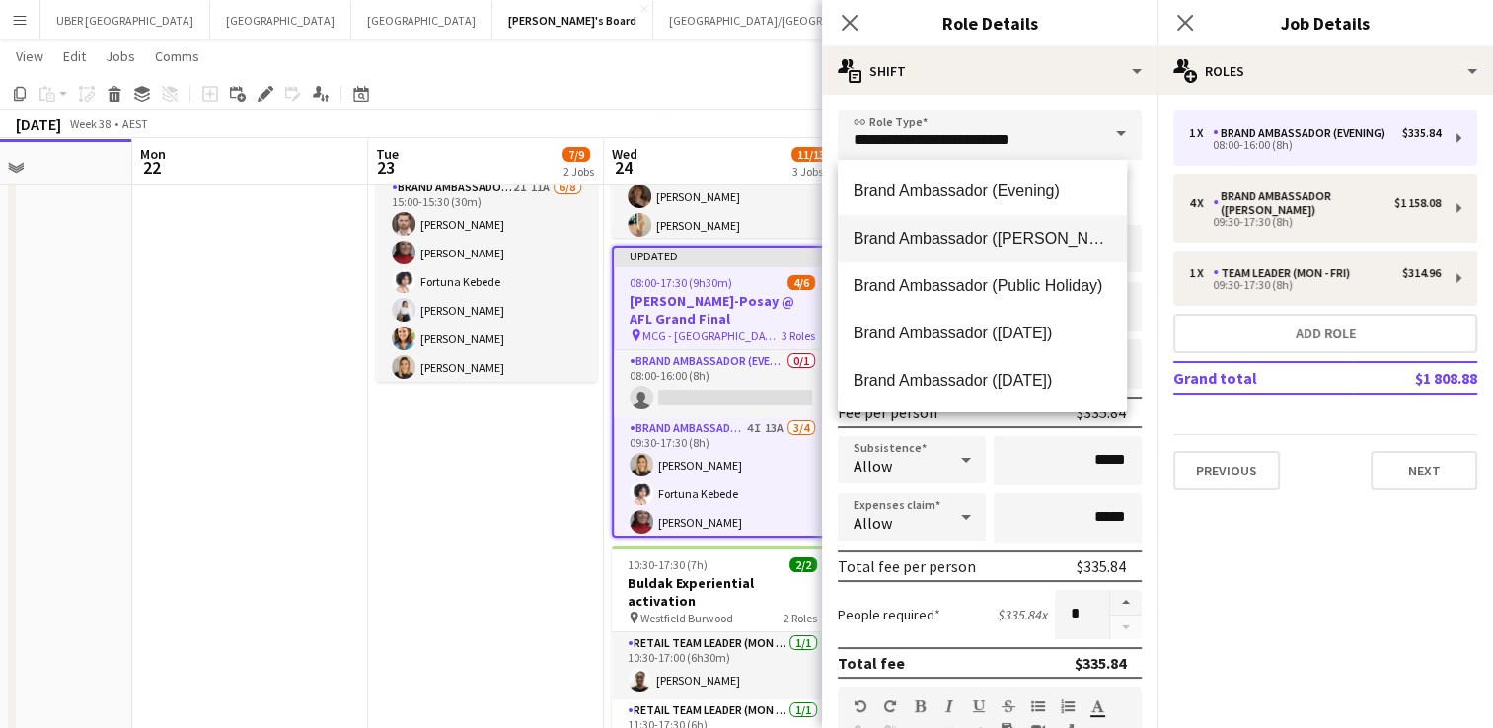
click at [1031, 243] on span "Brand Ambassador ([PERSON_NAME])" at bounding box center [983, 238] width 258 height 19
type input "**********"
type input "******"
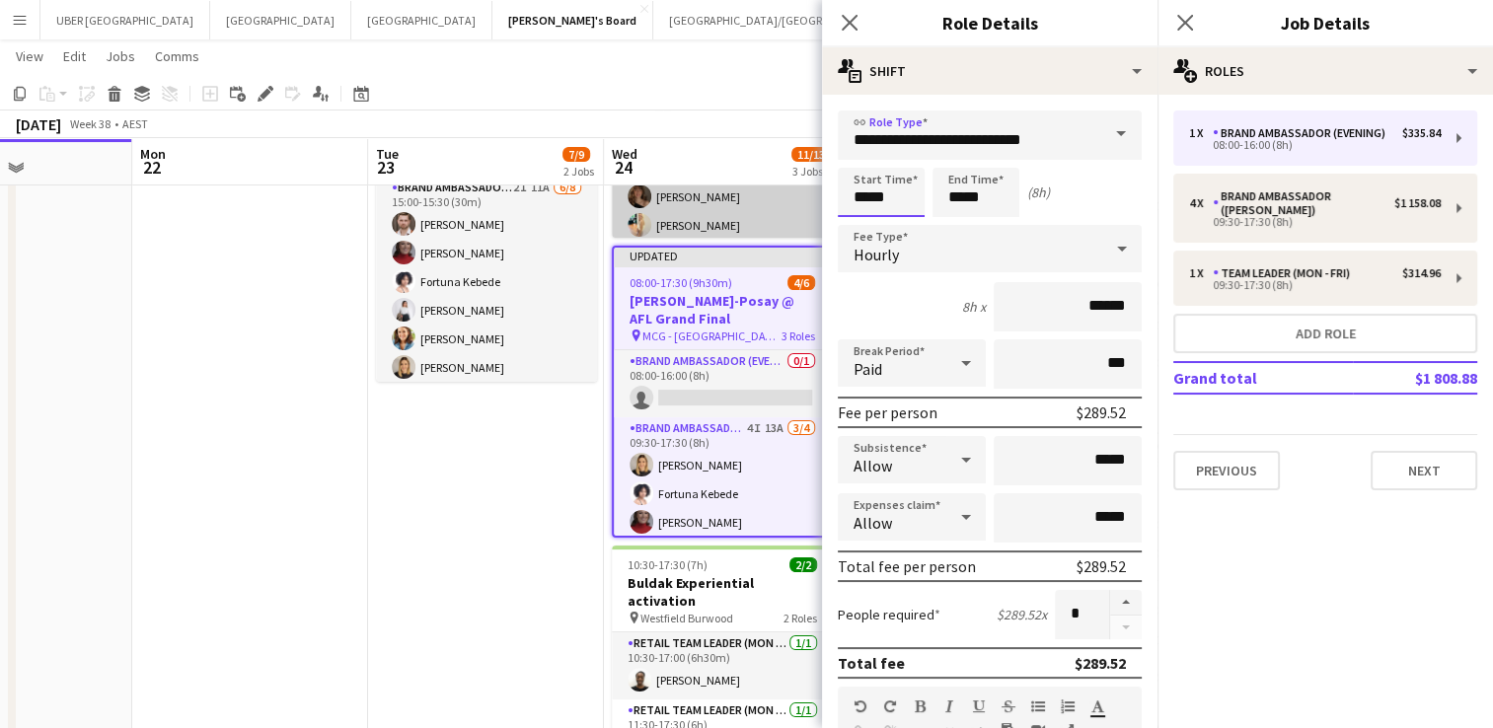
drag, startPoint x: 904, startPoint y: 205, endPoint x: 764, endPoint y: 202, distance: 140.2
click at [764, 202] on body "Menu Boards Boards Boards All jobs Status Workforce Workforce My Workforce Recr…" at bounding box center [746, 352] width 1493 height 1270
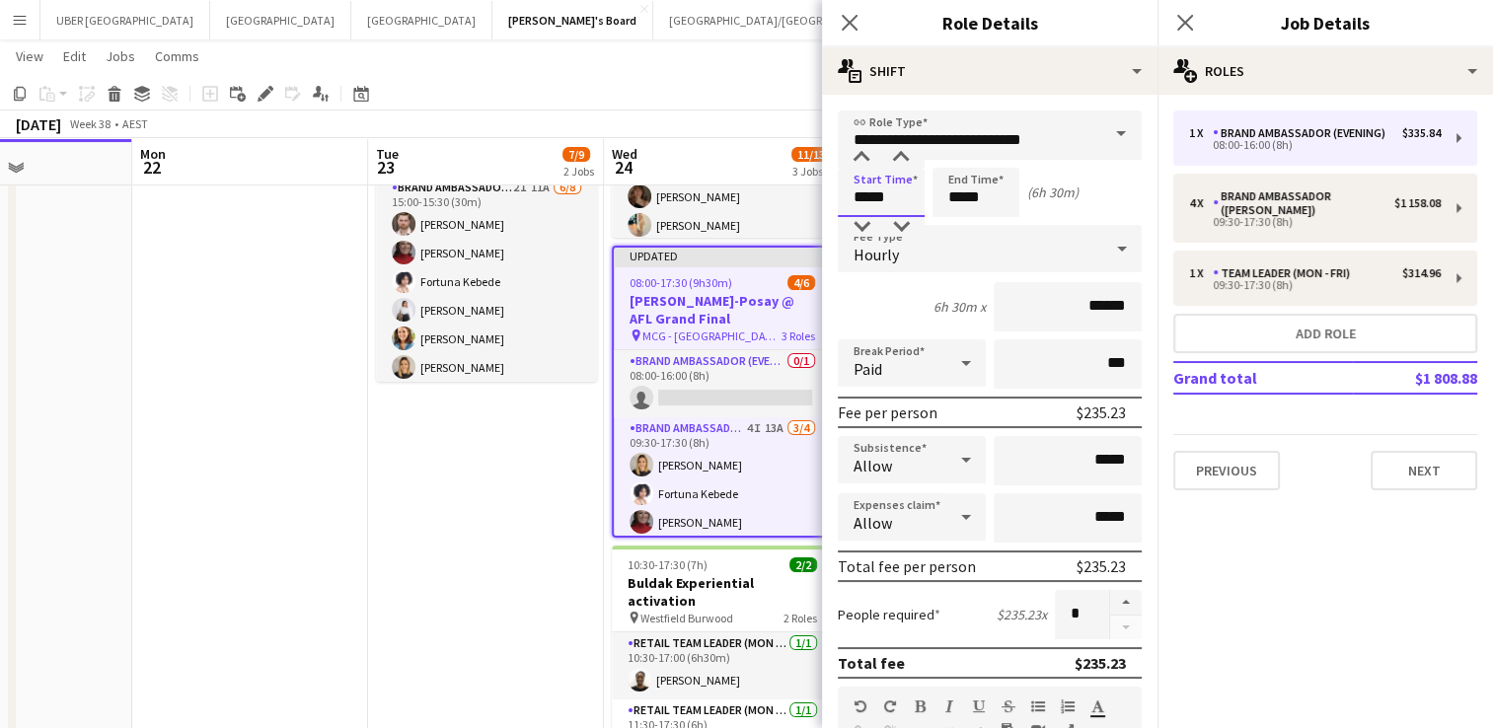
type input "*****"
click at [913, 189] on div "Start Time ***** End Time ***** (6h 30m)" at bounding box center [990, 192] width 304 height 49
type input "*****"
click at [1184, 18] on icon "Close pop-in" at bounding box center [1185, 22] width 19 height 19
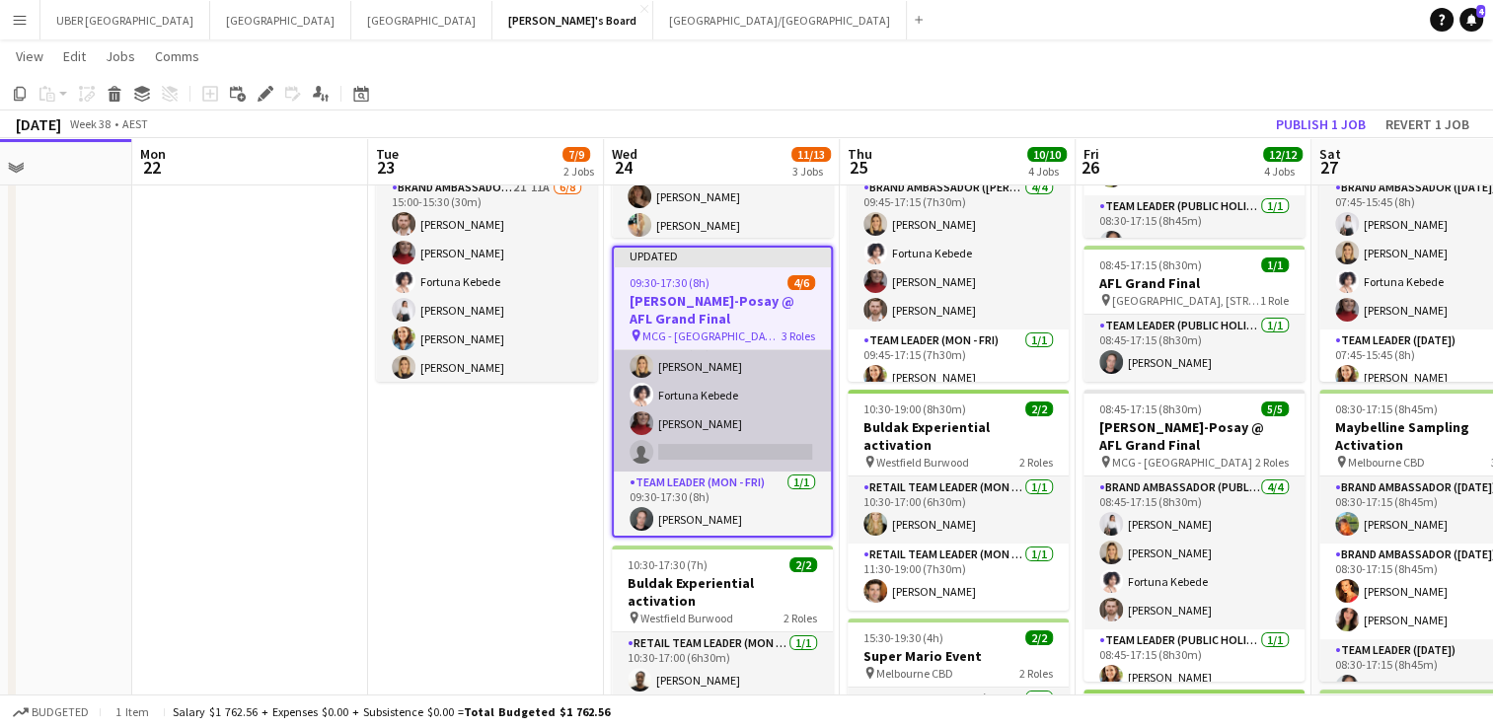
click at [686, 446] on app-card-role "Brand Ambassador (Mon - Fri) 4I 13A [DATE] 09:30-17:30 (8h) [PERSON_NAME] [PERS…" at bounding box center [722, 395] width 217 height 153
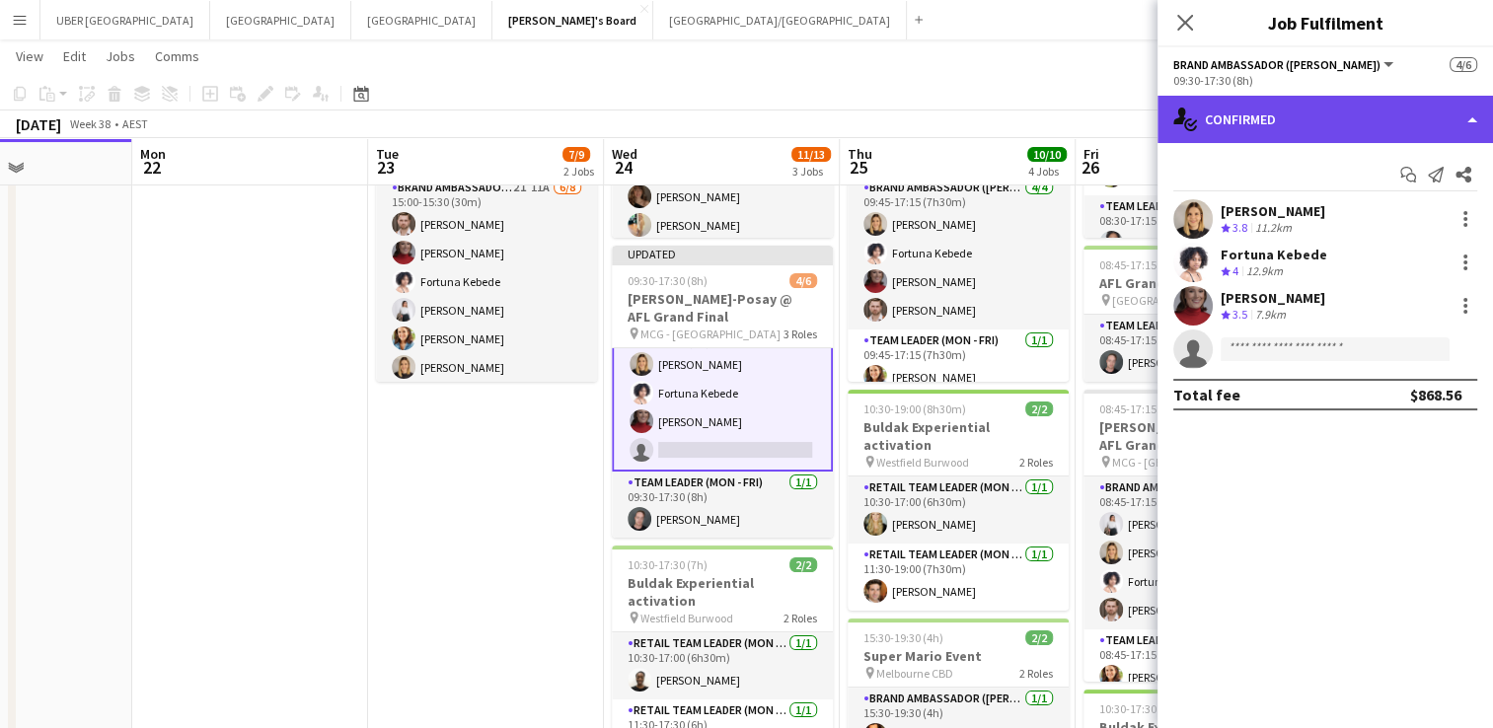
click at [1390, 118] on div "single-neutral-actions-check-2 Confirmed" at bounding box center [1326, 119] width 336 height 47
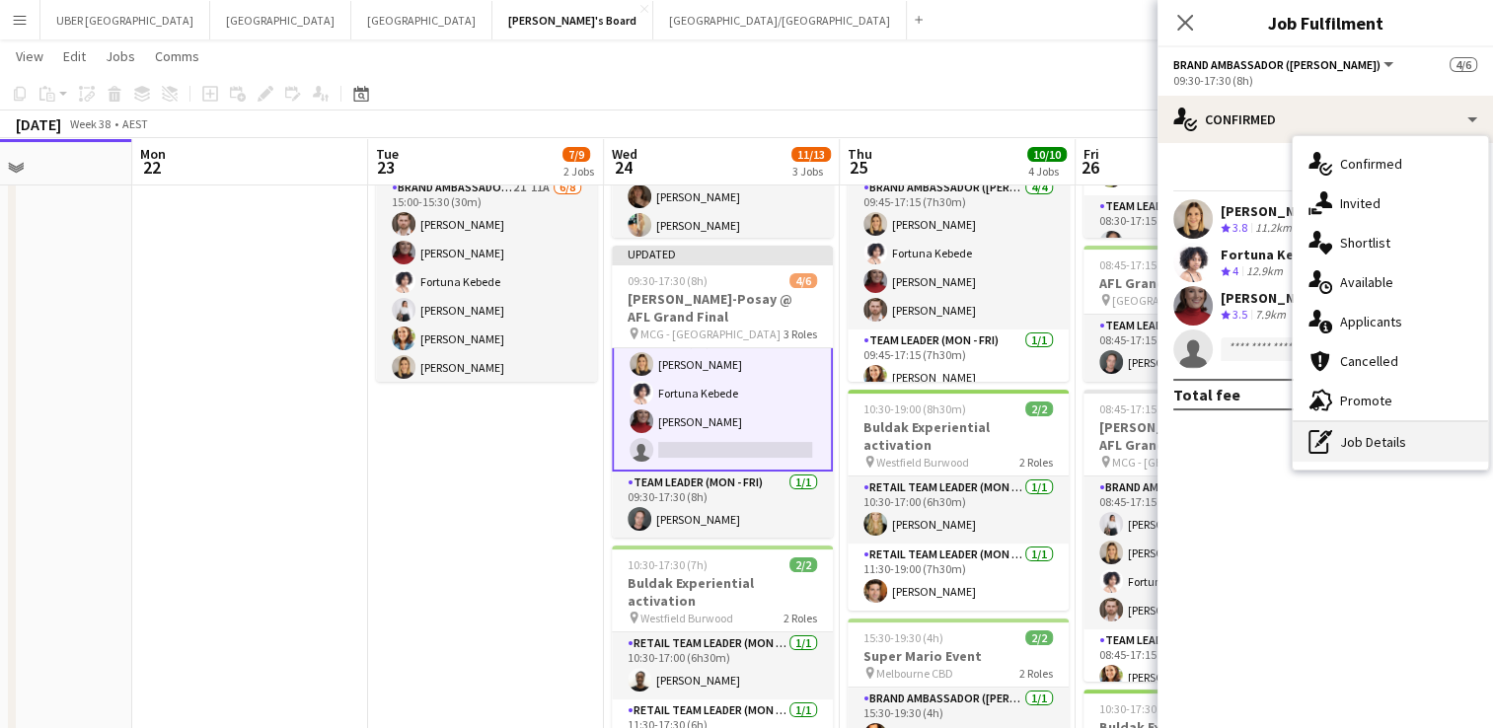
click at [1333, 450] on div "pen-write Job Details" at bounding box center [1390, 441] width 195 height 39
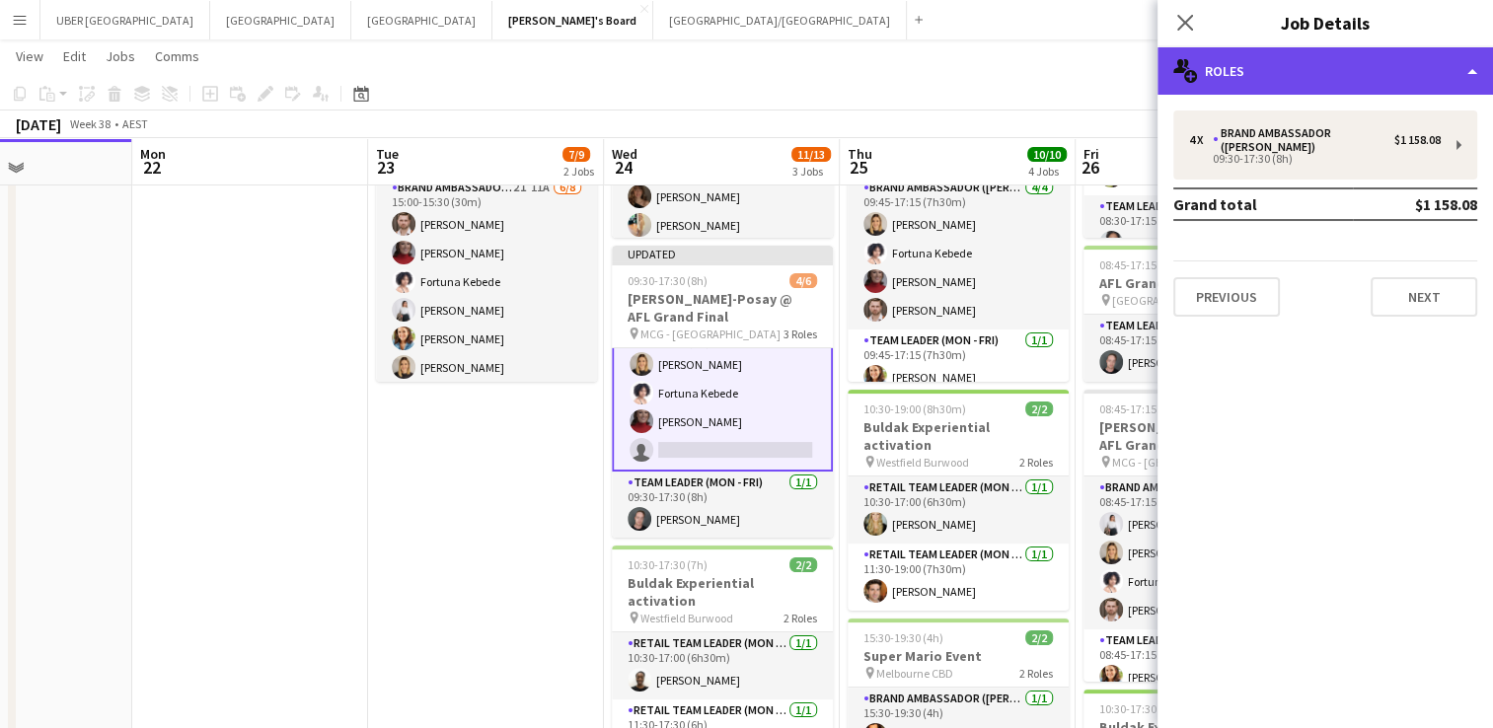
click at [1302, 64] on div "multiple-users-add Roles" at bounding box center [1326, 70] width 336 height 47
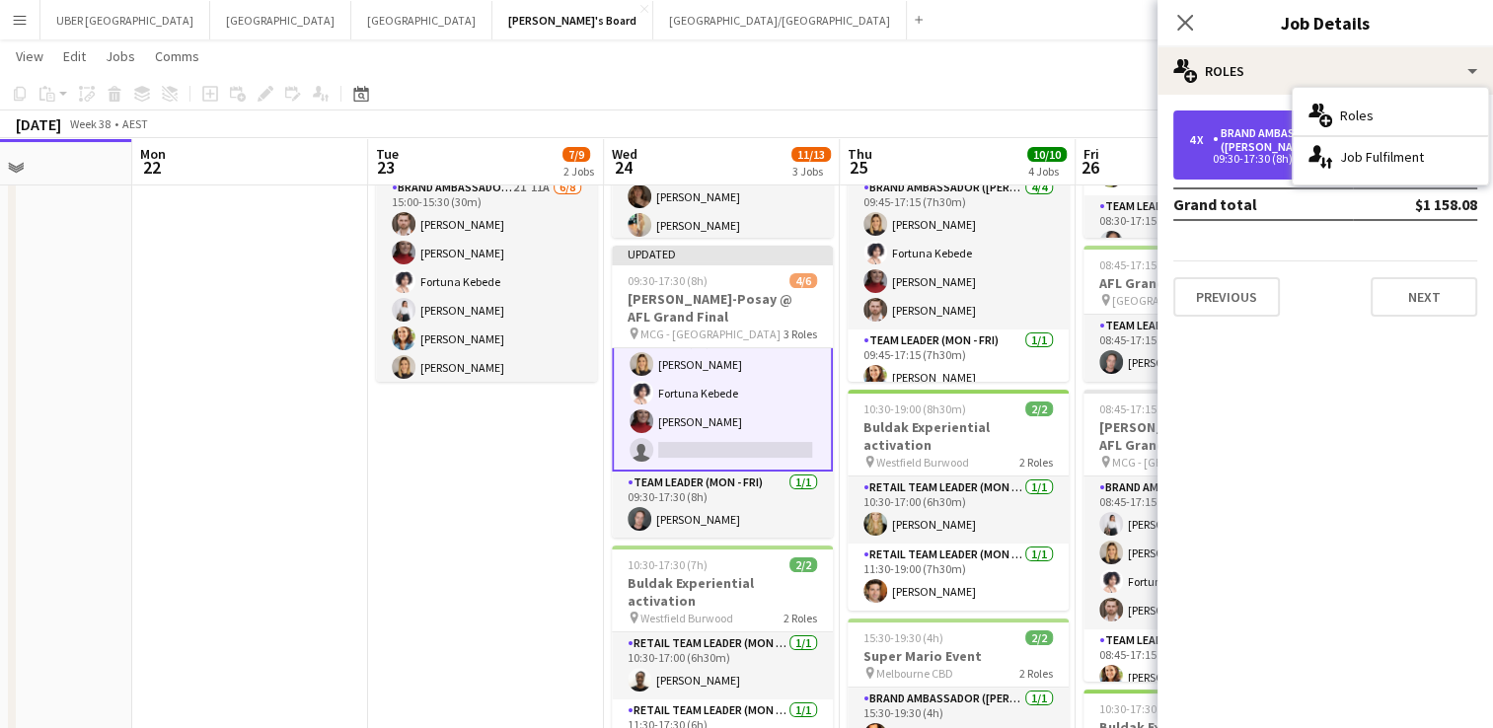
click at [1221, 169] on div "4 x Brand Ambassador (Mon - Fri) $1 158.08 09:30-17:30 (8h)" at bounding box center [1326, 145] width 304 height 69
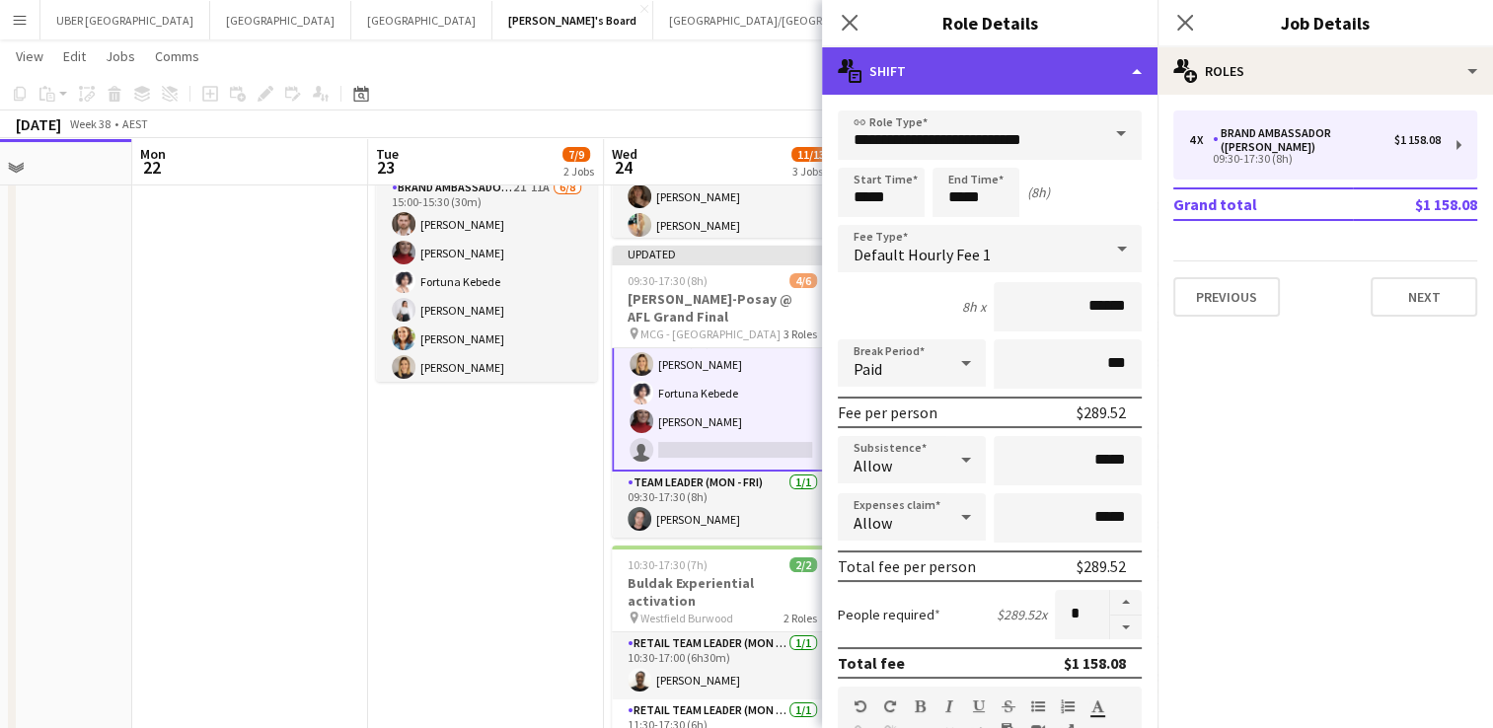
click at [1067, 68] on div "multiple-actions-text Shift" at bounding box center [990, 70] width 336 height 47
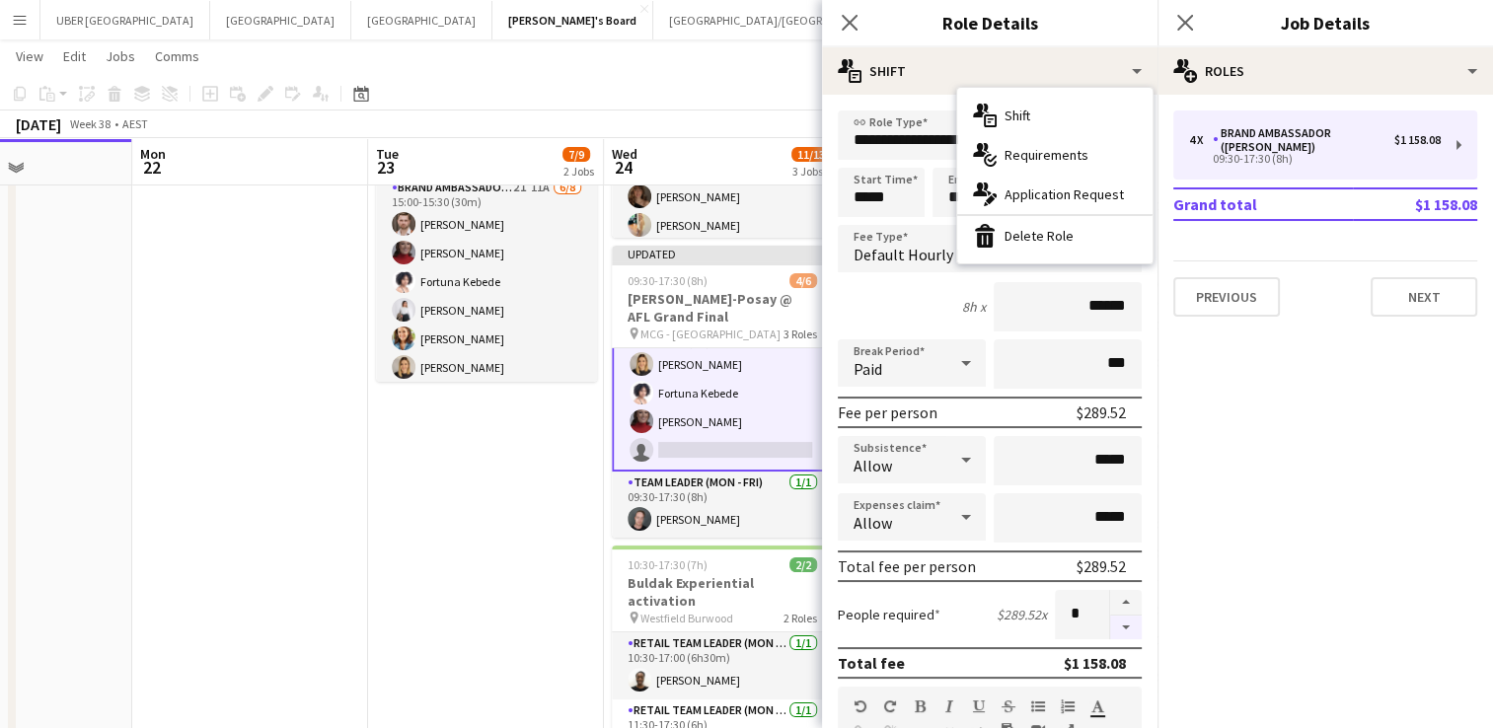
click at [1112, 628] on button "button" at bounding box center [1126, 628] width 32 height 25
type input "*"
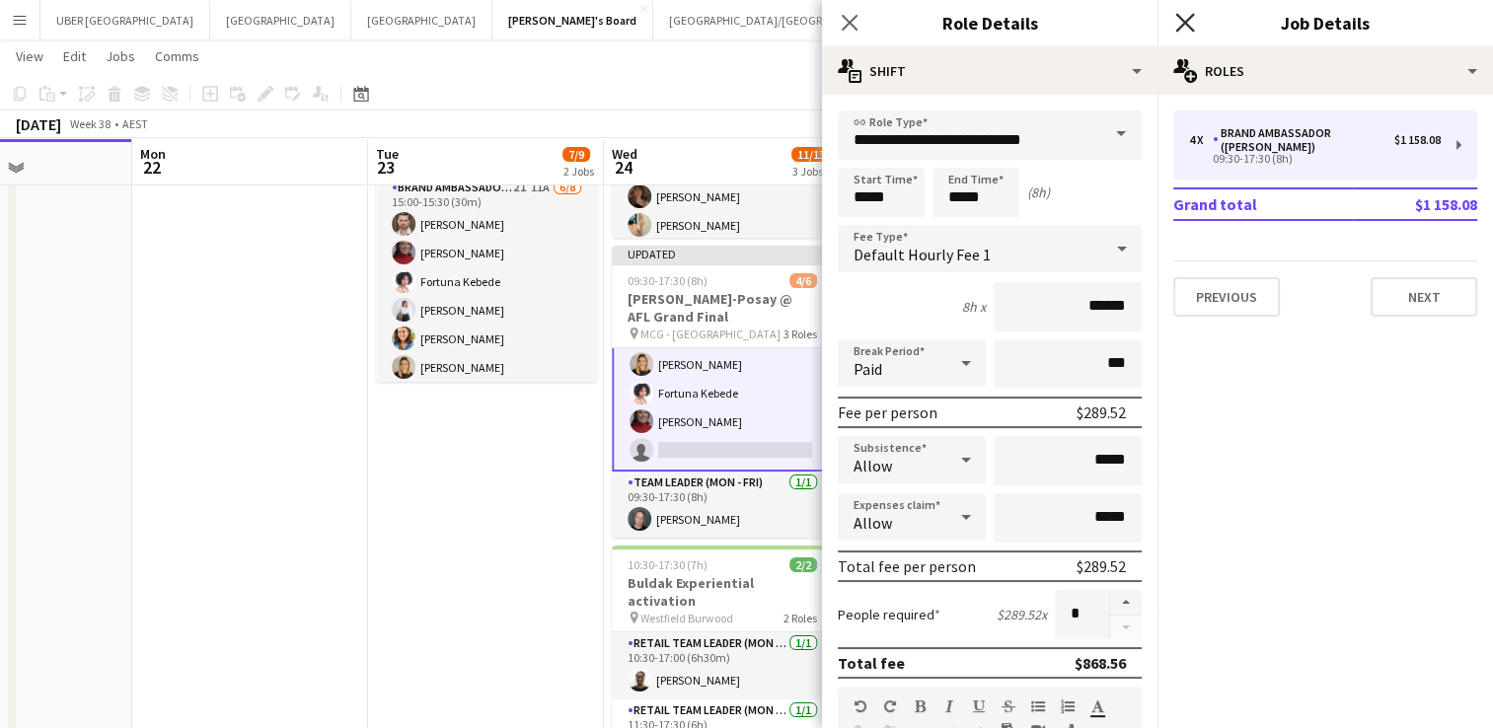
click at [1183, 27] on icon "Close pop-in" at bounding box center [1185, 22] width 19 height 19
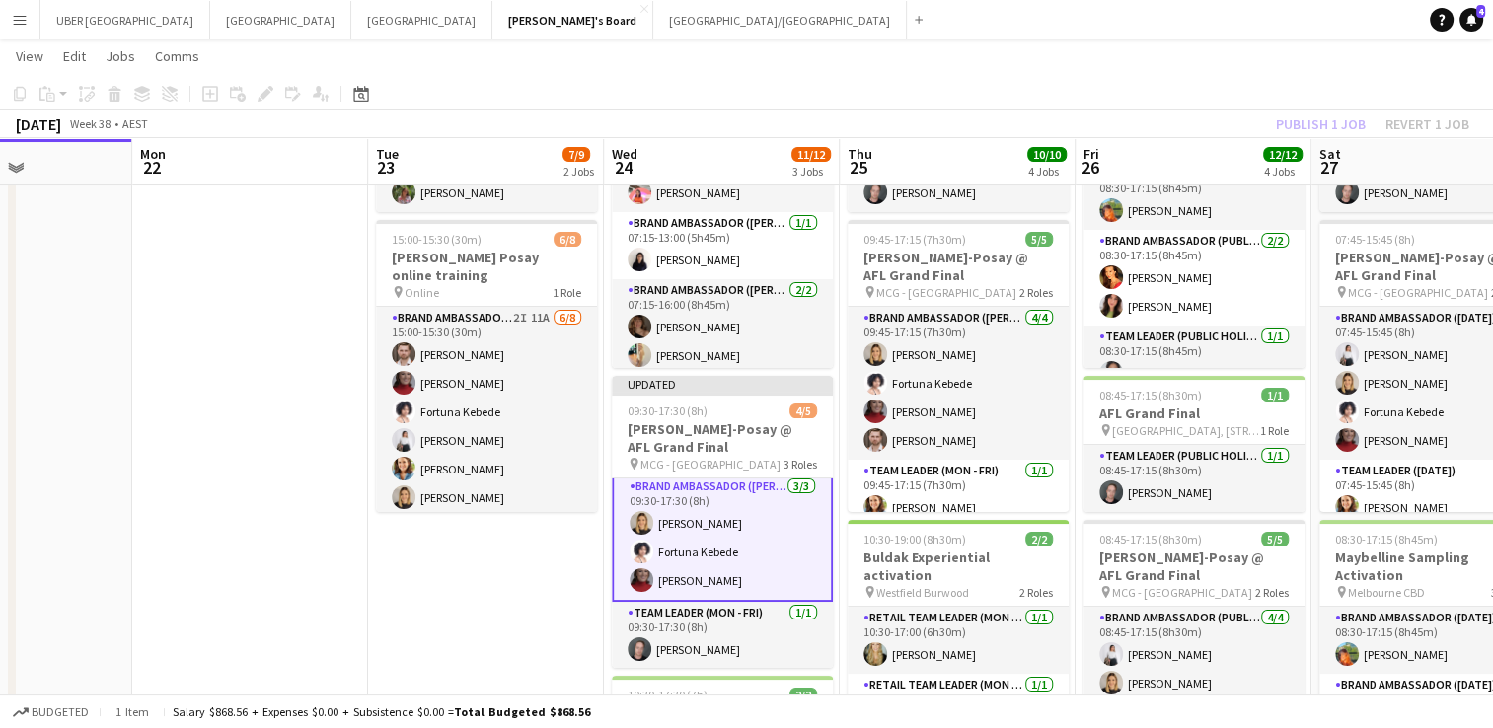
scroll to position [0, 0]
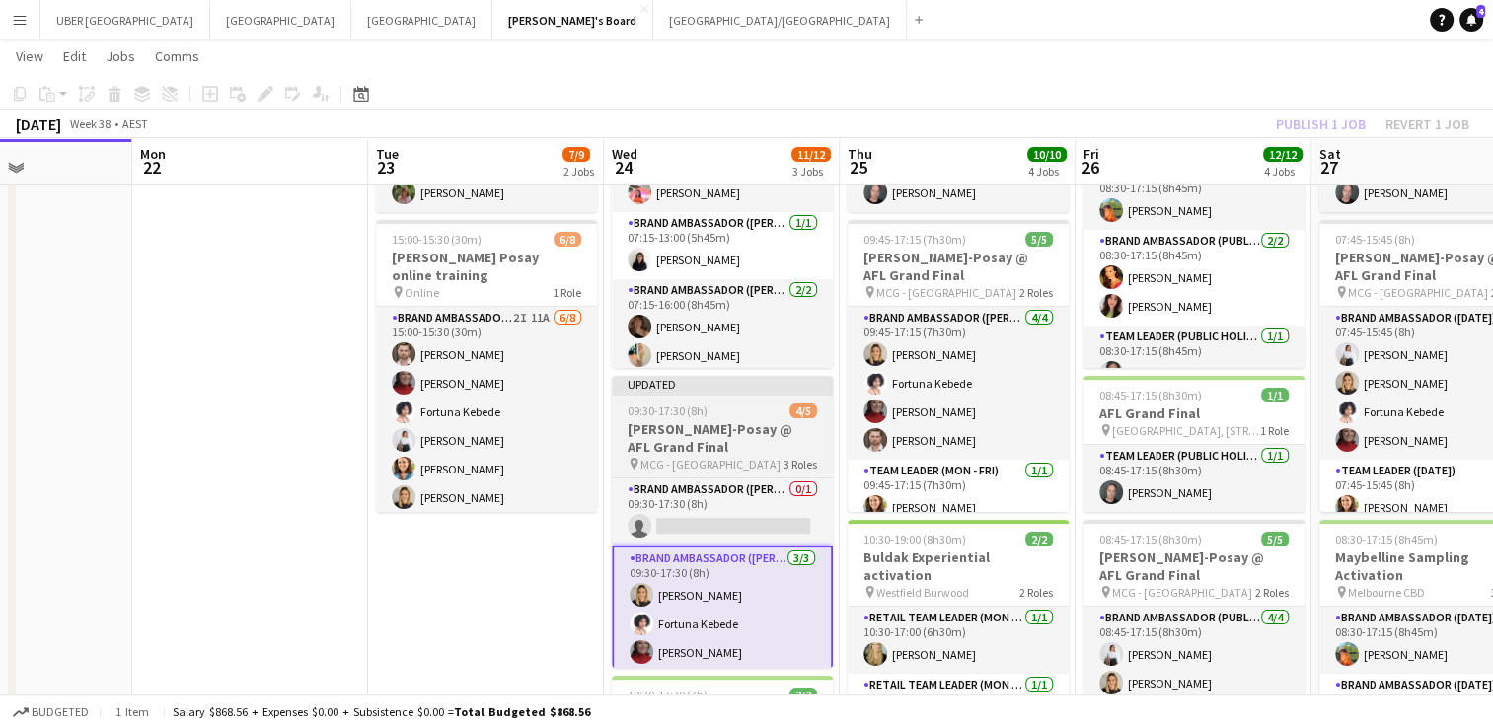
click at [750, 397] on app-job-card "Updated 09:30-17:30 (8h) 4/5 [PERSON_NAME]-Posay @ AFL Grand Final pin MCG - Me…" at bounding box center [722, 522] width 221 height 292
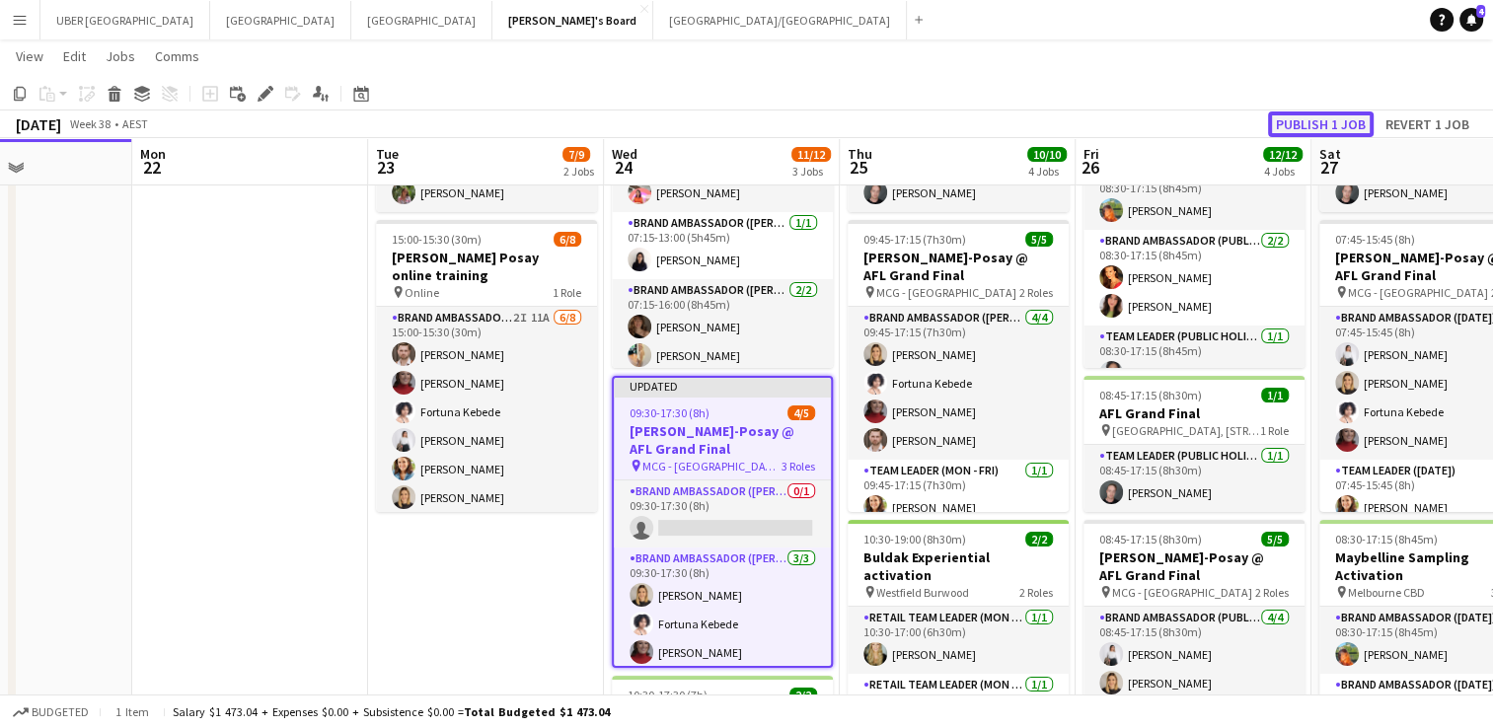
click at [1328, 125] on button "Publish 1 job" at bounding box center [1321, 125] width 106 height 26
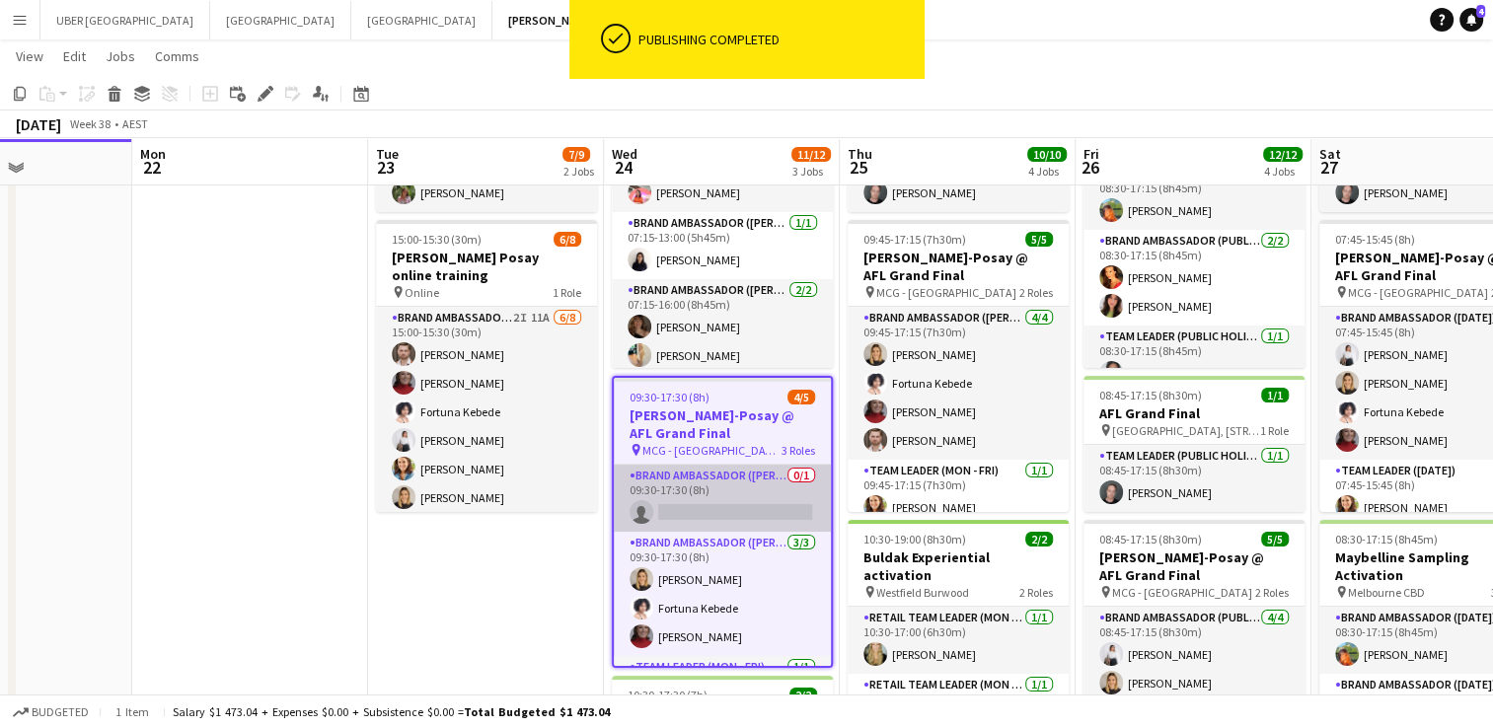
click at [670, 501] on app-card-role "Brand Ambassador (Mon - Fri) 0/1 09:30-17:30 (8h) single-neutral-actions" at bounding box center [722, 498] width 217 height 67
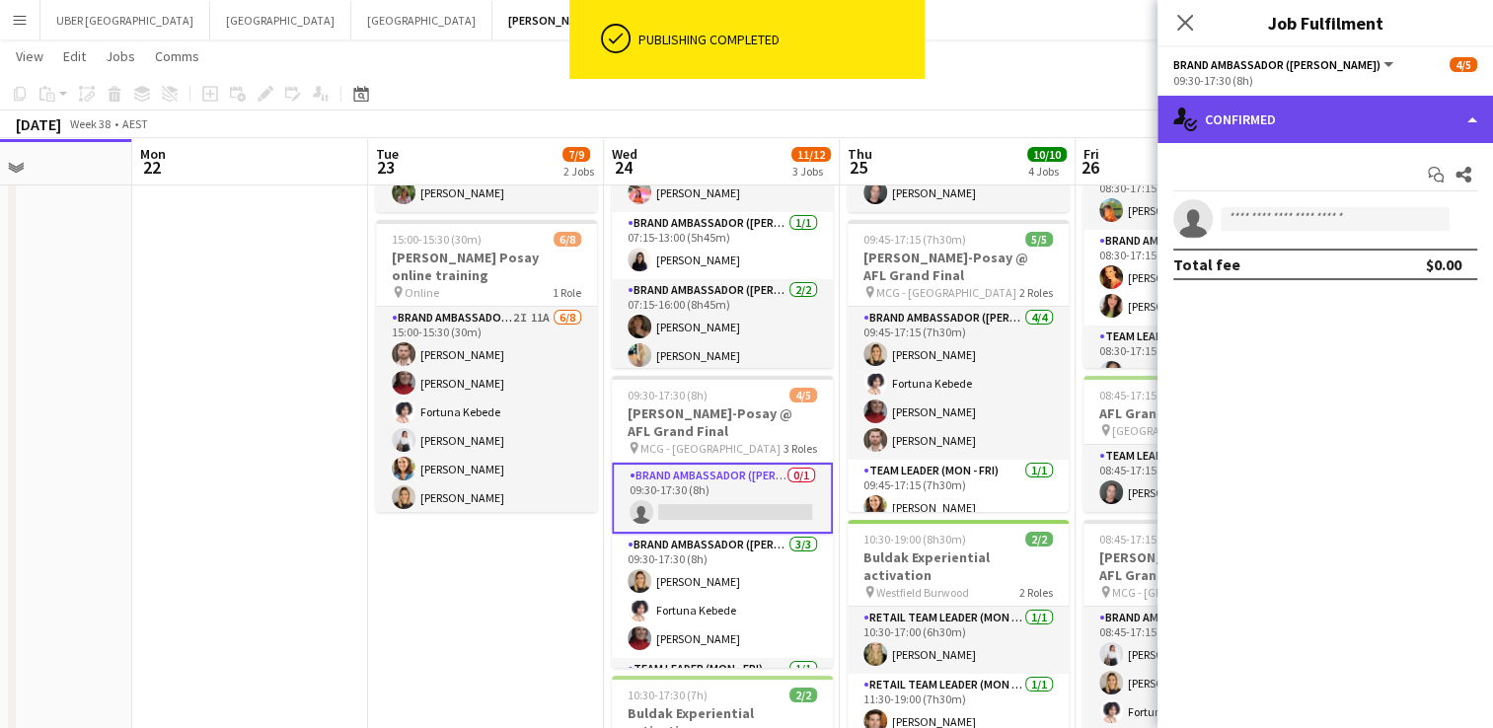
click at [1246, 125] on div "single-neutral-actions-check-2 Confirmed" at bounding box center [1326, 119] width 336 height 47
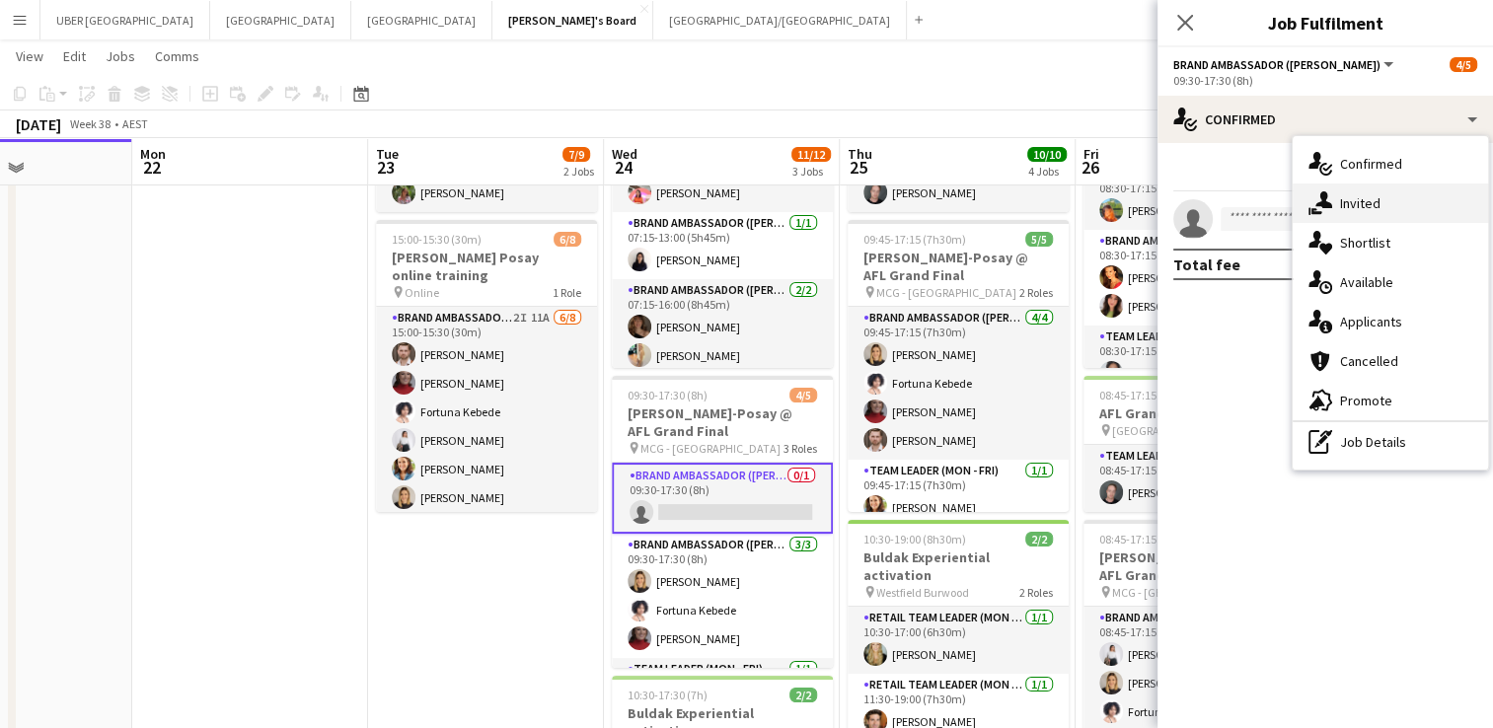
click at [1315, 199] on icon "single-neutral-actions-share-1" at bounding box center [1321, 203] width 24 height 24
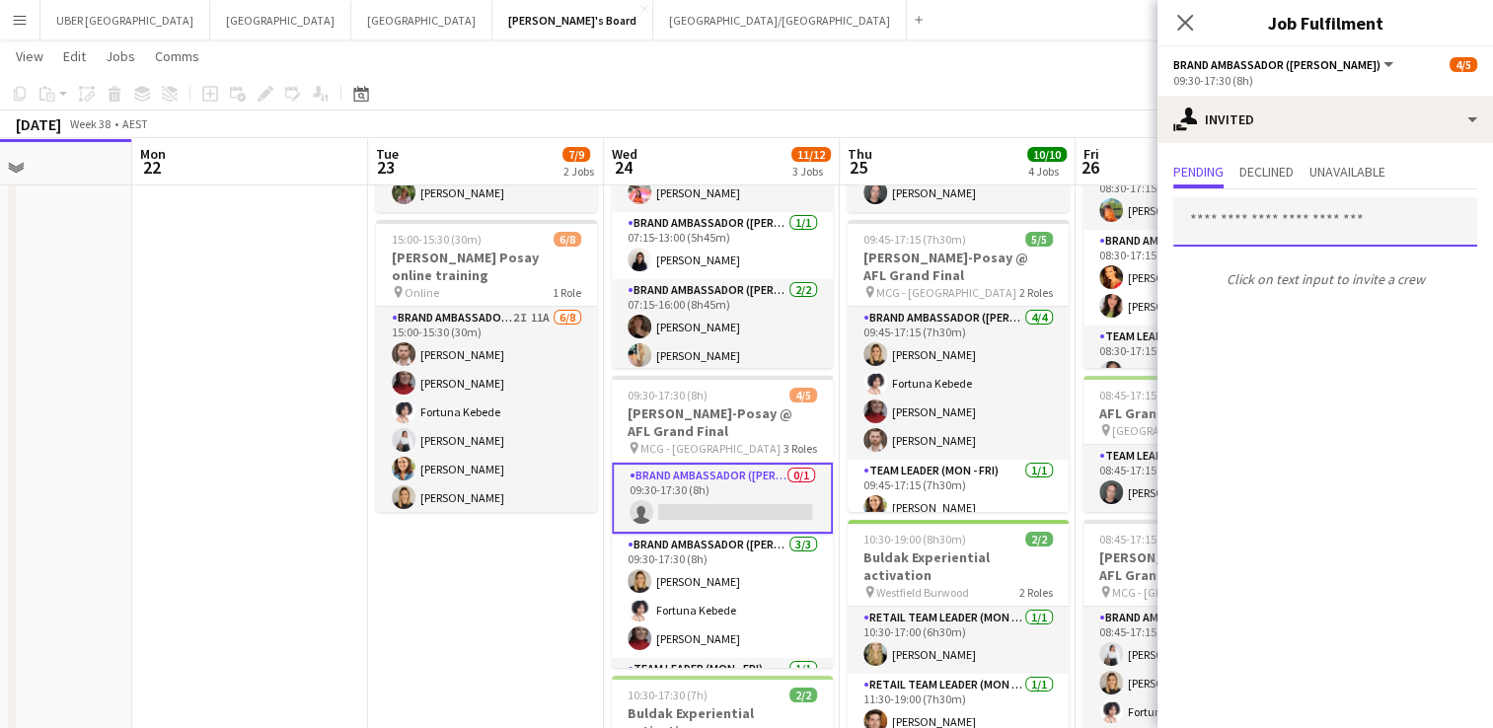
click at [1300, 200] on input "text" at bounding box center [1326, 221] width 304 height 49
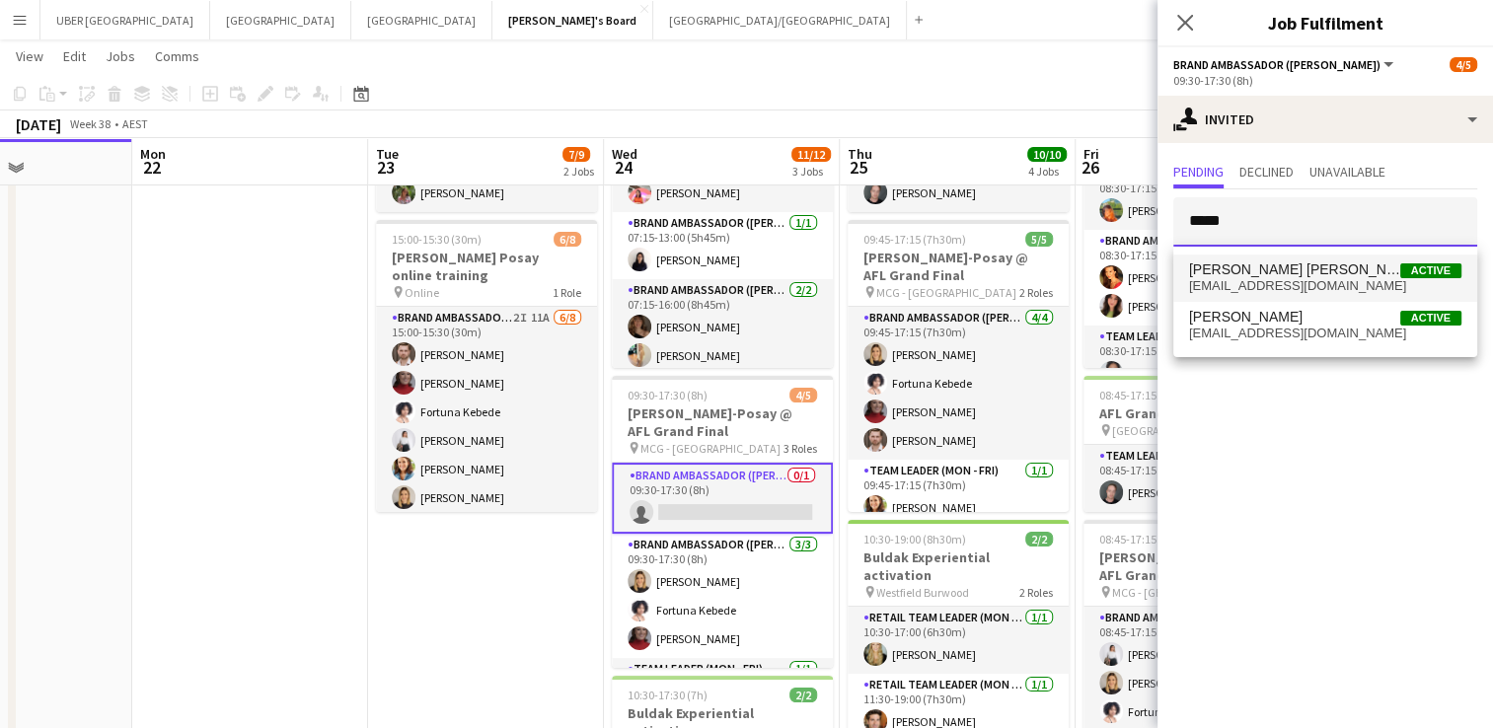
type input "*****"
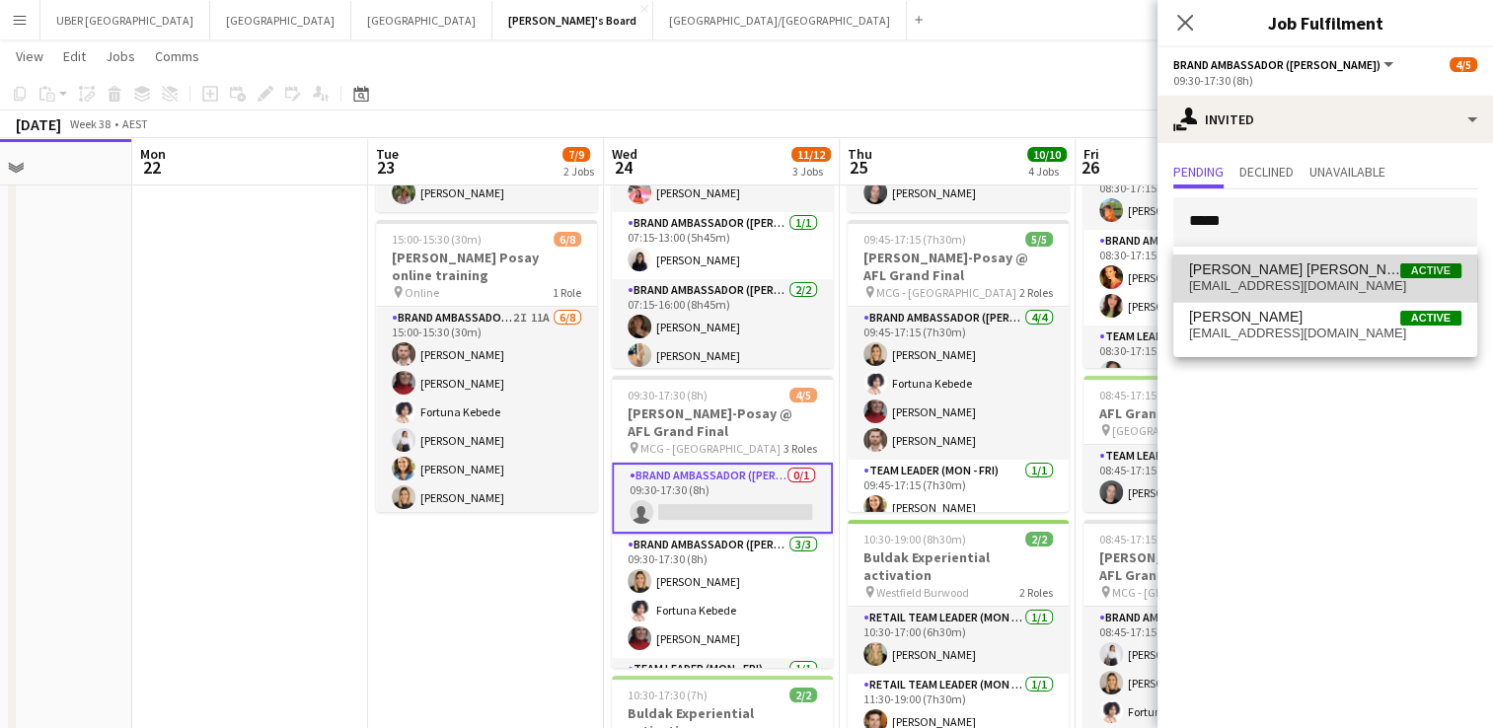
click at [1263, 282] on span "[EMAIL_ADDRESS][DOMAIN_NAME]" at bounding box center [1325, 286] width 272 height 16
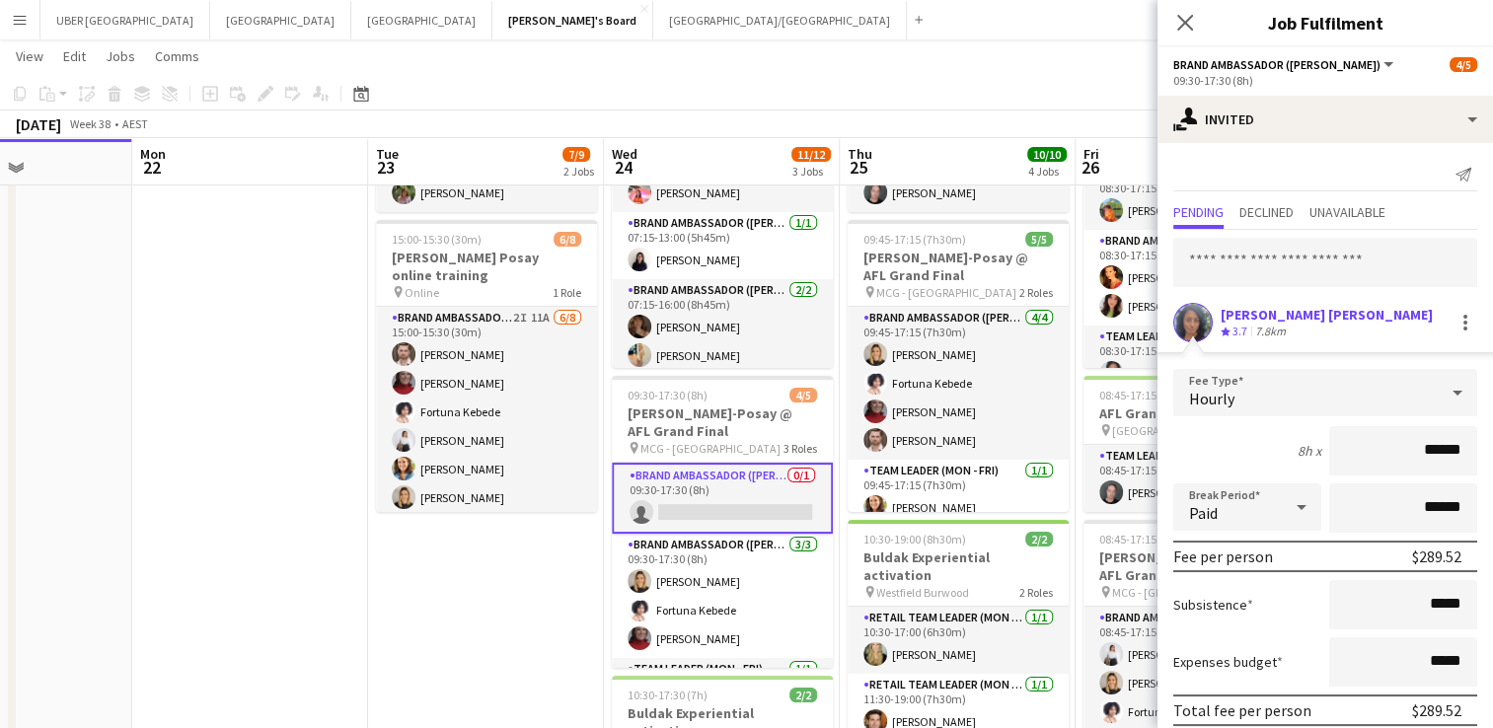
scroll to position [78, 0]
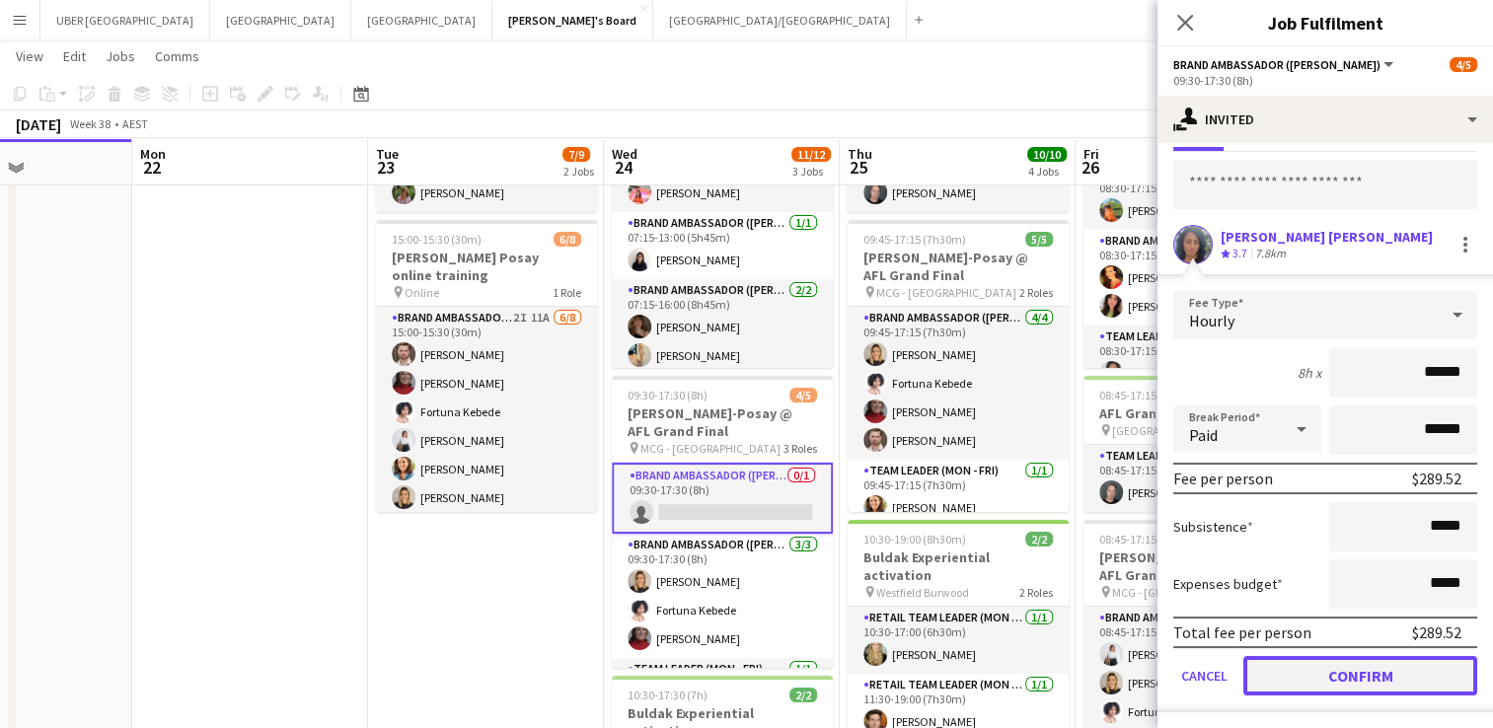
click at [1282, 681] on button "Confirm" at bounding box center [1361, 675] width 234 height 39
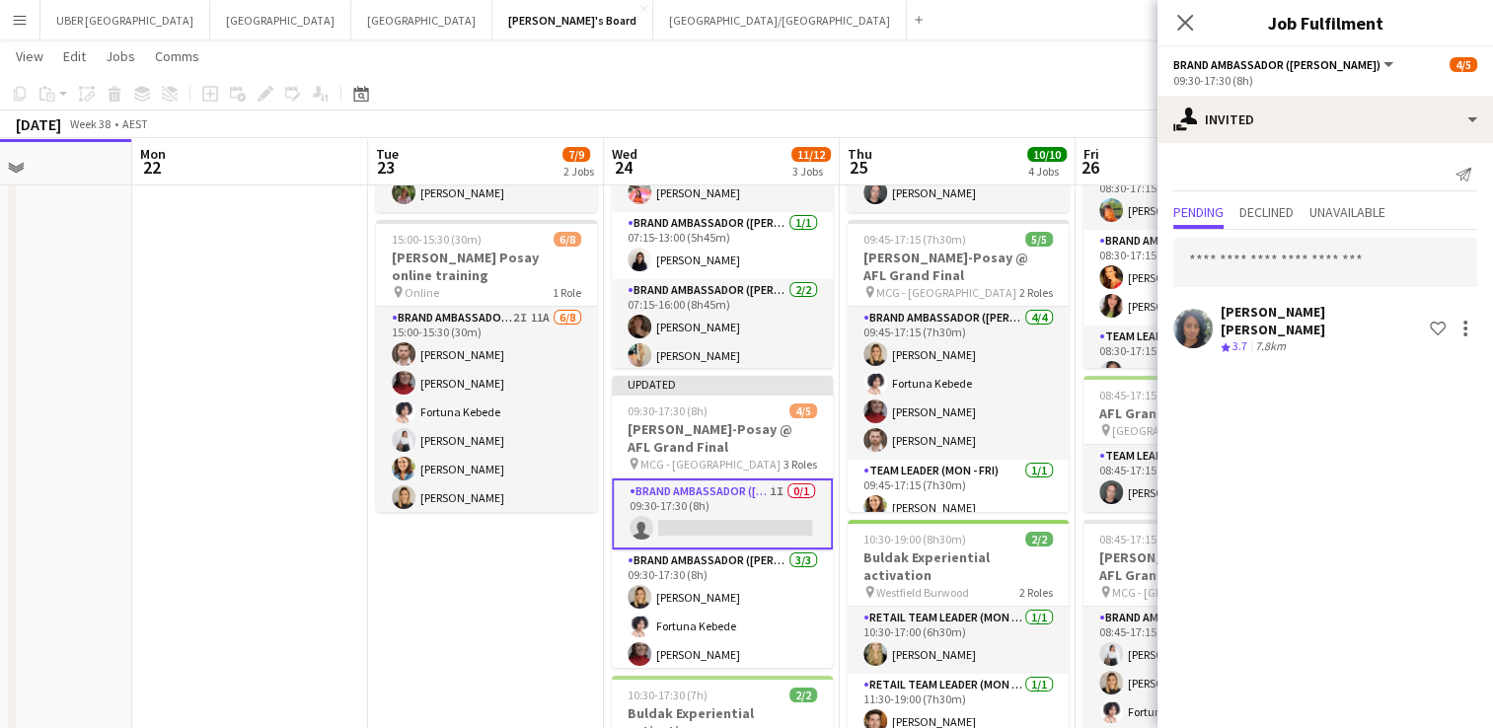
scroll to position [0, 0]
click at [1185, 23] on icon at bounding box center [1185, 22] width 19 height 19
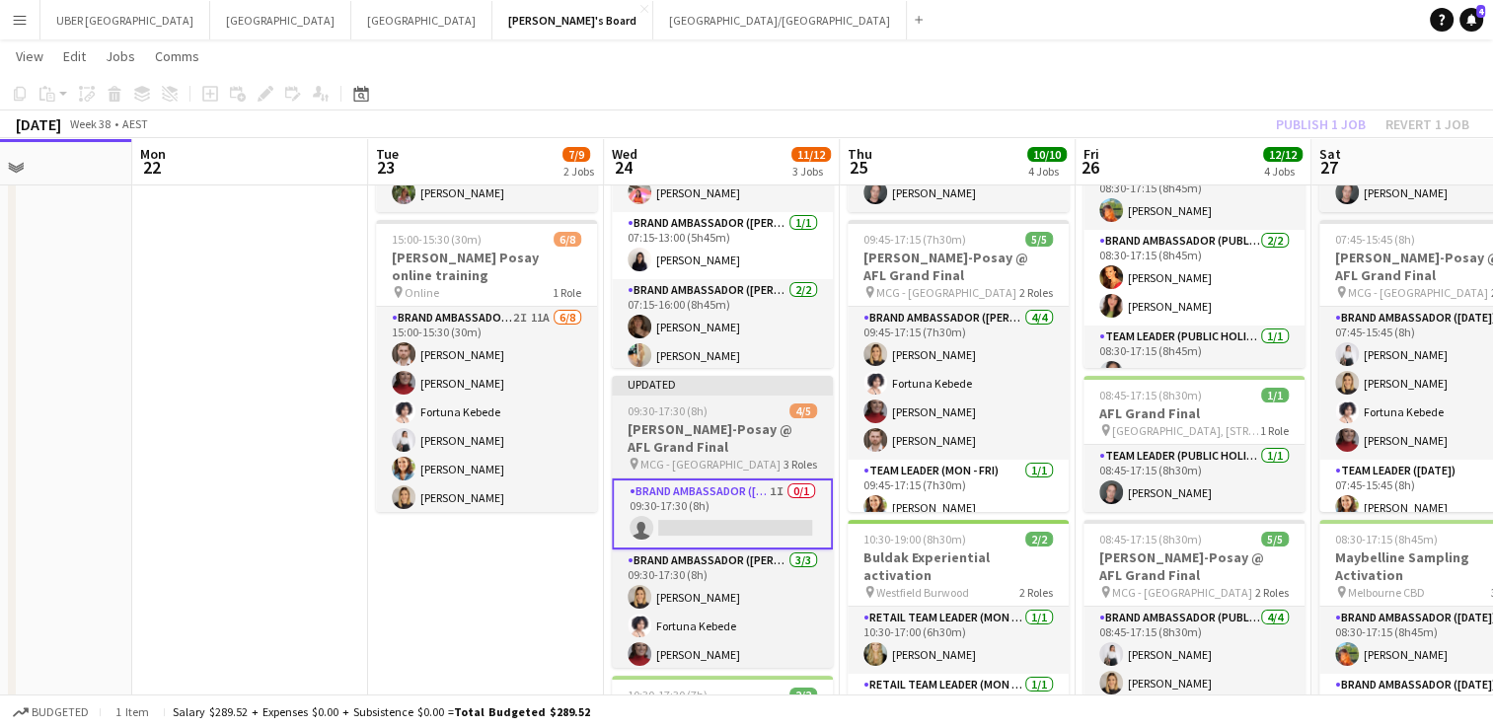
click at [714, 424] on h3 "[PERSON_NAME]-Posay @ AFL Grand Final" at bounding box center [722, 438] width 221 height 36
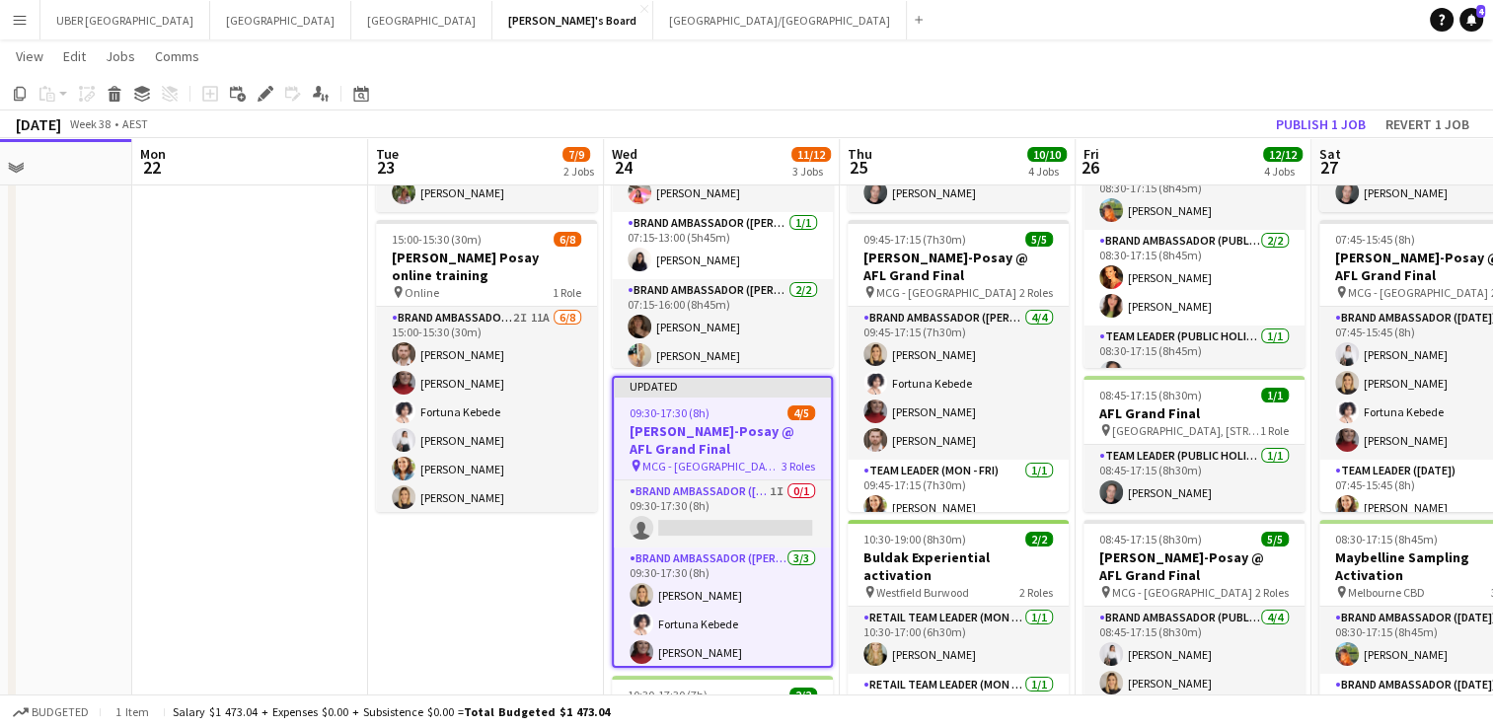
click at [1311, 106] on app-toolbar "Copy Paste Paste Ctrl+V Paste with crew Ctrl+Shift+V Paste linked Job [GEOGRAPH…" at bounding box center [746, 94] width 1493 height 34
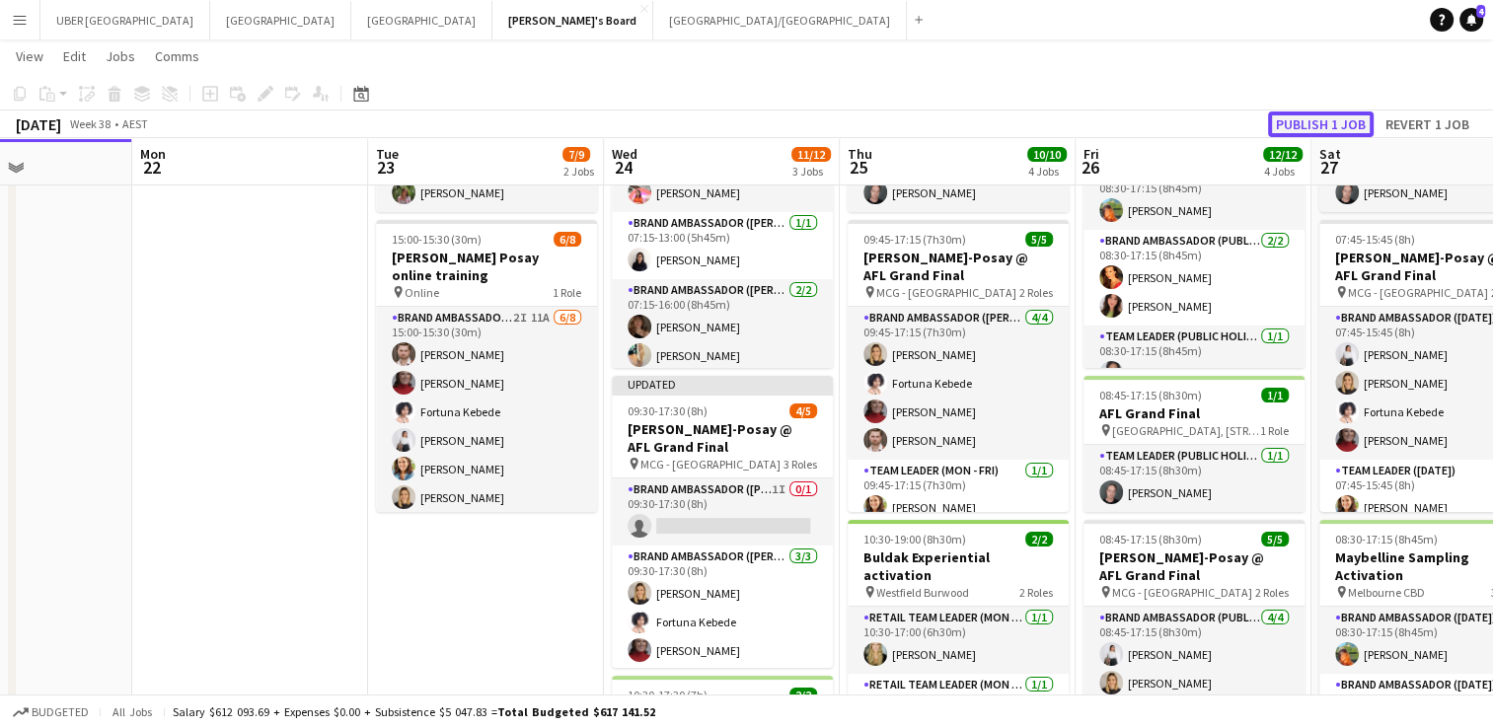
click at [1310, 119] on button "Publish 1 job" at bounding box center [1321, 125] width 106 height 26
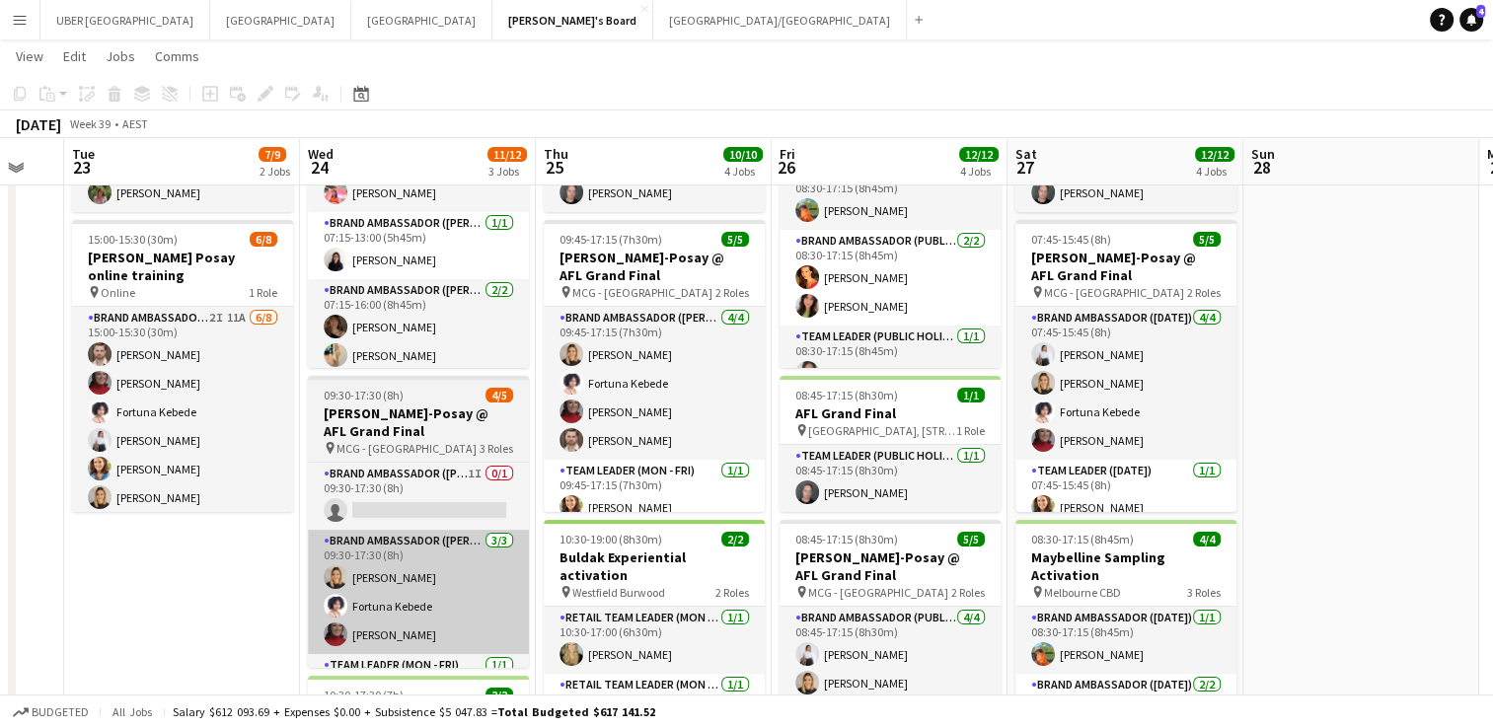
scroll to position [0, 503]
